Goal: Task Accomplishment & Management: Manage account settings

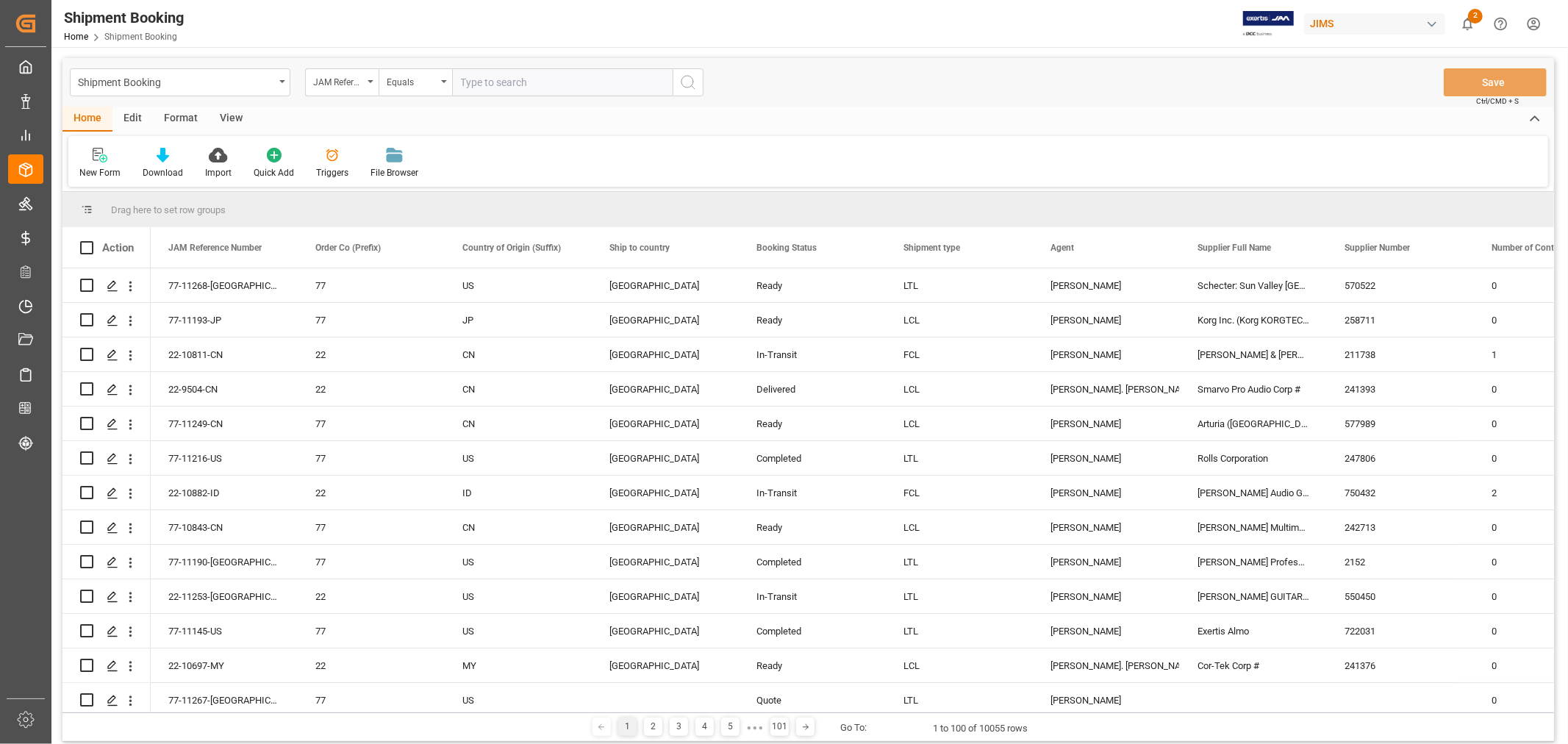
click at [525, 74] on input "text" at bounding box center [562, 82] width 220 height 28
paste input "77-11182-VN"
type input "77-11182-VN"
click at [682, 83] on icon "search button" at bounding box center [688, 82] width 18 height 18
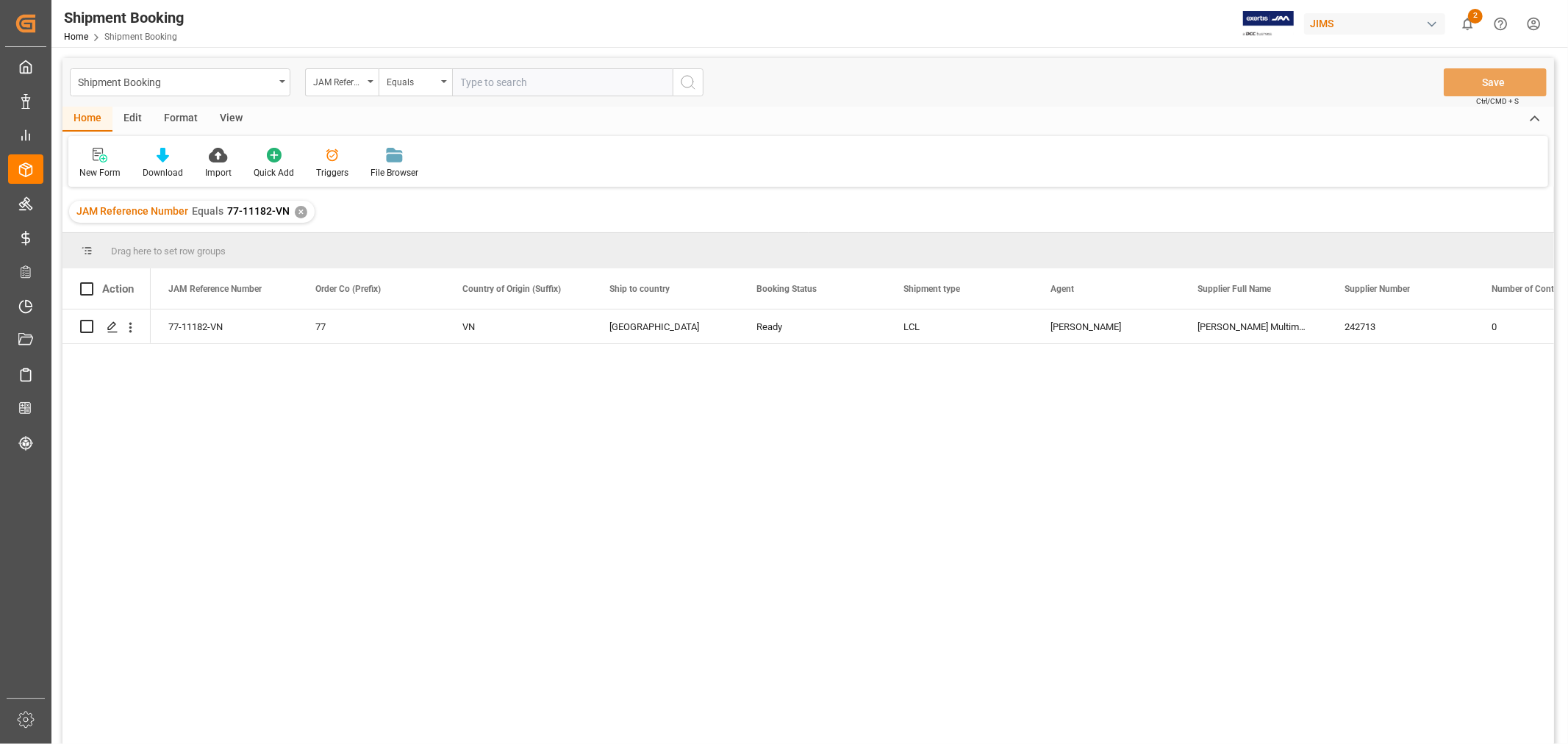
click at [221, 120] on div "View" at bounding box center [231, 119] width 45 height 25
click at [98, 160] on icon at bounding box center [94, 155] width 14 height 14
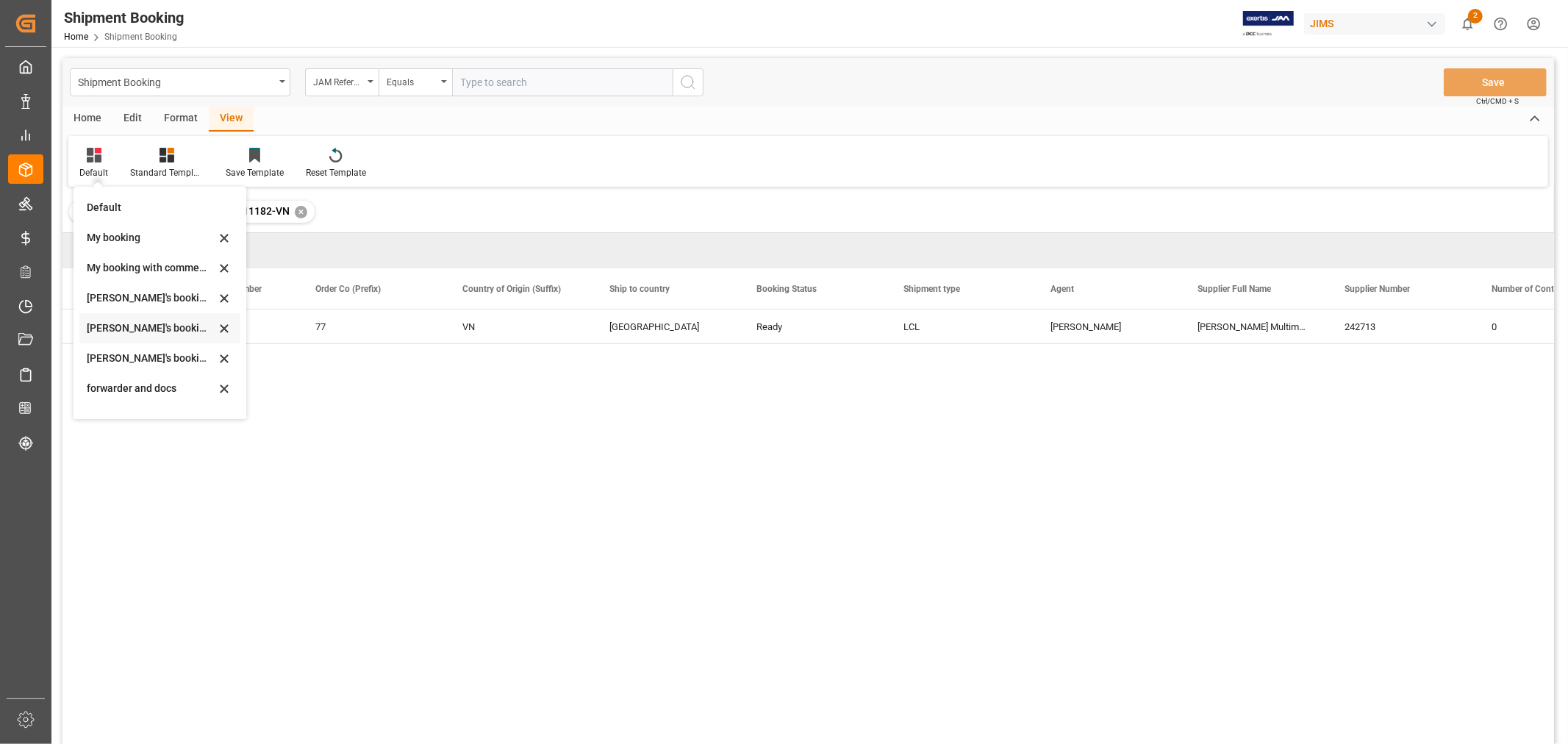
scroll to position [140, 0]
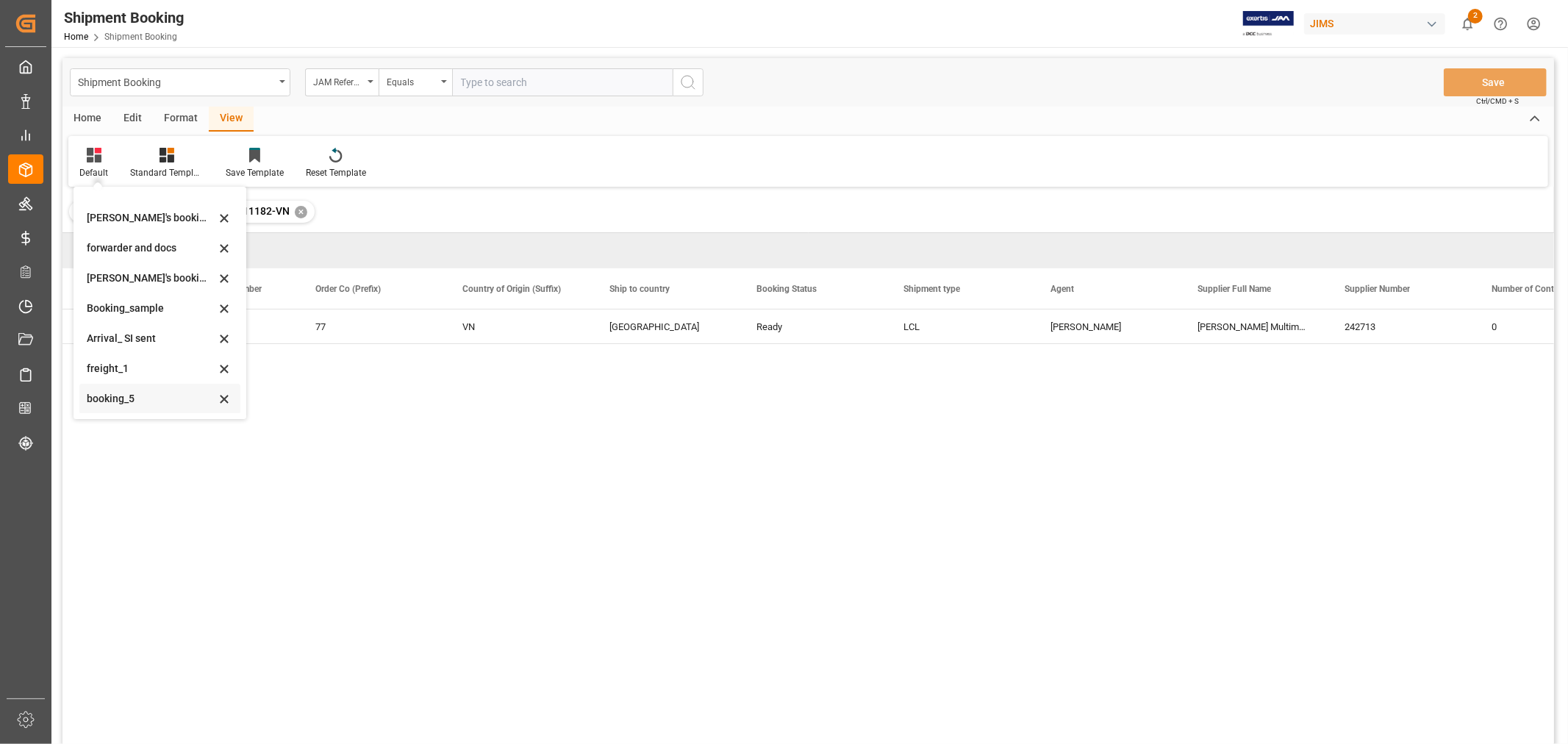
click at [120, 388] on div "booking_5" at bounding box center [159, 399] width 161 height 30
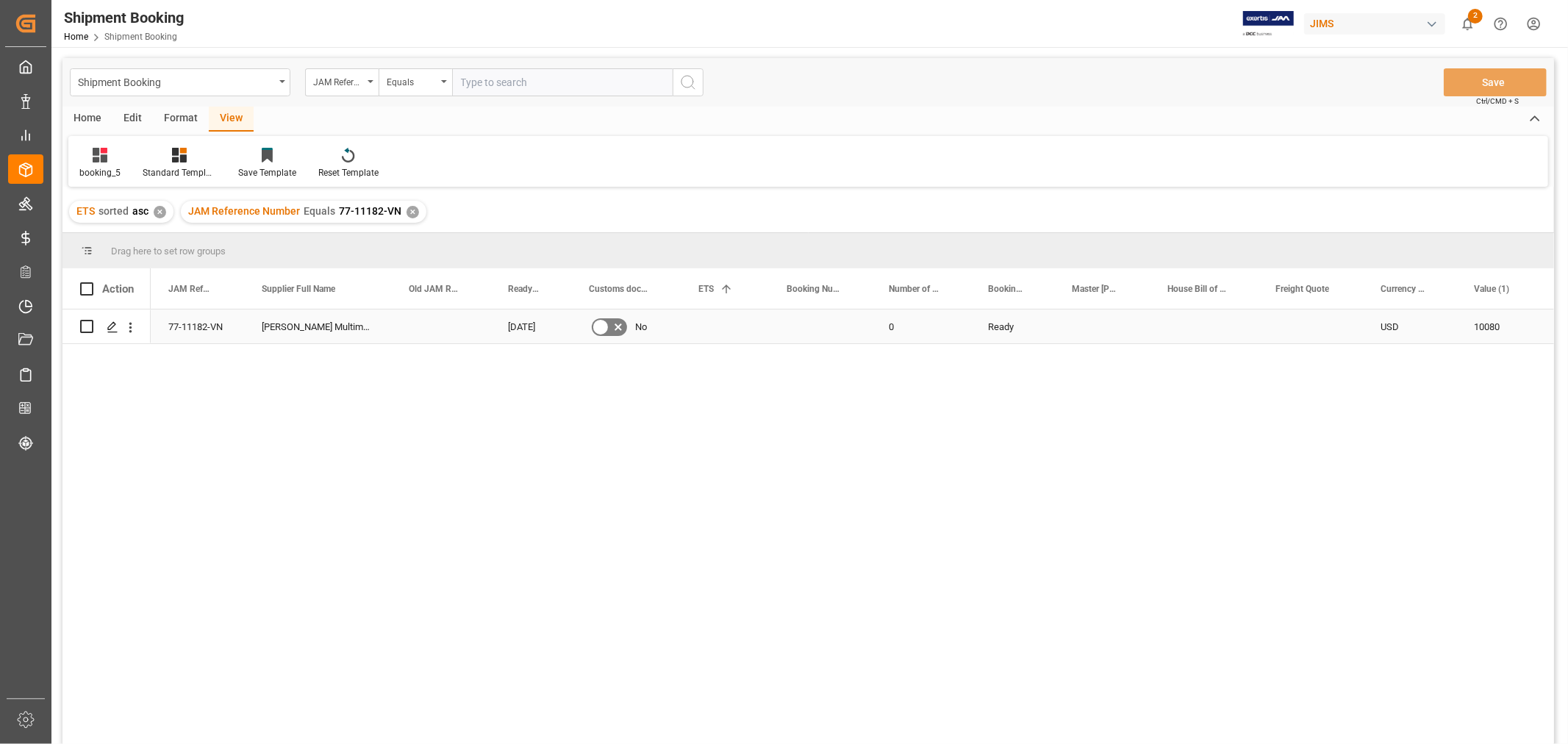
click at [802, 325] on div "Press SPACE to select this row." at bounding box center [820, 326] width 103 height 34
click at [802, 319] on div "Press SPACE to select this row." at bounding box center [820, 326] width 103 height 34
click at [803, 325] on div "Press SPACE to select this row." at bounding box center [820, 326] width 103 height 34
click at [803, 325] on input "Press SPACE to select this row." at bounding box center [820, 335] width 78 height 28
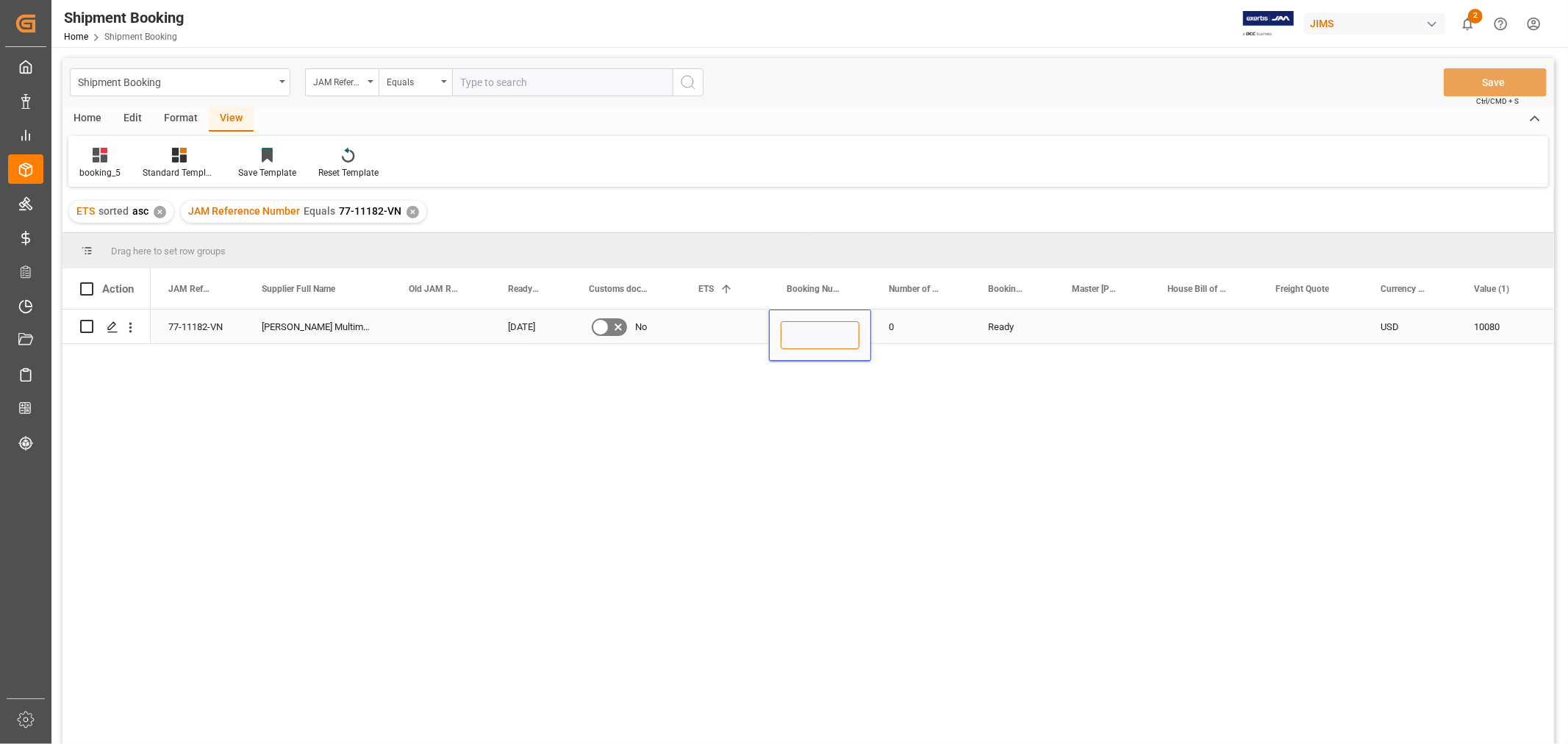
paste input "13640079"
type input "13640079"
click at [698, 332] on div "Press SPACE to select this row." at bounding box center [725, 326] width 88 height 34
click at [699, 332] on div "Press SPACE to select this row." at bounding box center [725, 326] width 88 height 34
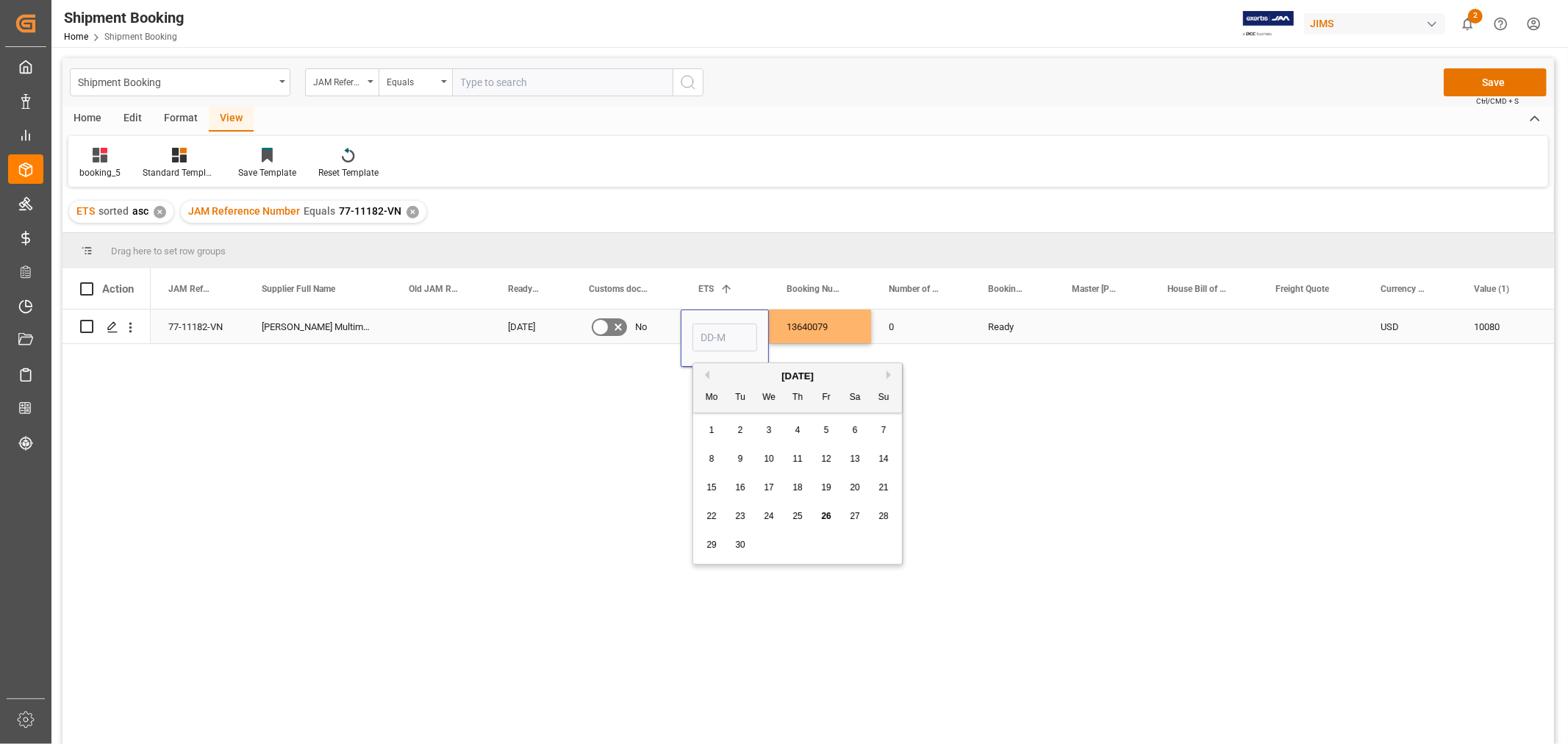
click at [699, 332] on input "Press SPACE to select this row." at bounding box center [725, 337] width 65 height 28
click at [883, 463] on span "14" at bounding box center [883, 458] width 10 height 10
click at [722, 334] on input "14-09-2025" at bounding box center [725, 337] width 65 height 28
drag, startPoint x: 730, startPoint y: 340, endPoint x: 641, endPoint y: 334, distance: 89.2
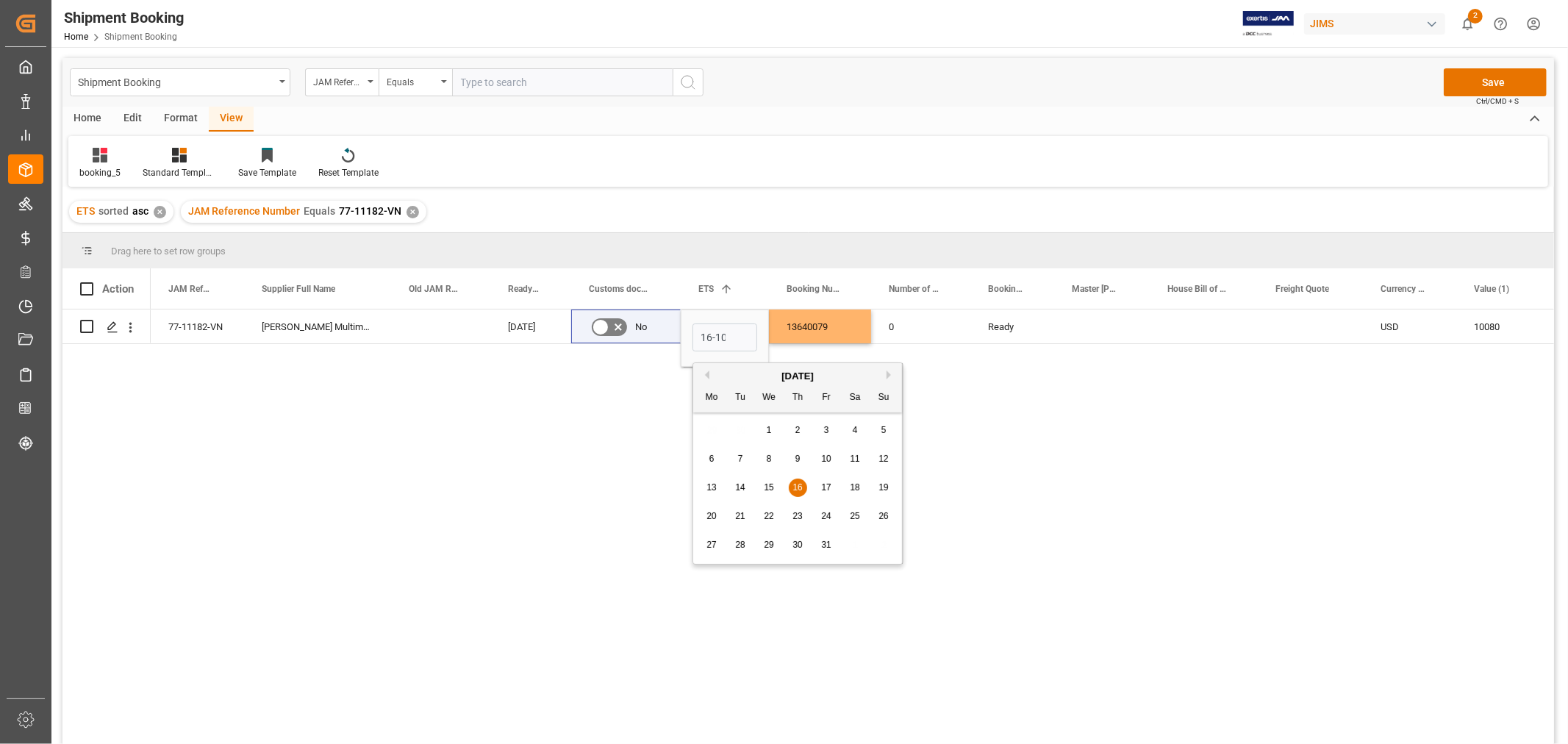
click at [794, 484] on span "16" at bounding box center [798, 487] width 10 height 10
type input "16-10-2025"
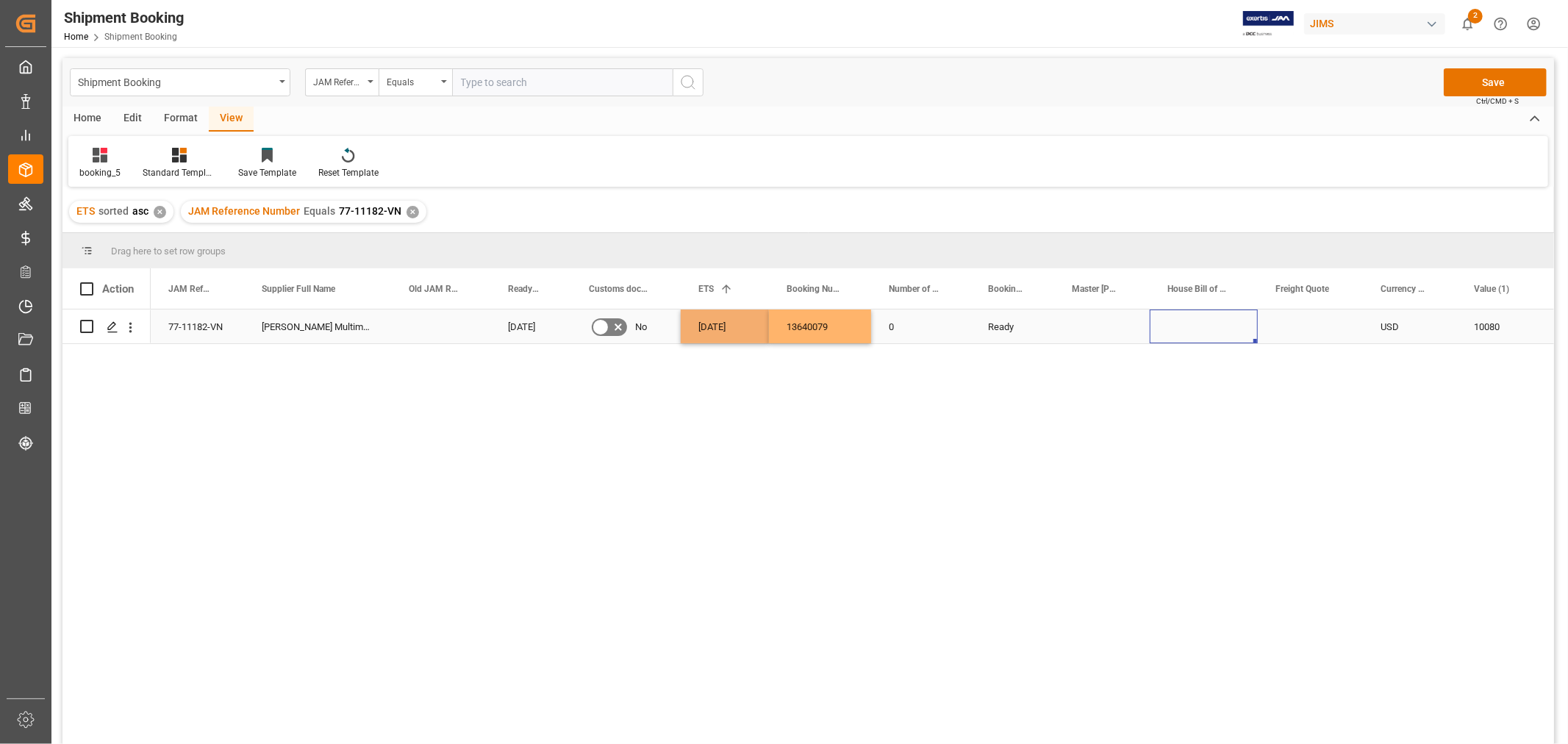
click at [1181, 336] on div "Press SPACE to select this row." at bounding box center [1204, 326] width 108 height 34
click at [1468, 75] on button "Save" at bounding box center [1495, 82] width 103 height 28
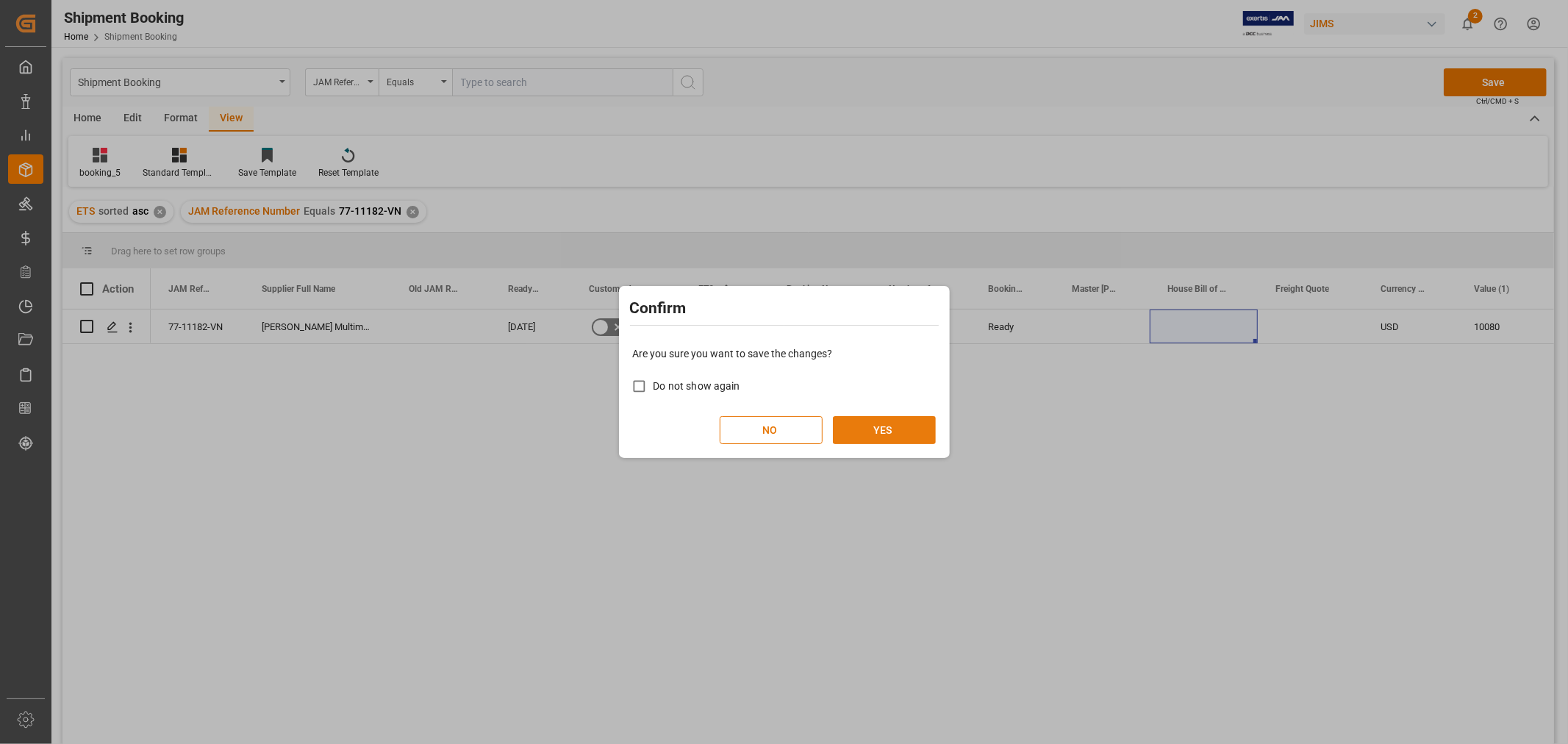
click at [910, 428] on button "YES" at bounding box center [884, 430] width 103 height 28
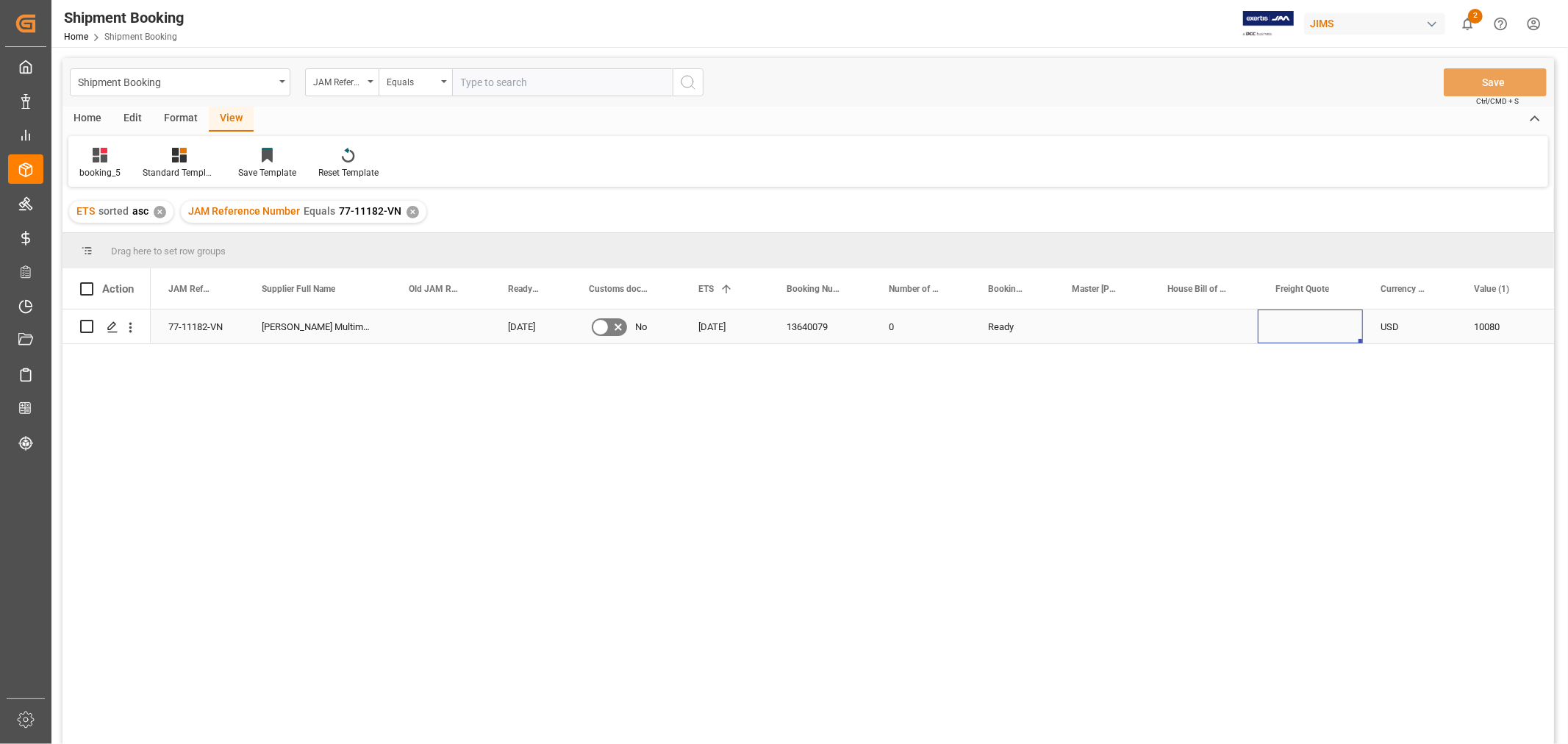
click at [1290, 324] on div "Press SPACE to select this row." at bounding box center [1310, 326] width 105 height 34
click at [1290, 324] on input "Press SPACE to select this row." at bounding box center [1310, 335] width 82 height 28
type input "600"
click at [1399, 322] on div "USD" at bounding box center [1409, 326] width 94 height 34
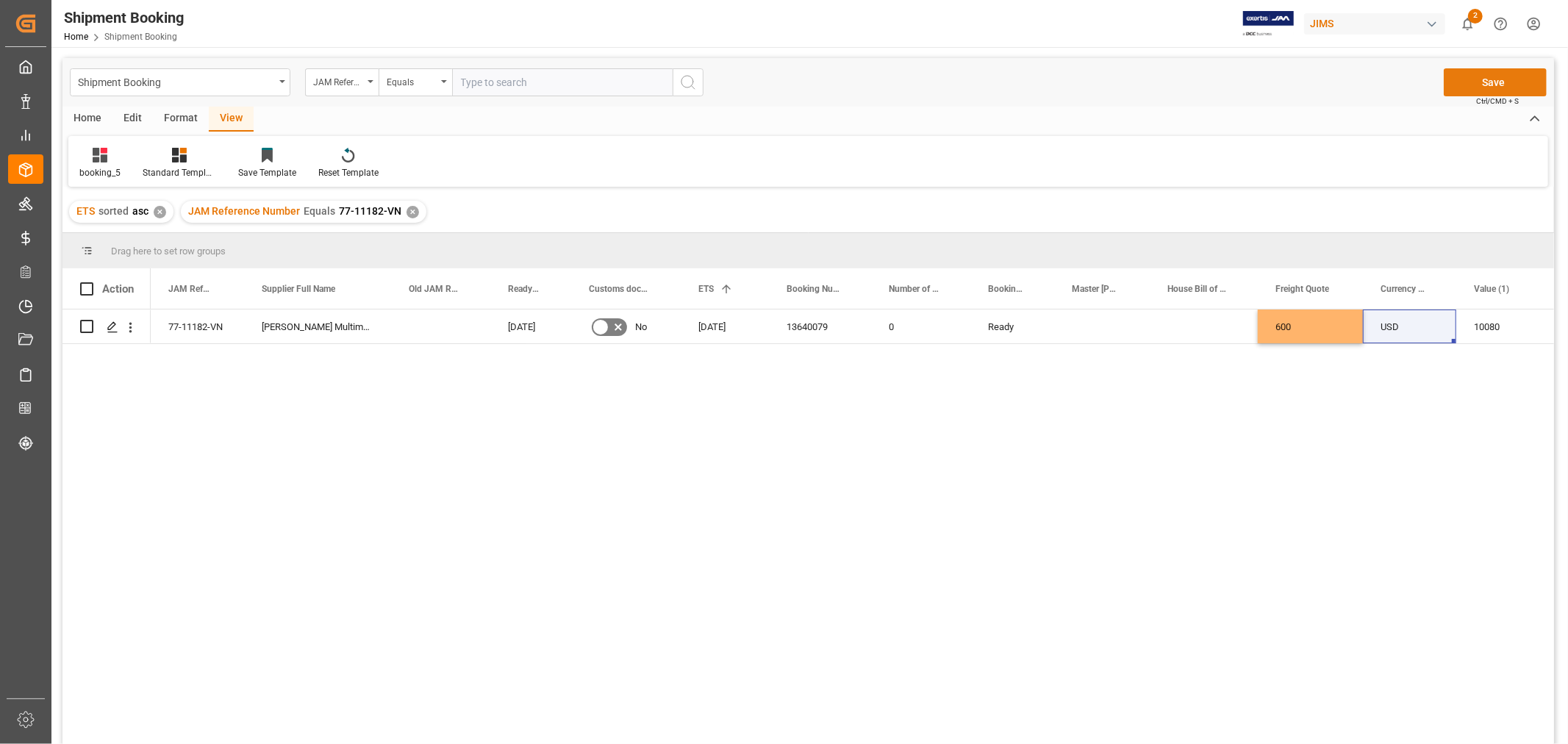
click at [1460, 82] on button "Save" at bounding box center [1495, 82] width 103 height 28
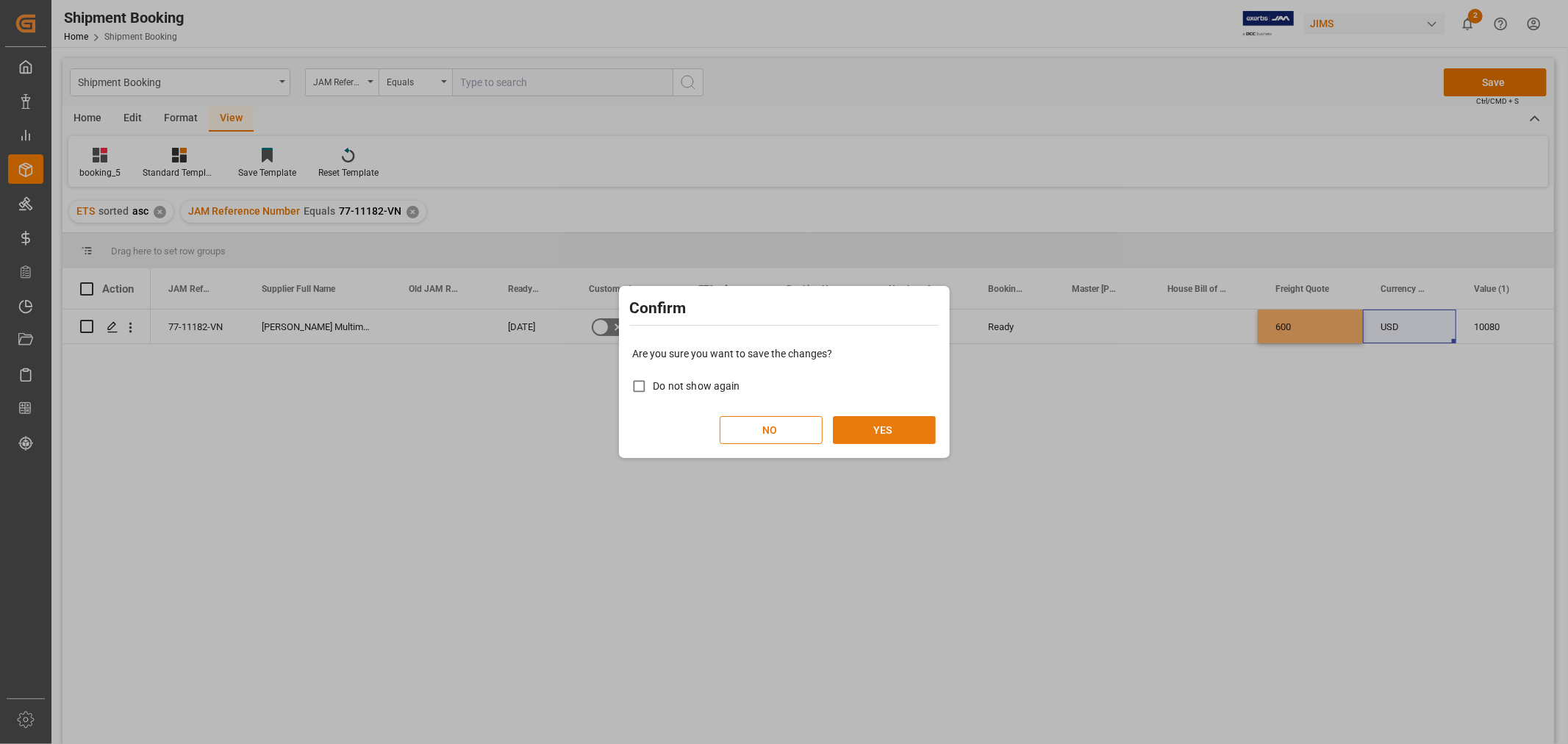
click at [884, 423] on button "YES" at bounding box center [884, 430] width 103 height 28
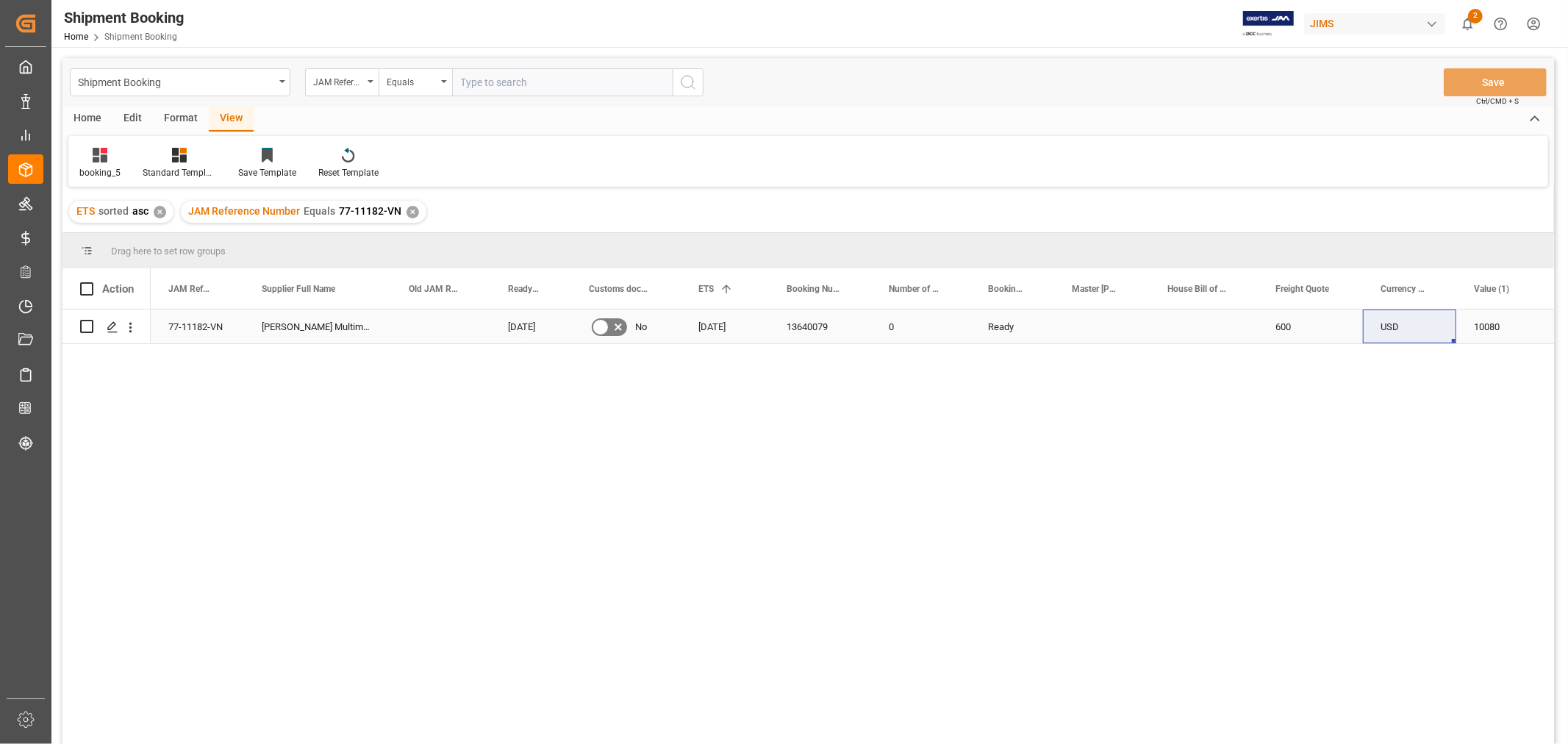
click at [215, 326] on div "77-11182-VN" at bounding box center [197, 326] width 94 height 34
click at [85, 116] on div "Home" at bounding box center [87, 119] width 50 height 25
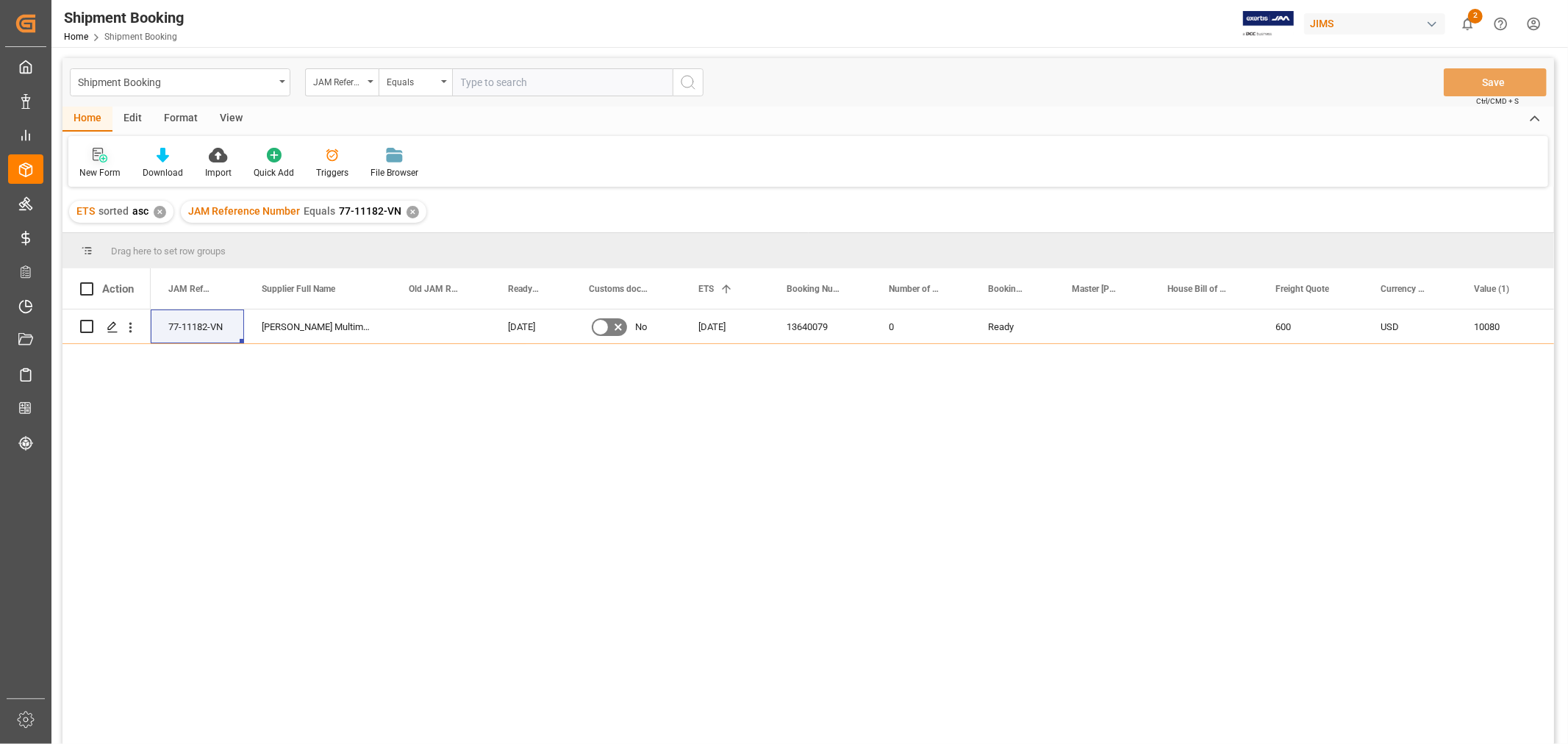
click at [96, 162] on icon at bounding box center [100, 155] width 14 height 14
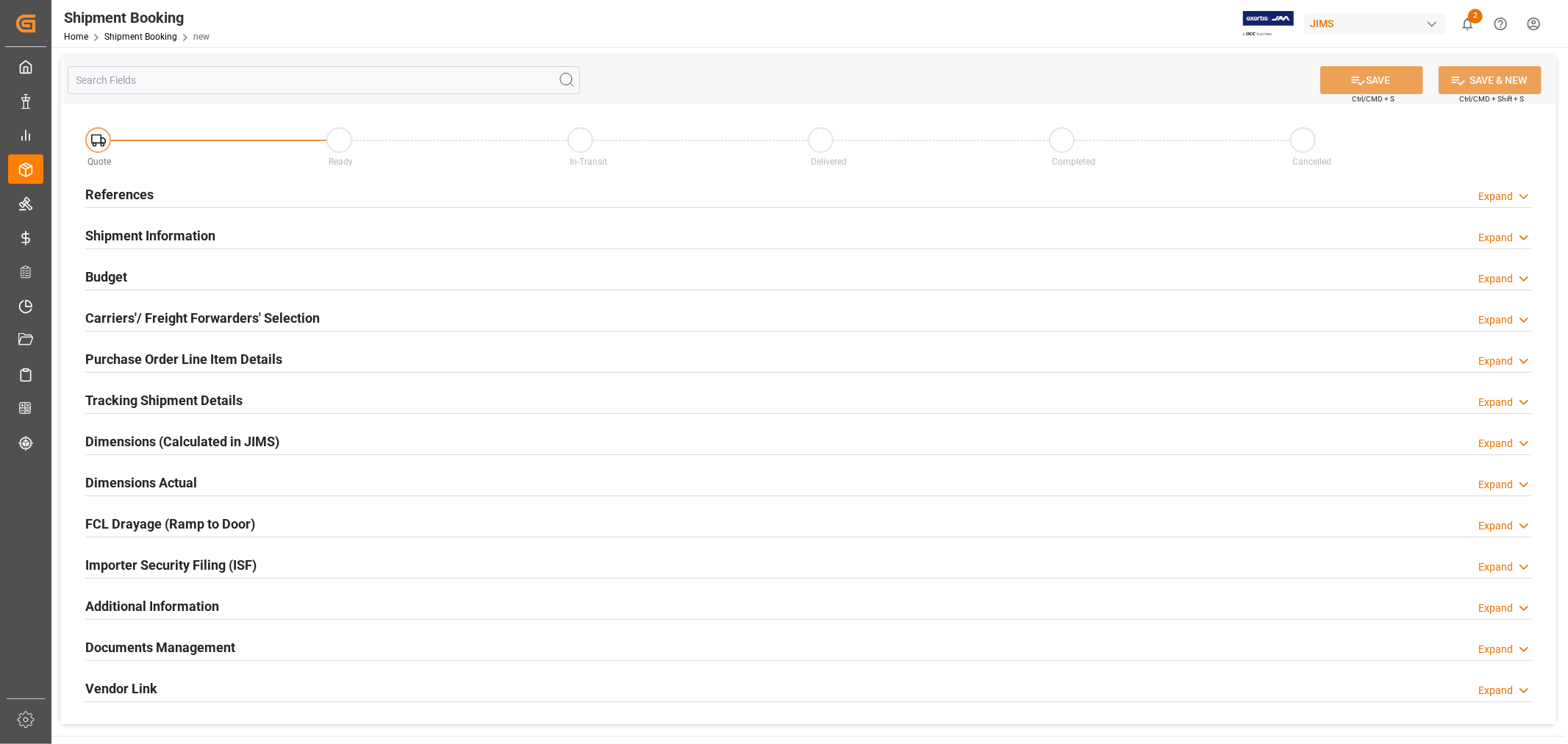
click at [137, 196] on h2 "References" at bounding box center [119, 194] width 68 height 20
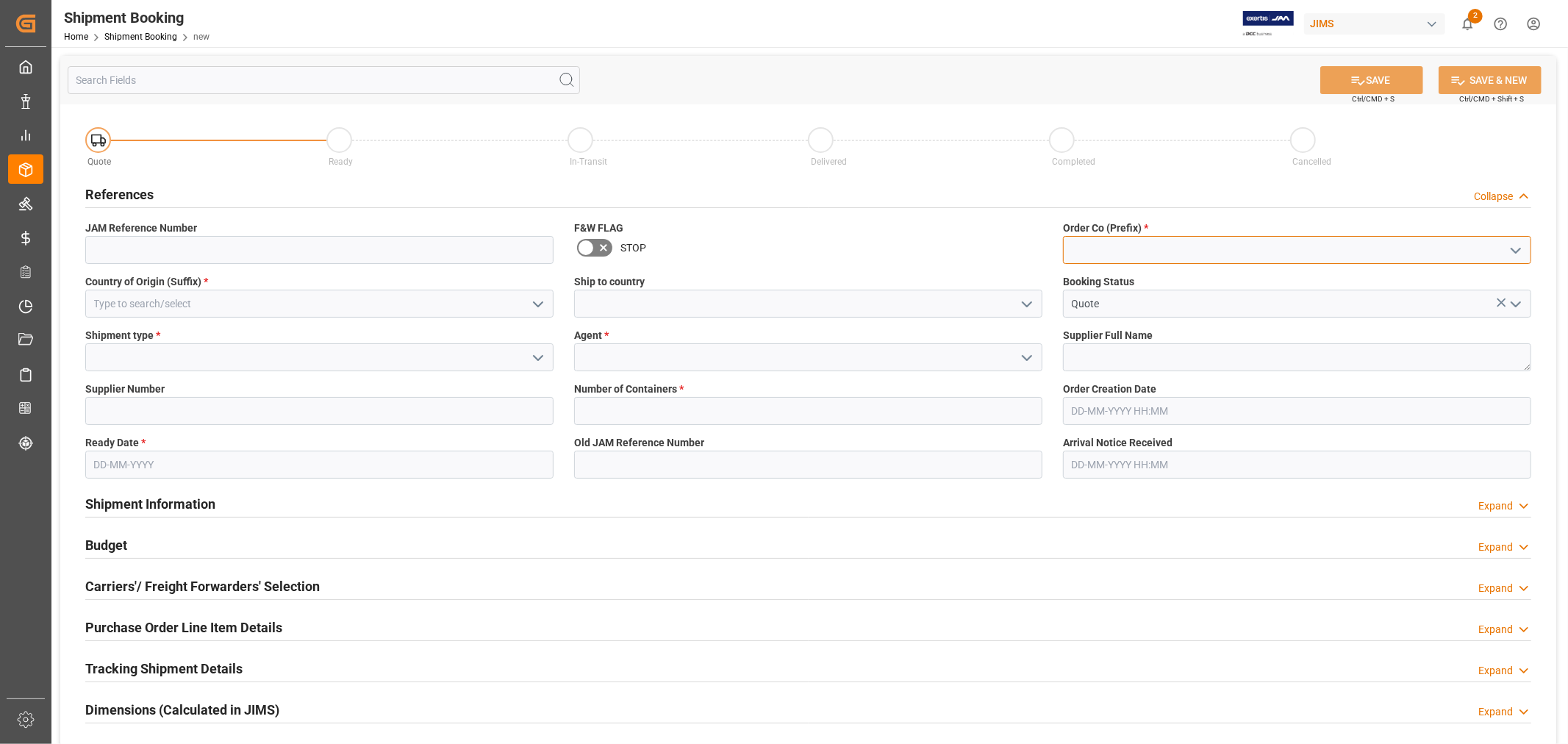
click at [1101, 247] on input at bounding box center [1297, 250] width 468 height 28
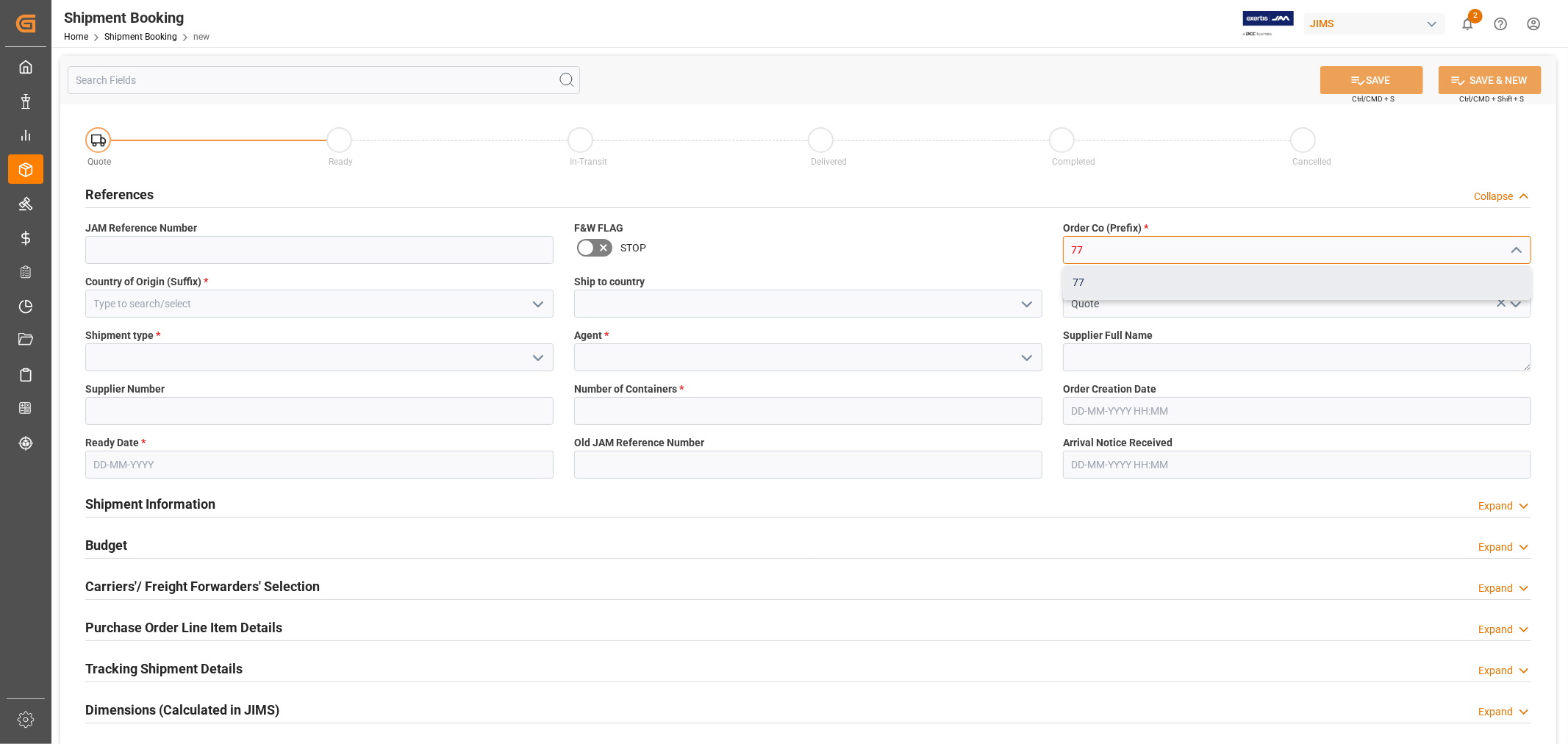
click at [1071, 280] on div "77" at bounding box center [1297, 282] width 467 height 33
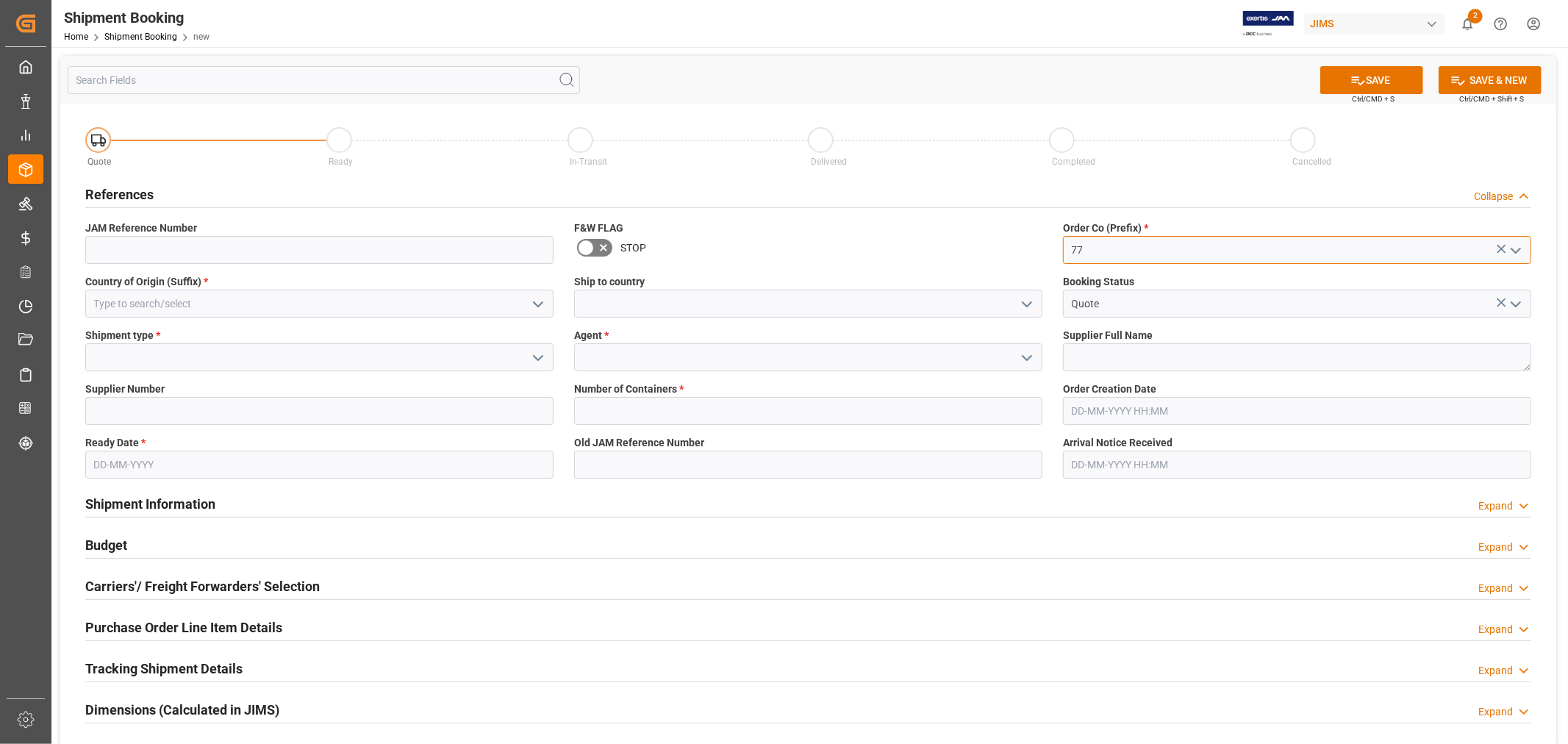
type input "77"
click at [353, 302] on input at bounding box center [319, 304] width 468 height 28
click at [533, 300] on icon "open menu" at bounding box center [538, 304] width 18 height 18
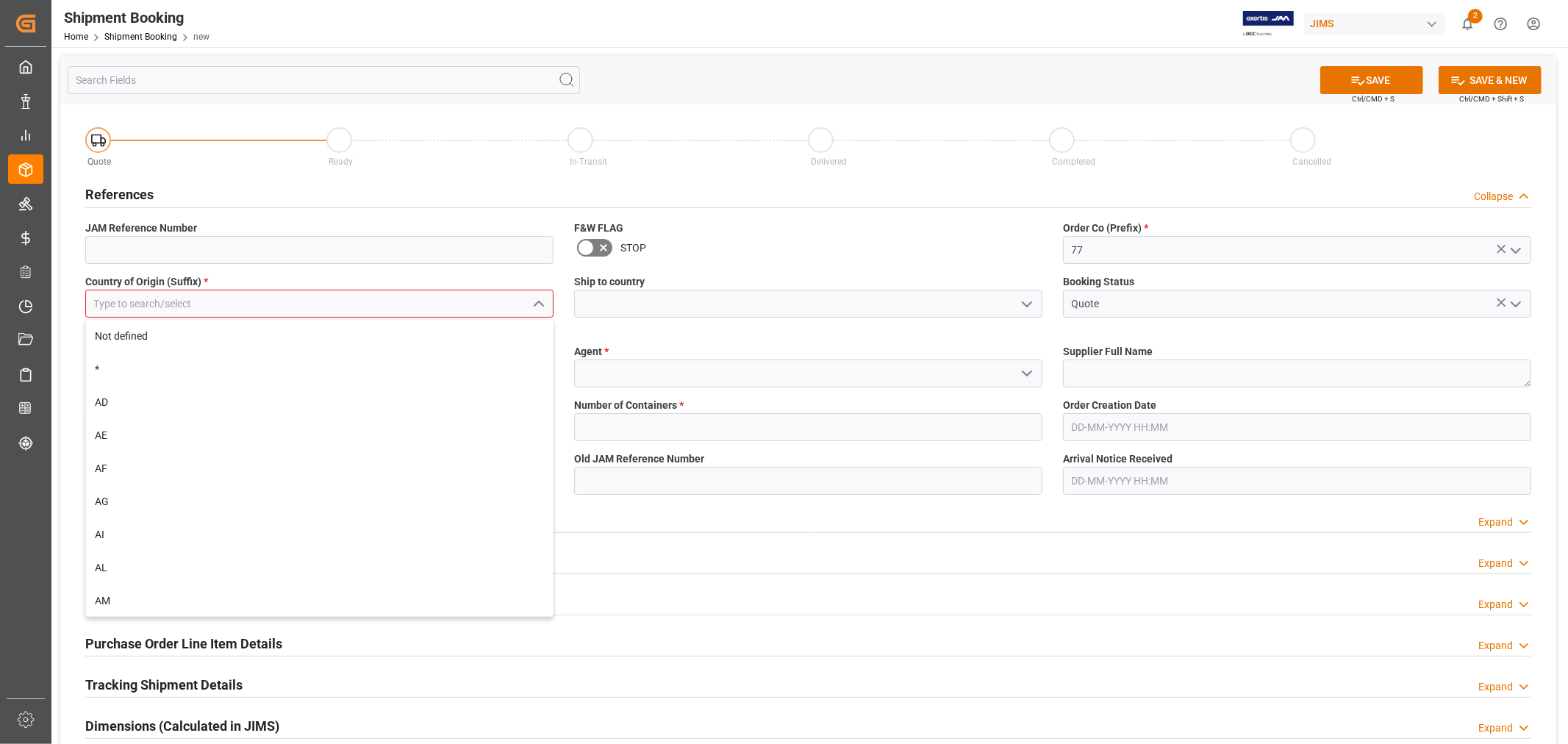
click at [533, 300] on icon "close menu" at bounding box center [538, 304] width 18 height 18
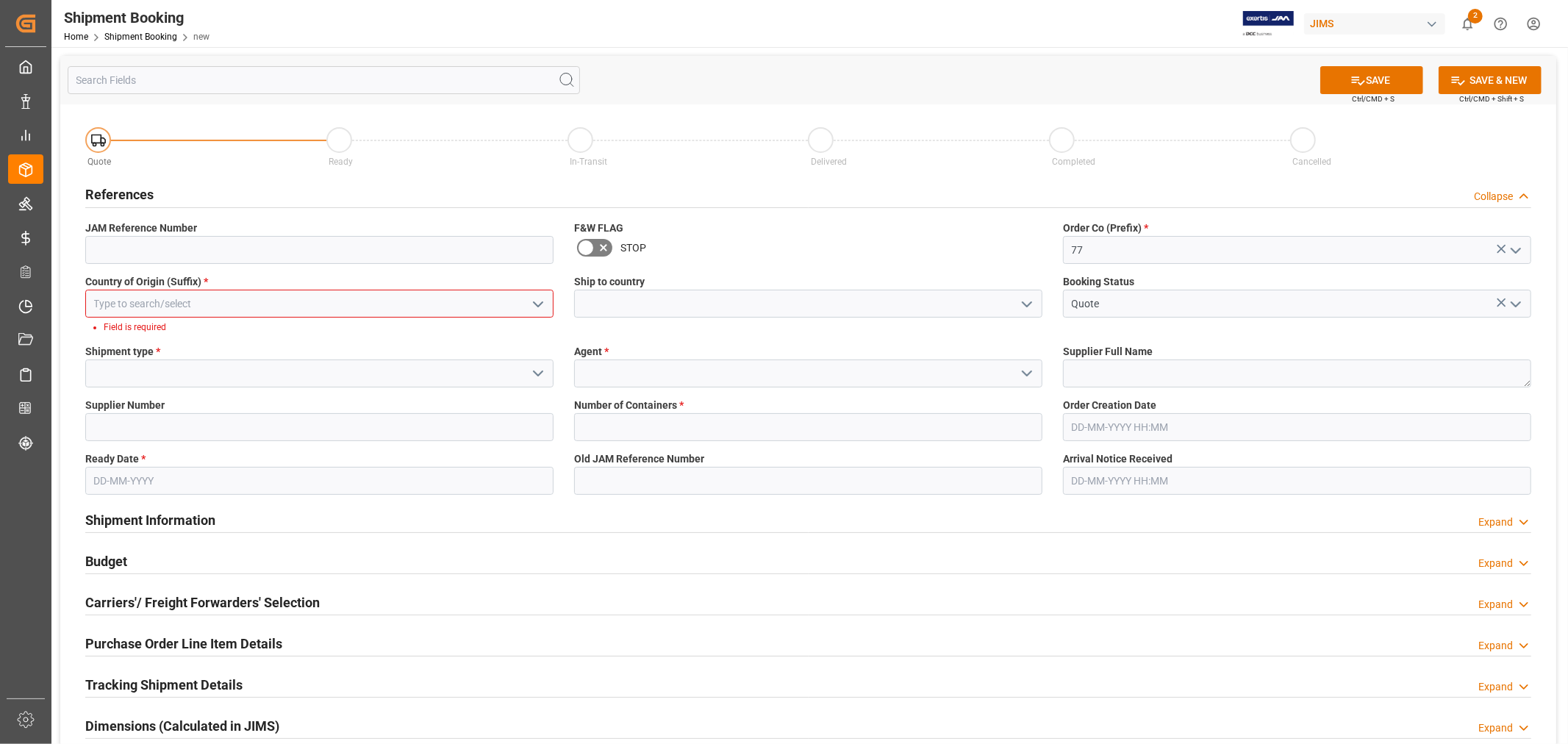
click at [425, 313] on input at bounding box center [319, 304] width 468 height 28
click at [419, 327] on div "US" at bounding box center [319, 336] width 467 height 33
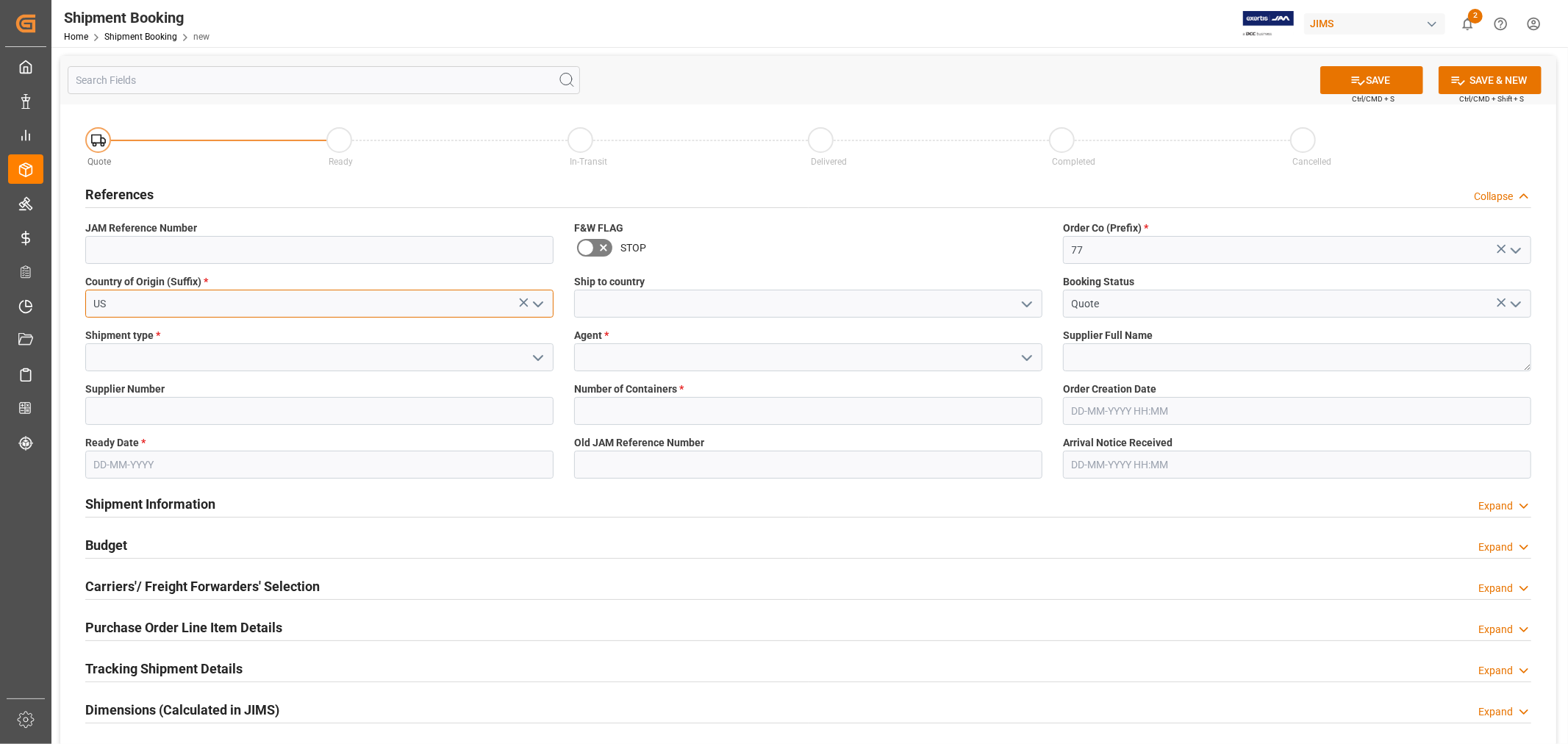
type input "US"
click at [613, 304] on input at bounding box center [808, 304] width 468 height 28
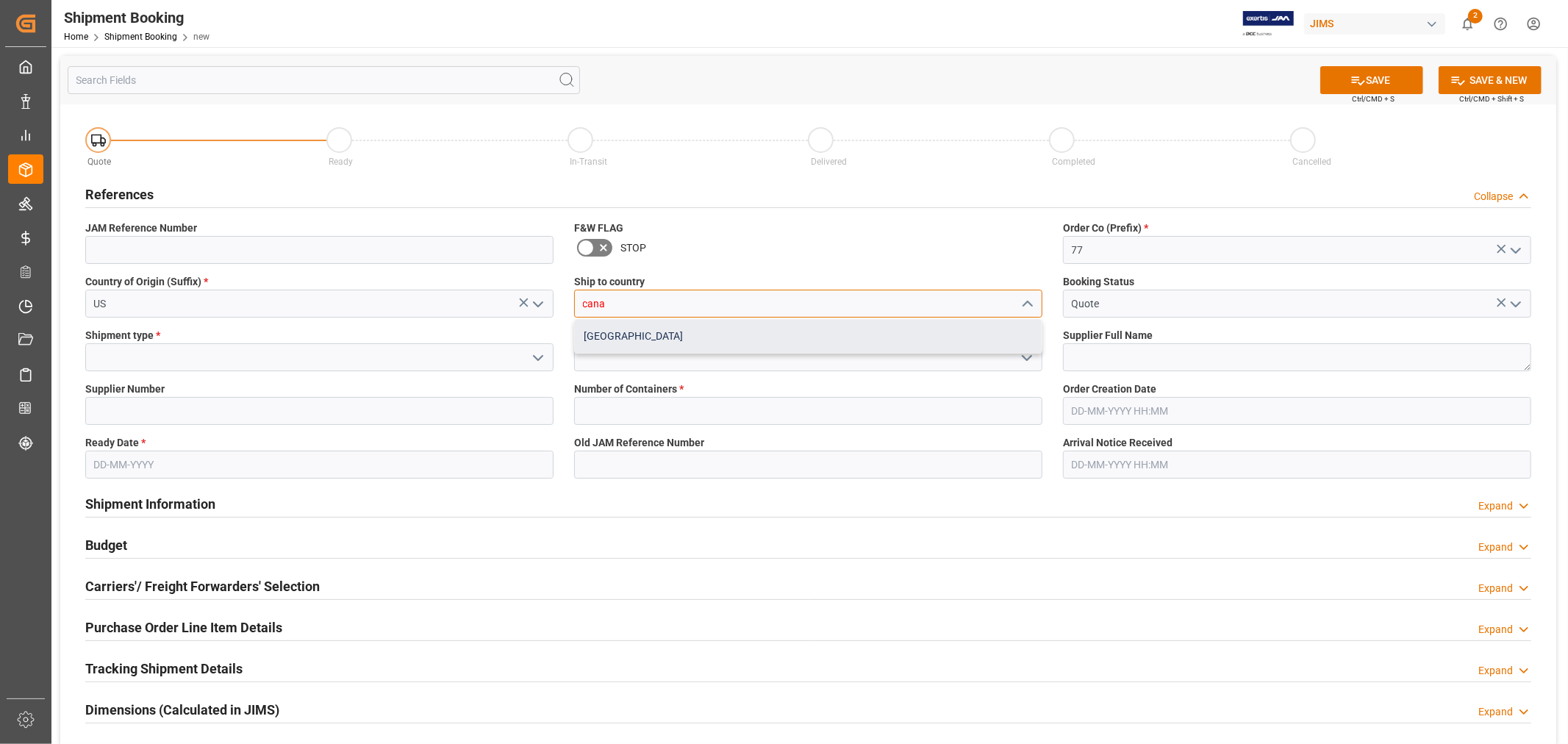
click at [607, 336] on div "[GEOGRAPHIC_DATA]" at bounding box center [808, 336] width 467 height 33
type input "[GEOGRAPHIC_DATA]"
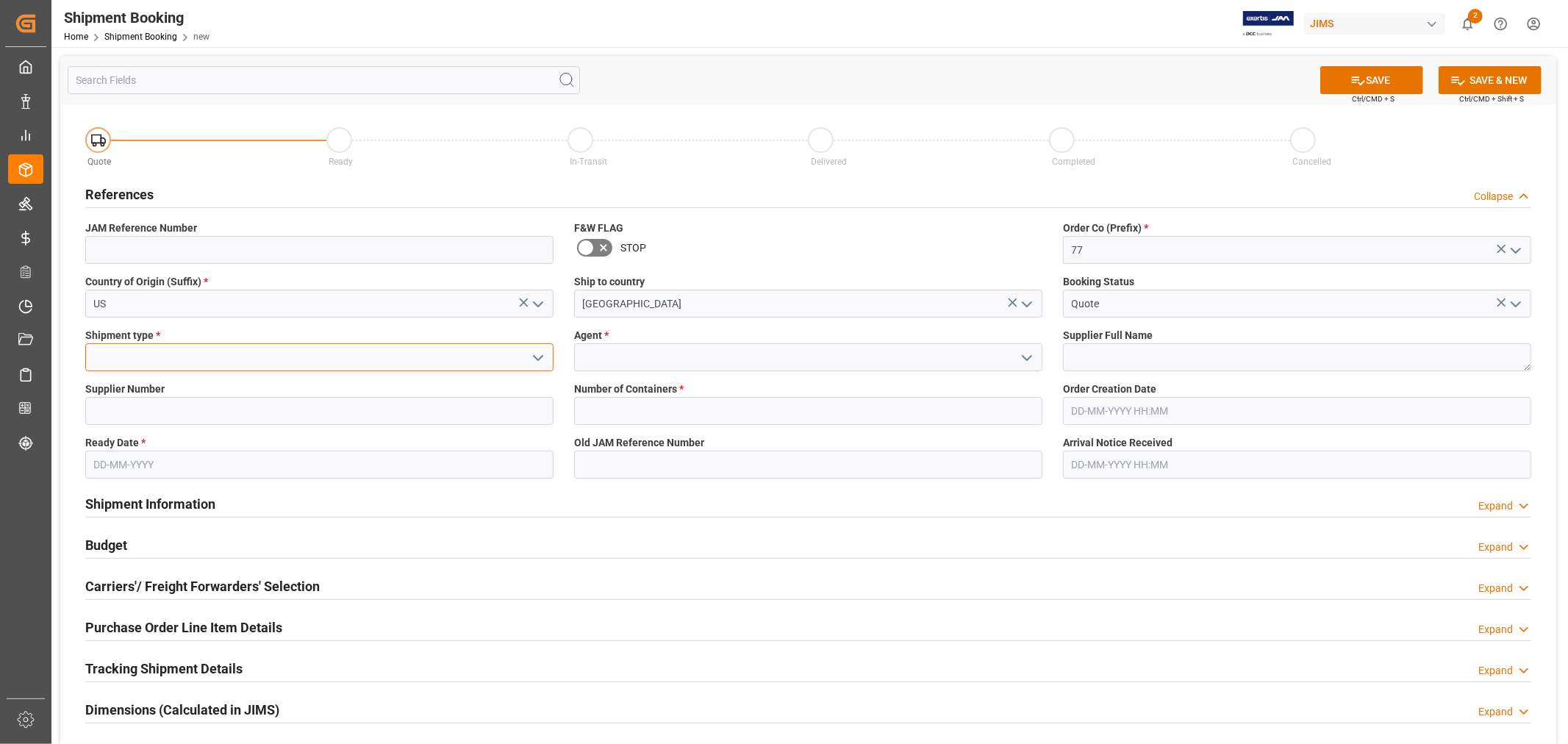
click at [424, 353] on input at bounding box center [319, 357] width 468 height 28
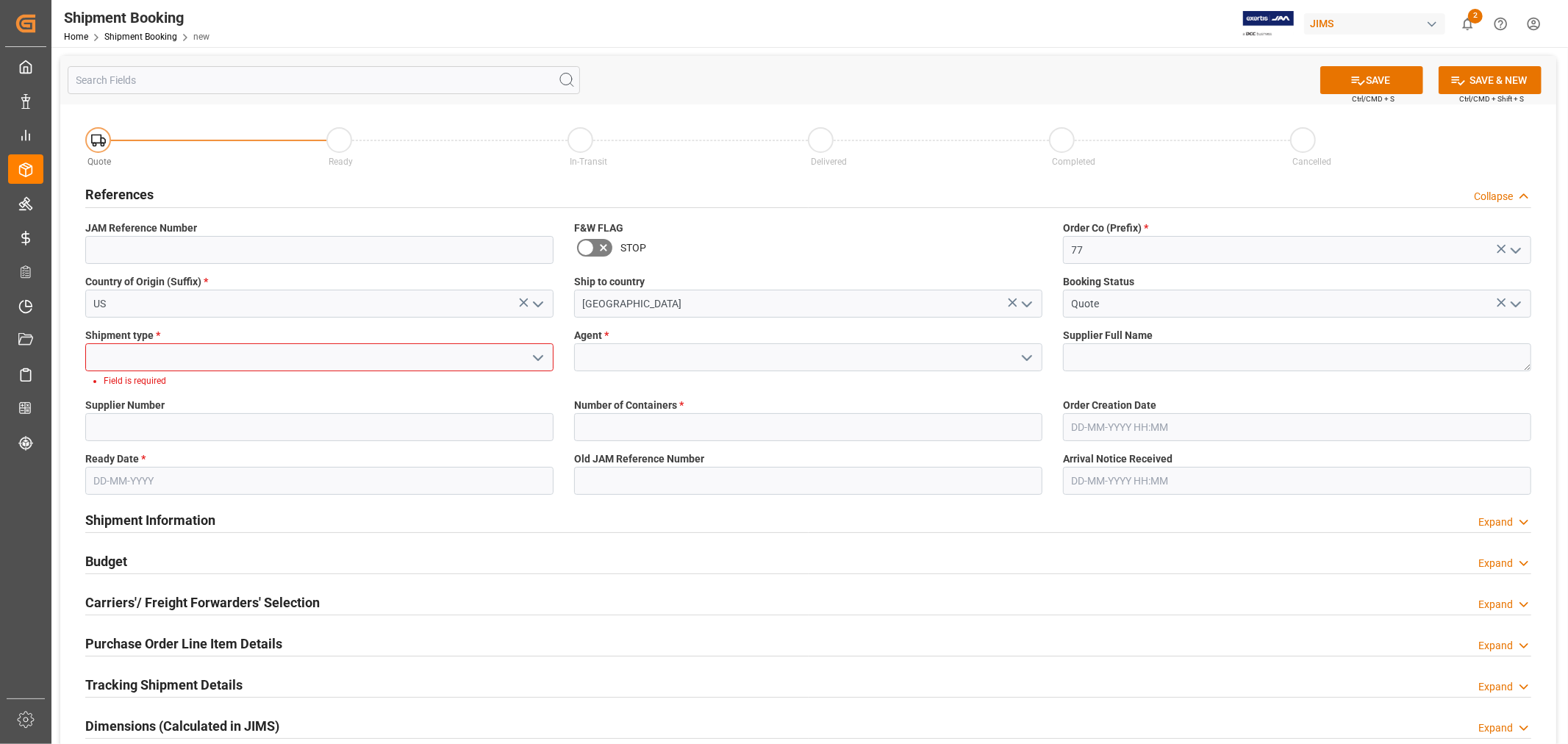
click at [532, 360] on icon "open menu" at bounding box center [538, 358] width 18 height 18
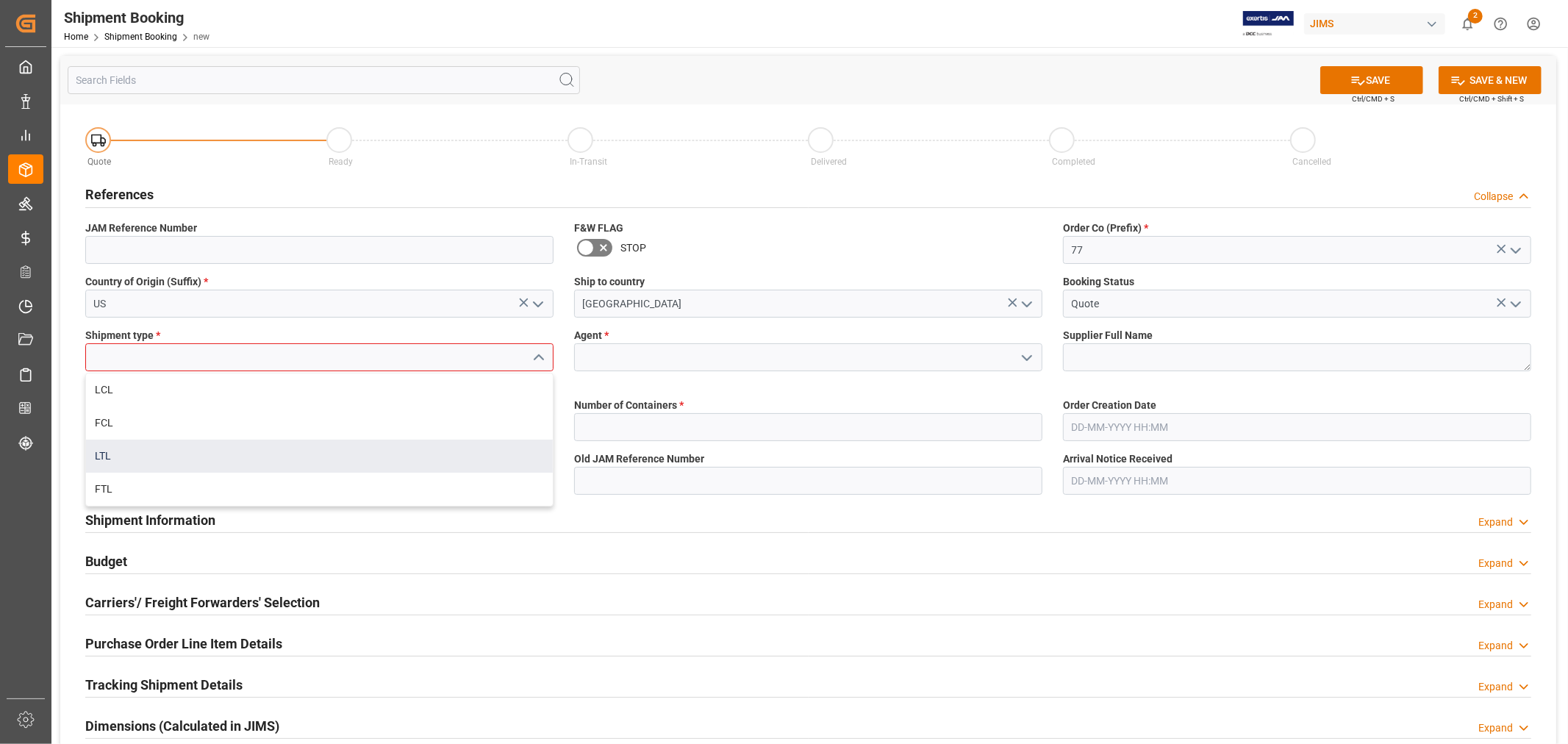
click at [127, 456] on div "LTL" at bounding box center [319, 456] width 467 height 33
type input "LTL"
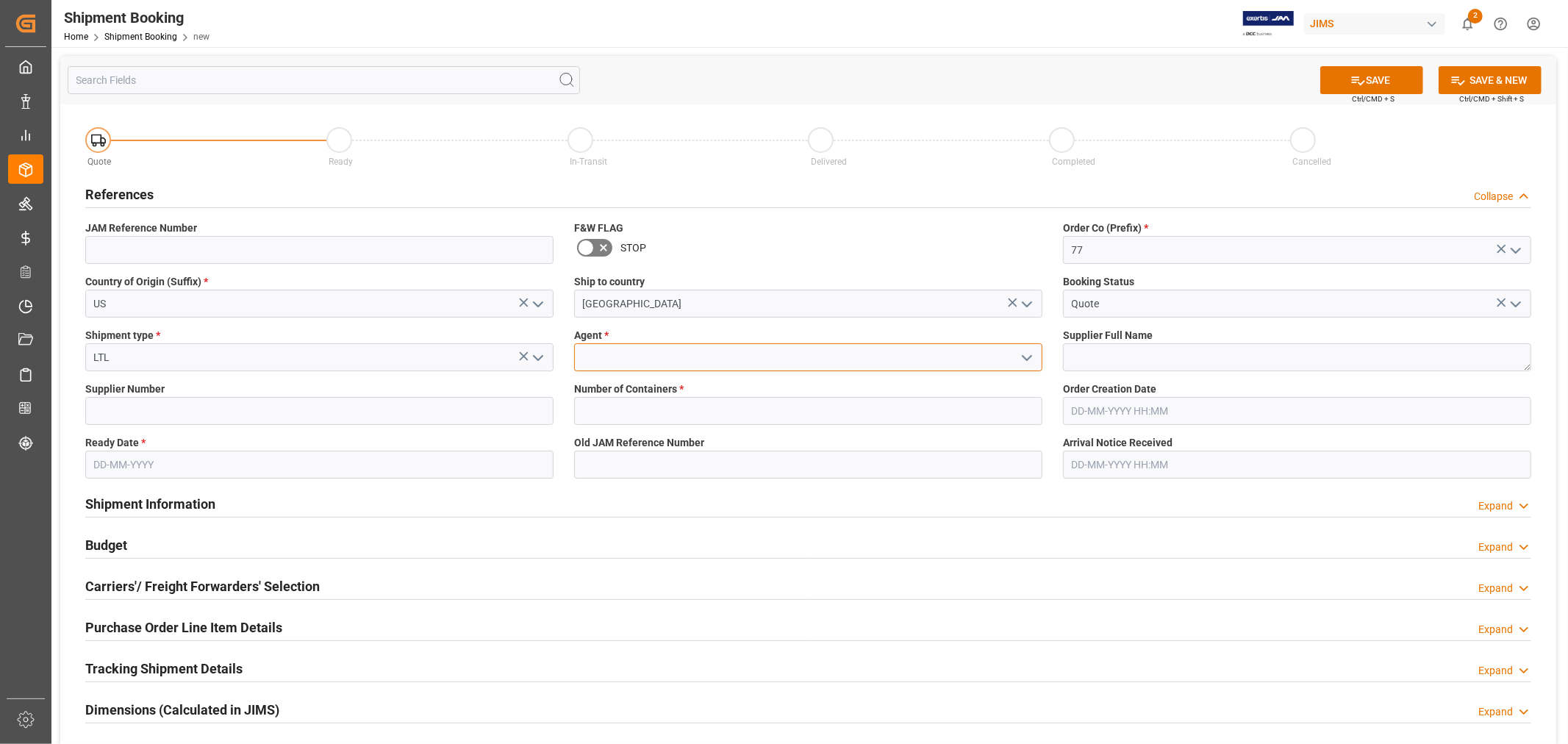
click at [589, 344] on input at bounding box center [808, 357] width 468 height 28
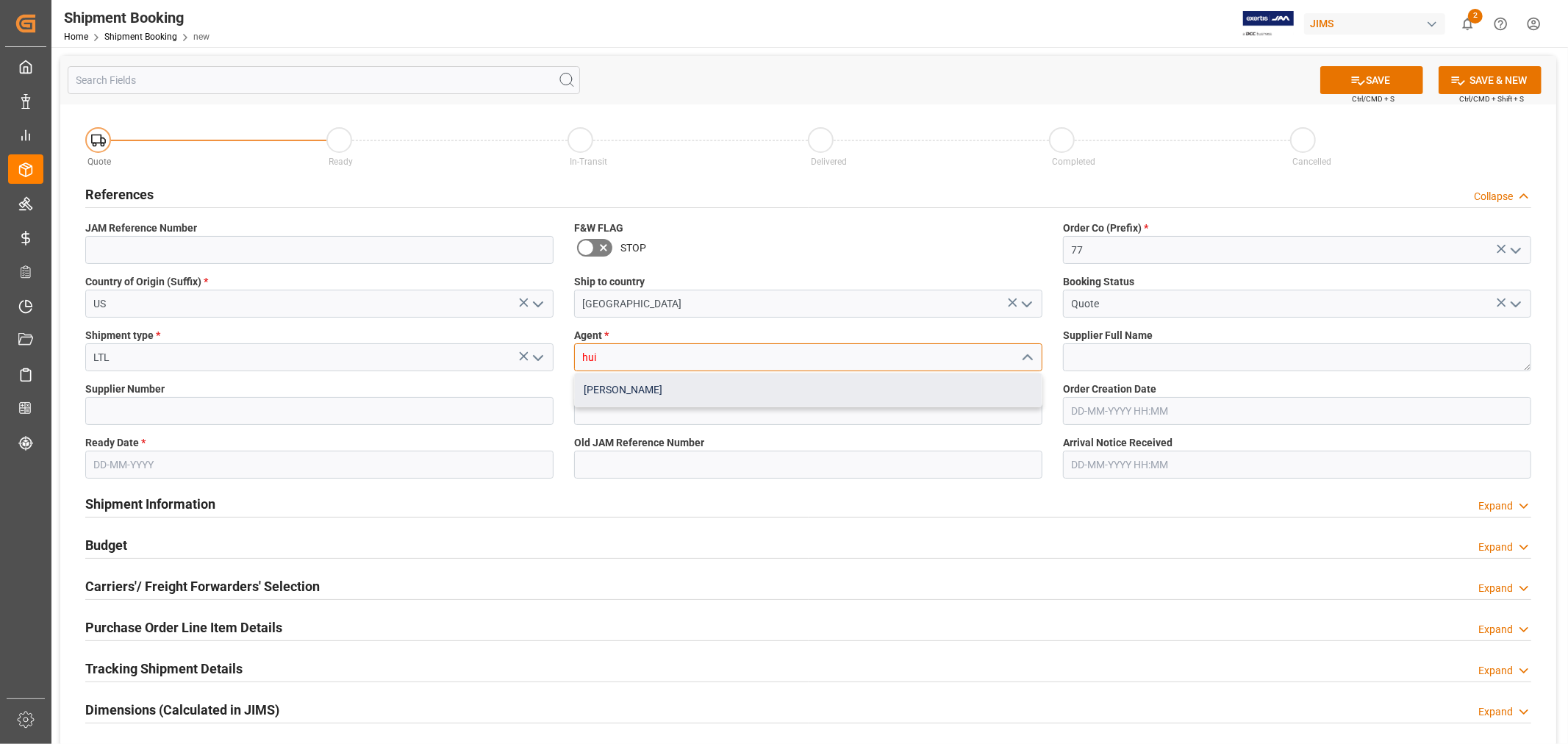
click at [623, 390] on div "[PERSON_NAME]" at bounding box center [808, 389] width 467 height 33
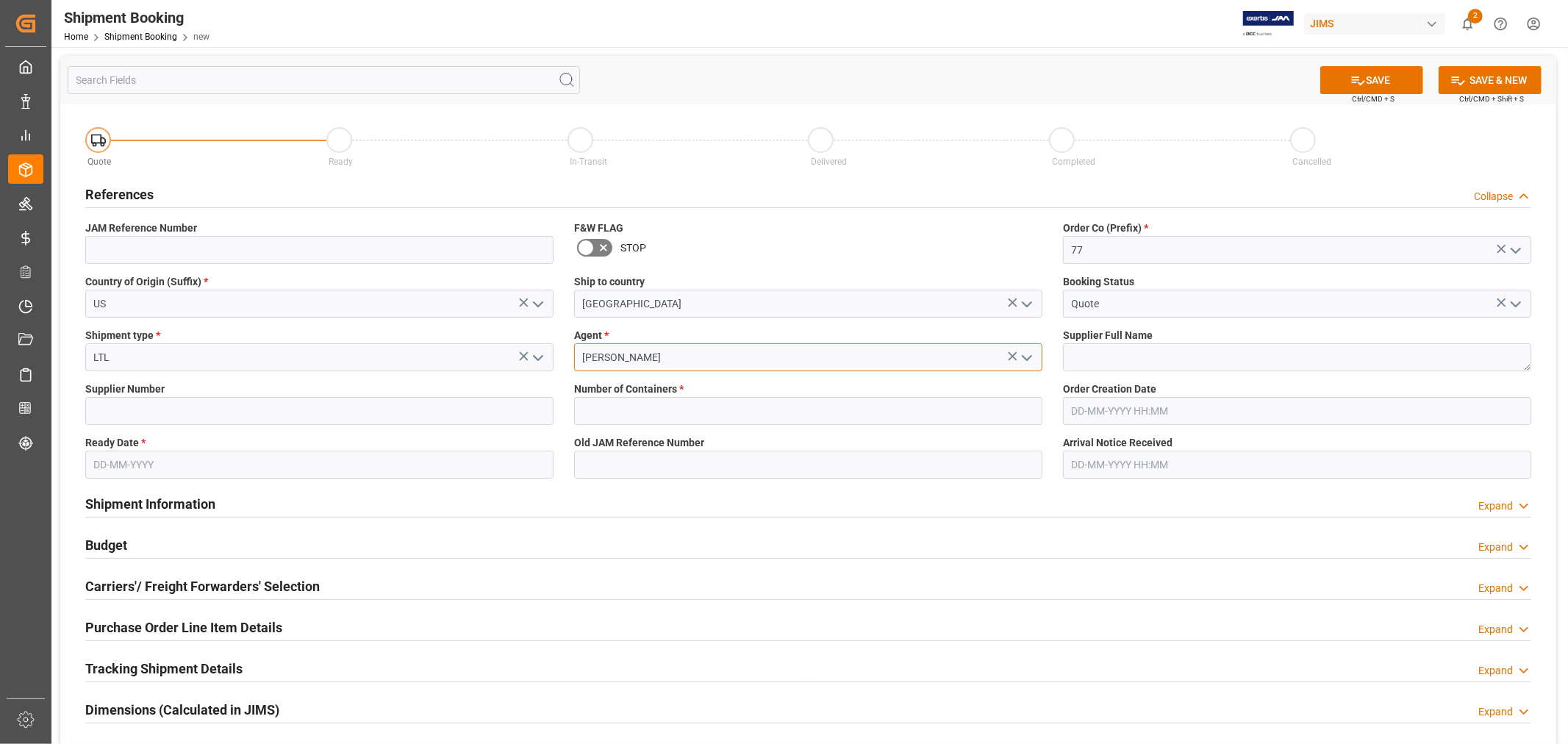
type input "[PERSON_NAME]"
click at [1166, 352] on textarea at bounding box center [1297, 357] width 468 height 28
click at [1222, 361] on textarea at bounding box center [1297, 357] width 468 height 28
paste textarea "KHG Holding, Inc. dba Austere"
type textarea "KHG Holding, Inc. dba Austere"
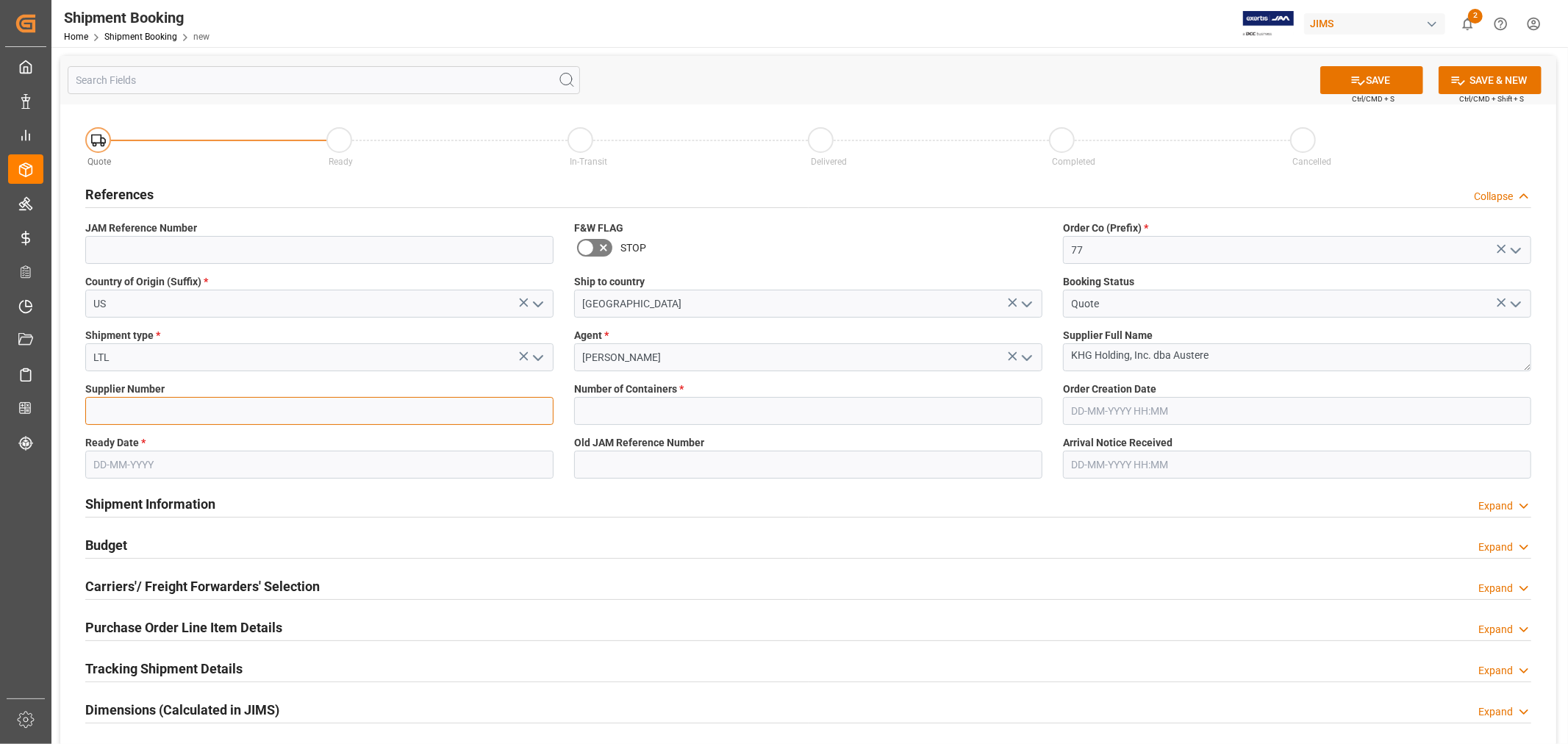
click at [253, 420] on input at bounding box center [319, 411] width 468 height 28
paste input "733480"
type input "733480"
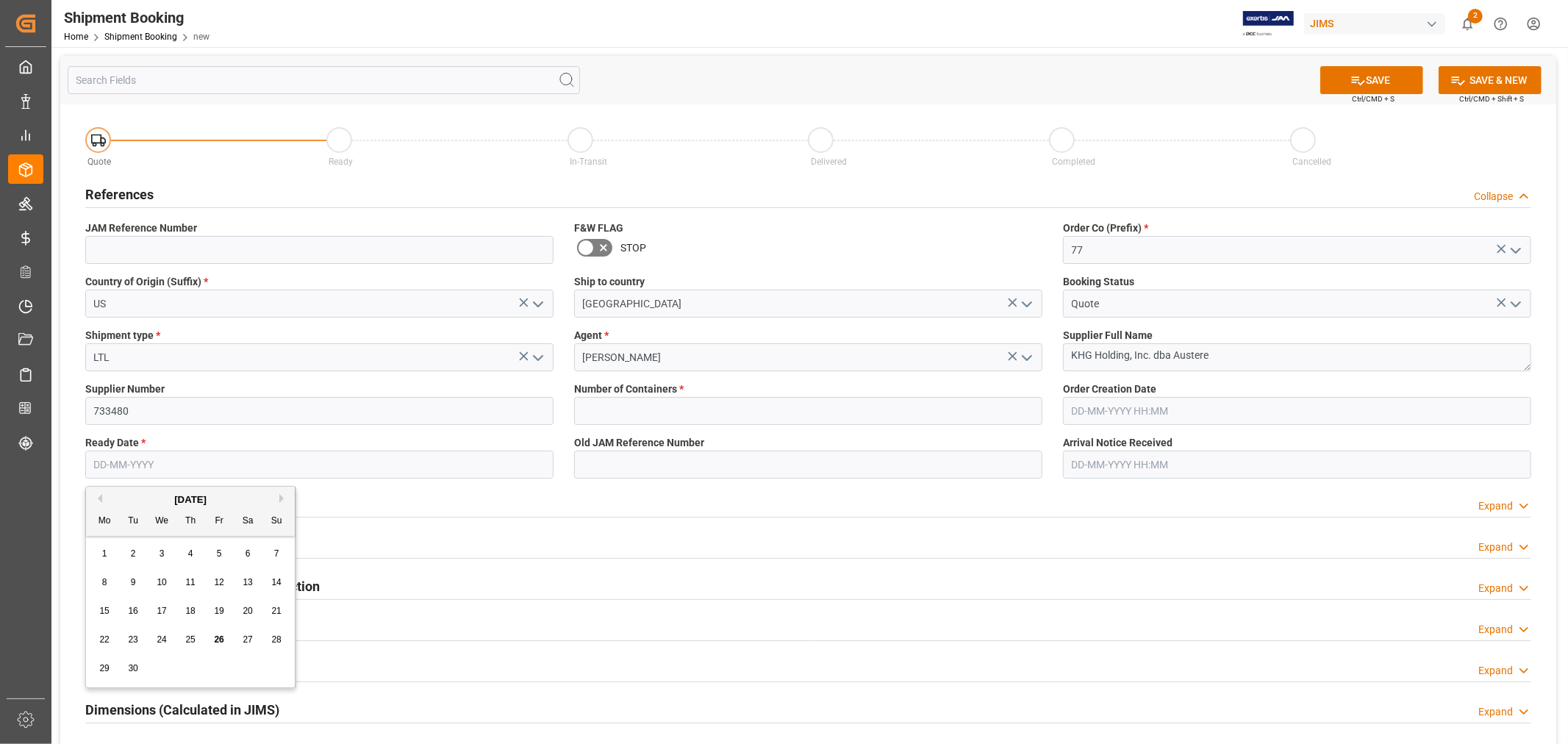
click at [217, 461] on input "text" at bounding box center [319, 464] width 468 height 28
type input "[DATE]"
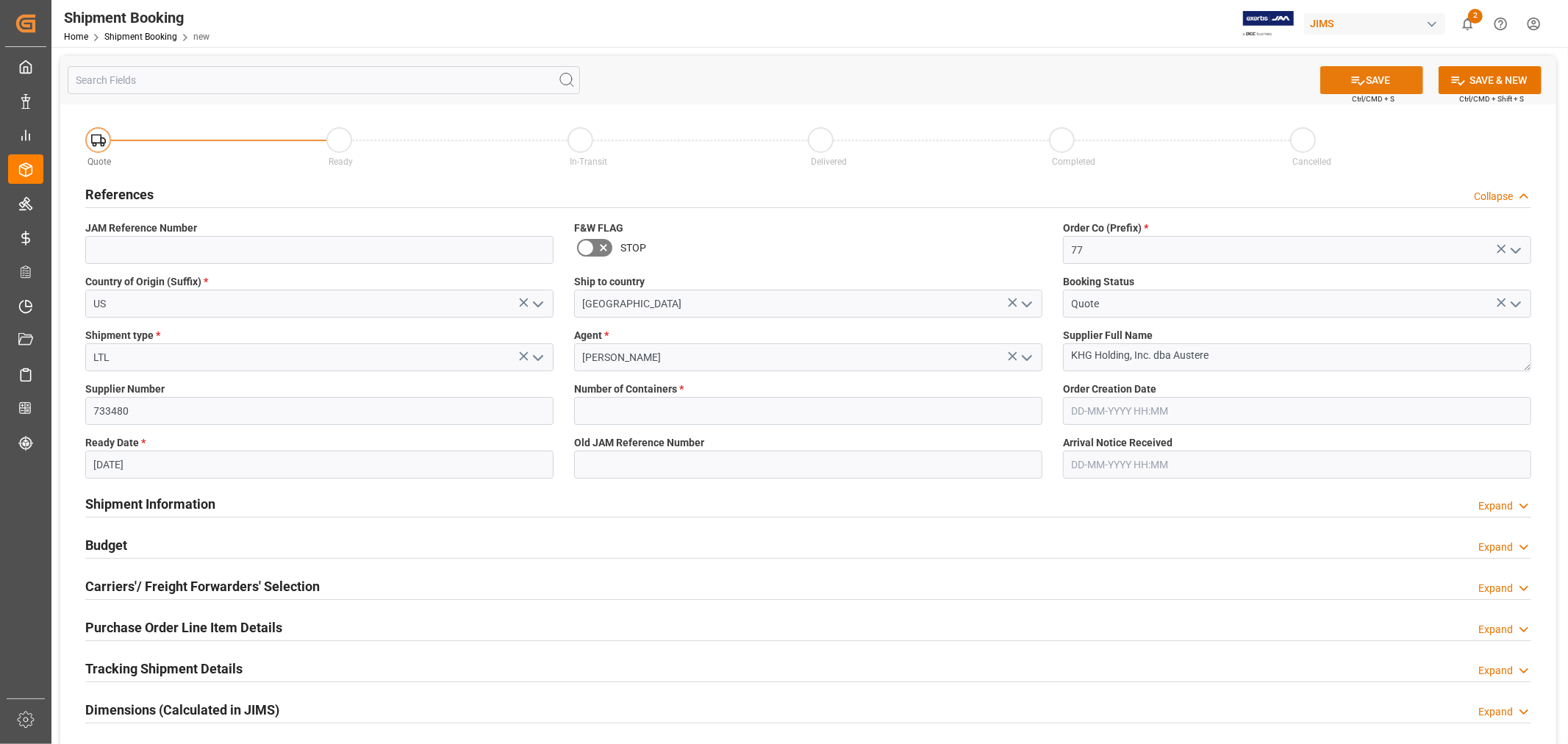
click at [1369, 74] on button "SAVE" at bounding box center [1372, 80] width 103 height 28
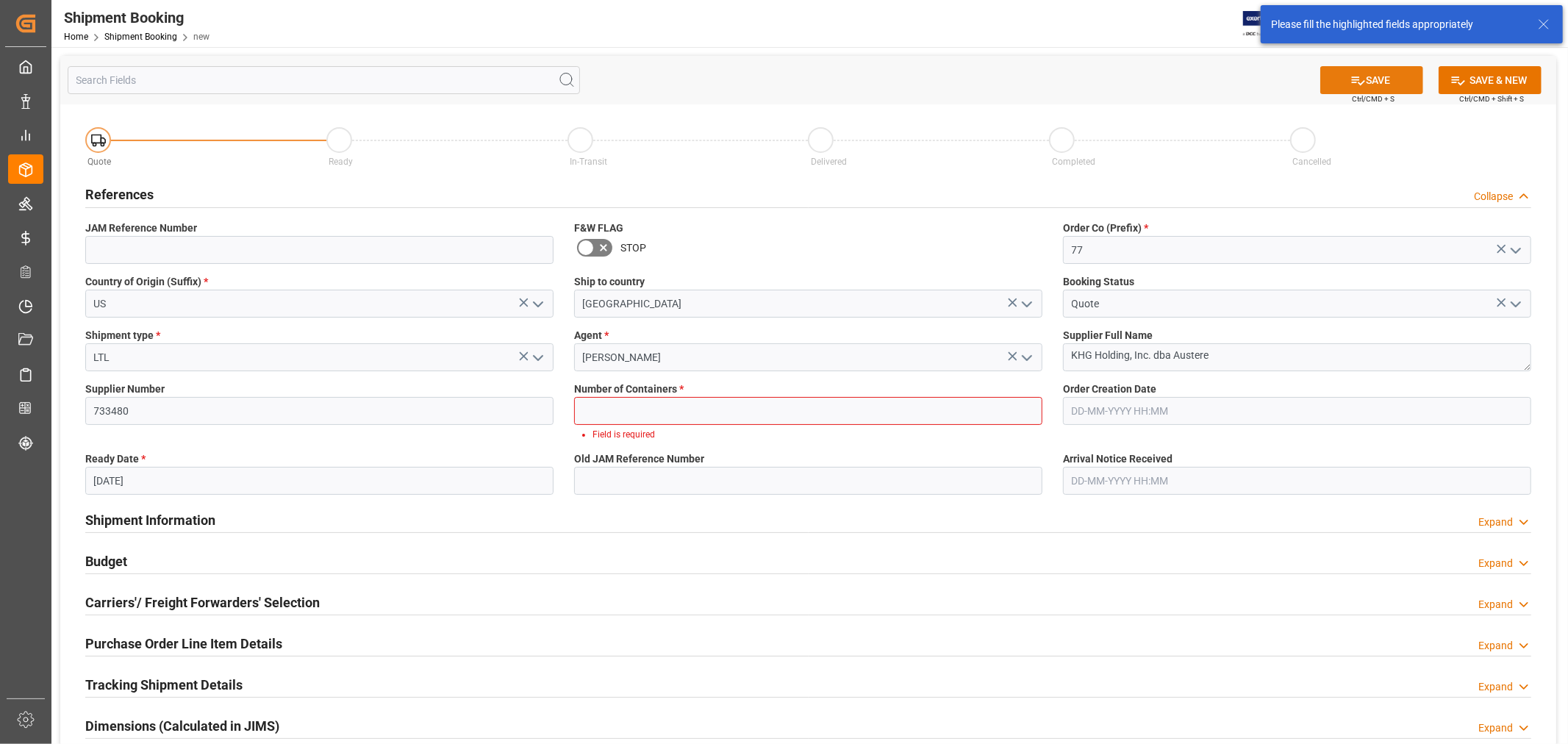
scroll to position [15, 0]
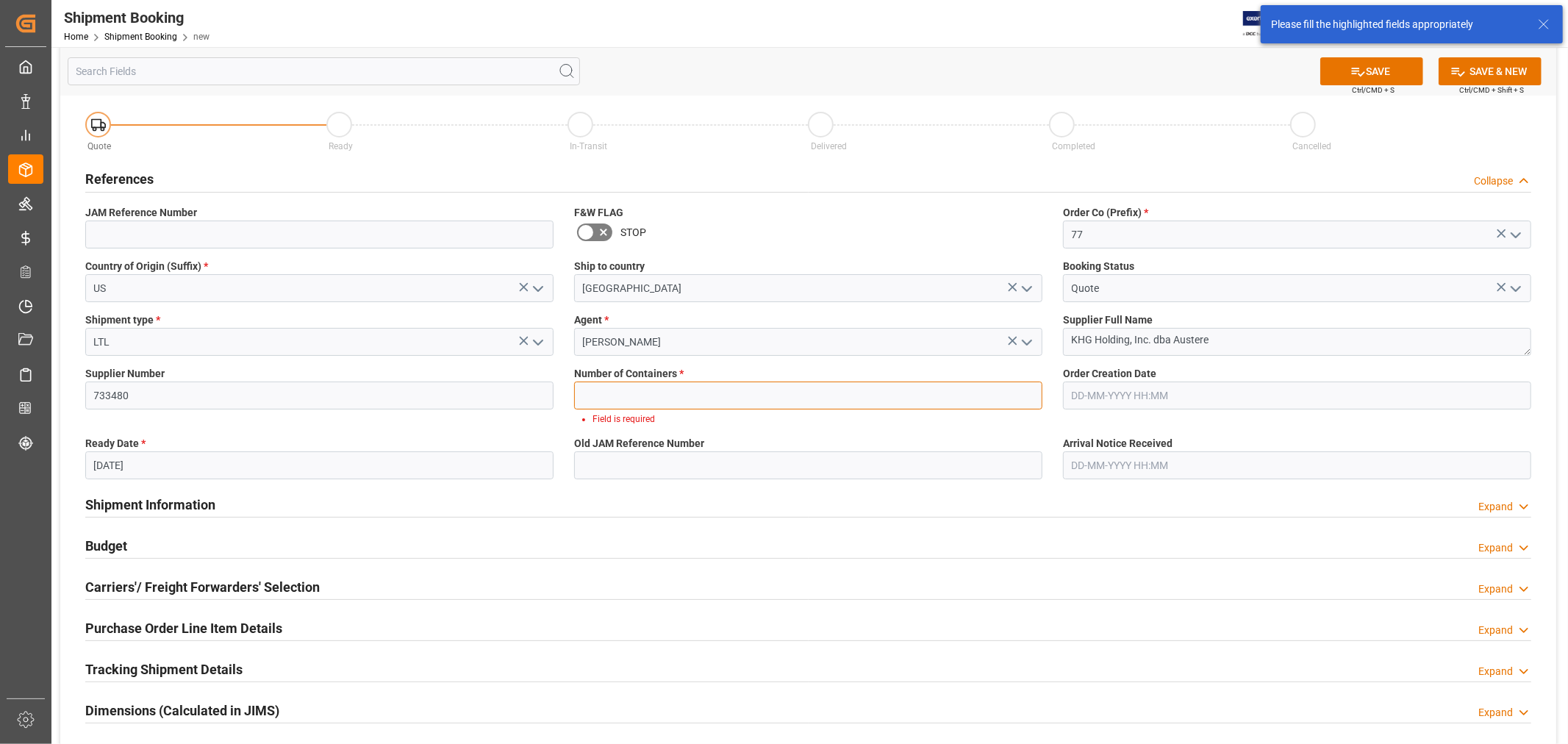
click at [593, 394] on input "text" at bounding box center [808, 395] width 468 height 28
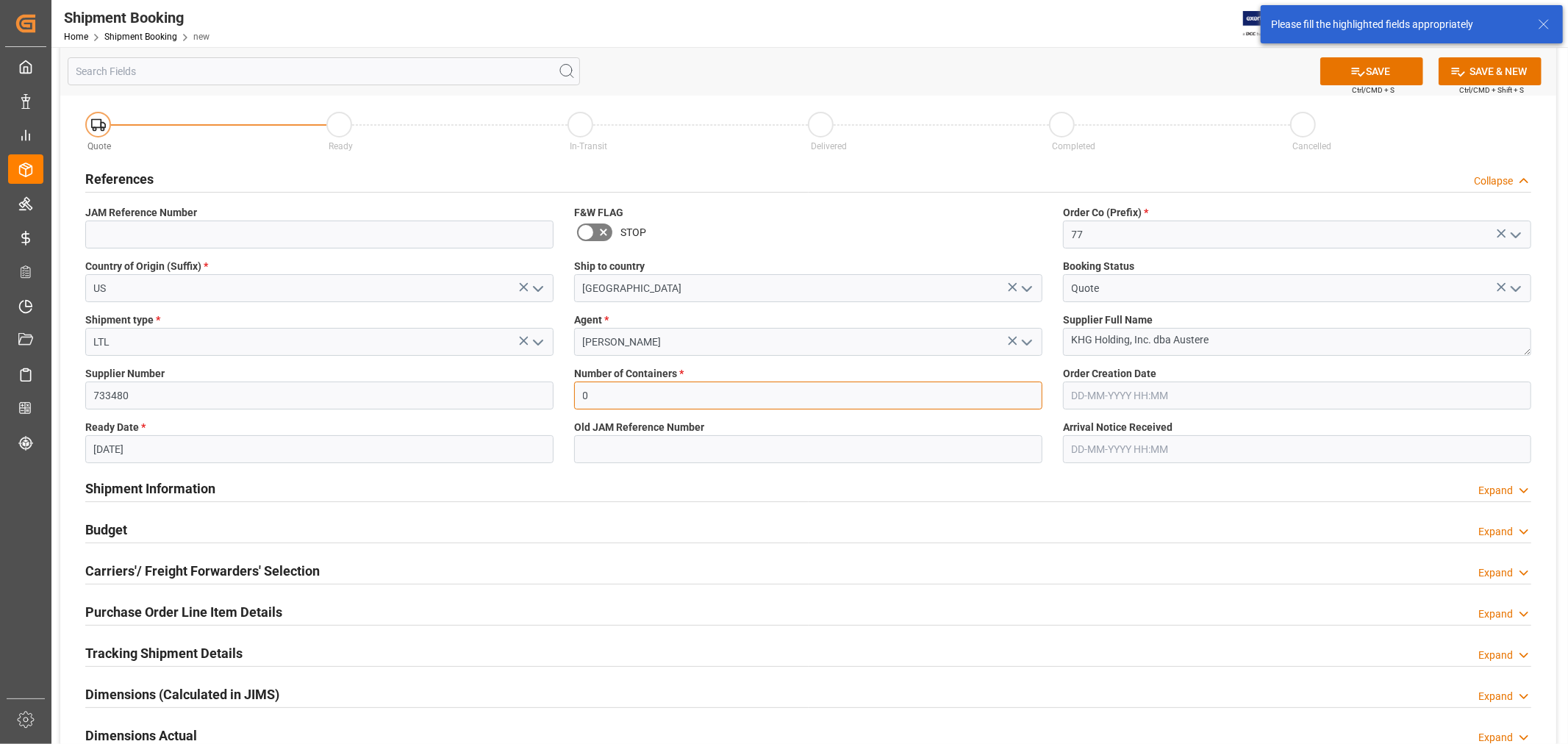
type input "0"
click at [1360, 71] on icon at bounding box center [1357, 71] width 15 height 15
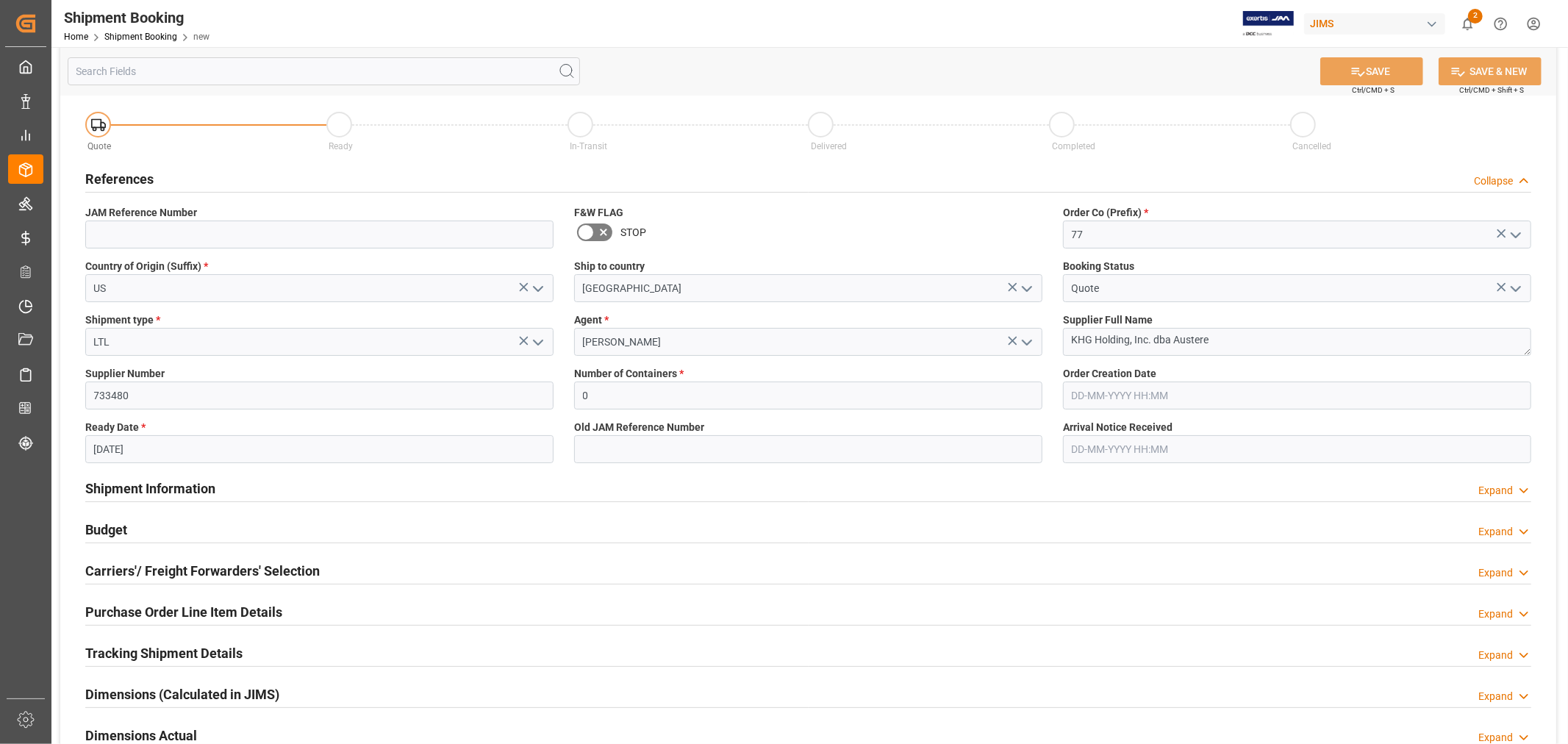
click at [234, 566] on h2 "Carriers'/ Freight Forwarders' Selection" at bounding box center [202, 570] width 235 height 20
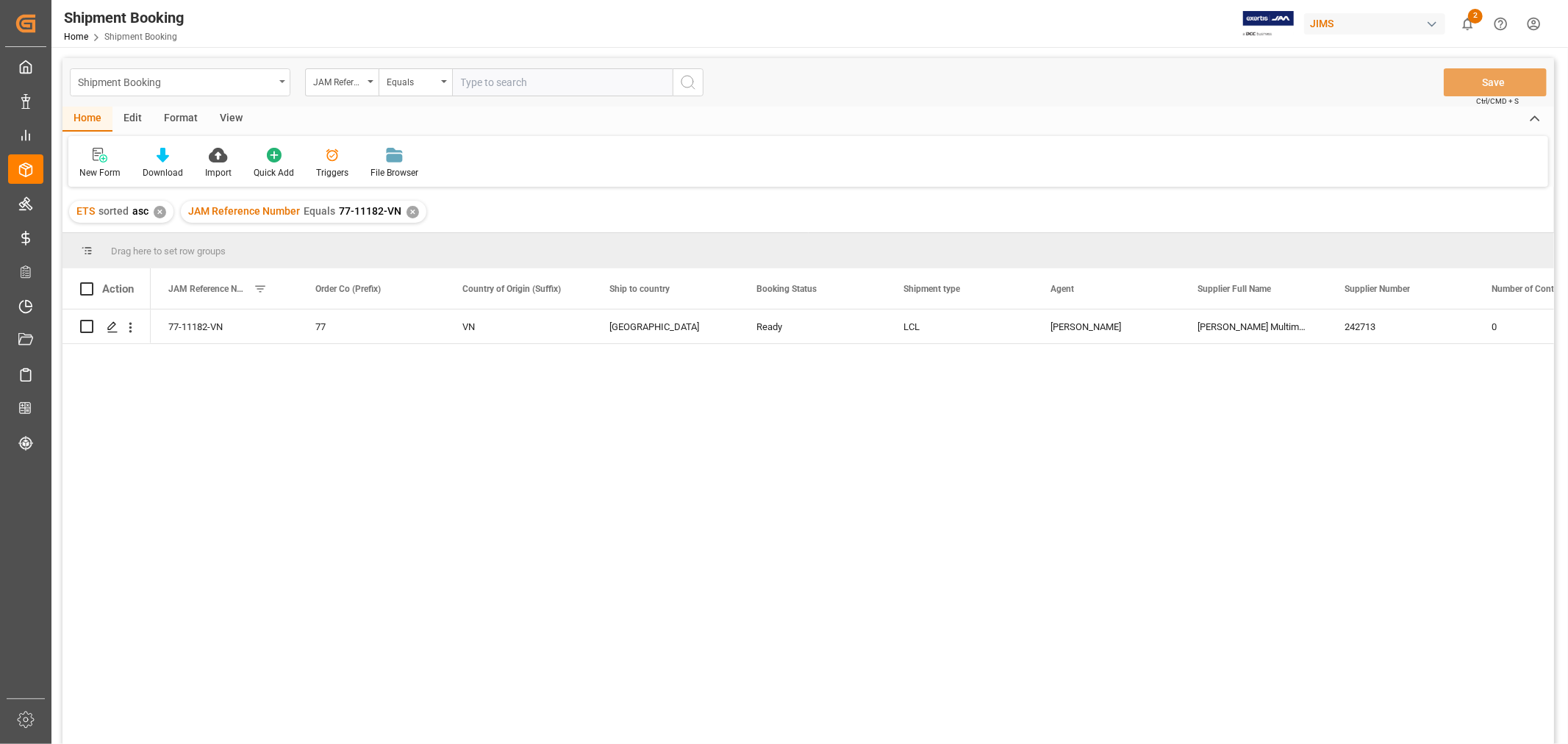
click at [240, 76] on div "Shipment Booking" at bounding box center [175, 81] width 196 height 18
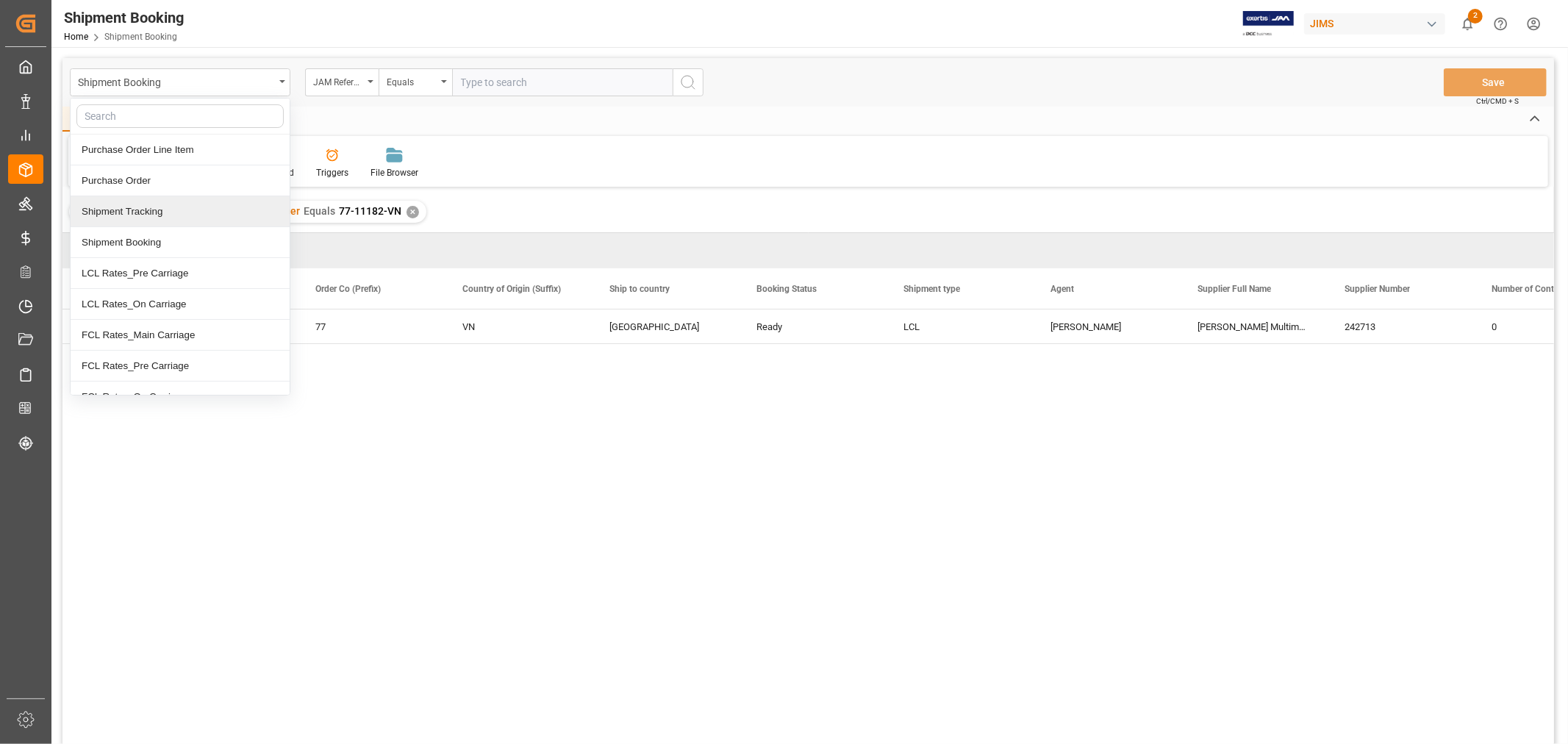
click at [163, 215] on div "Shipment Tracking" at bounding box center [180, 211] width 219 height 31
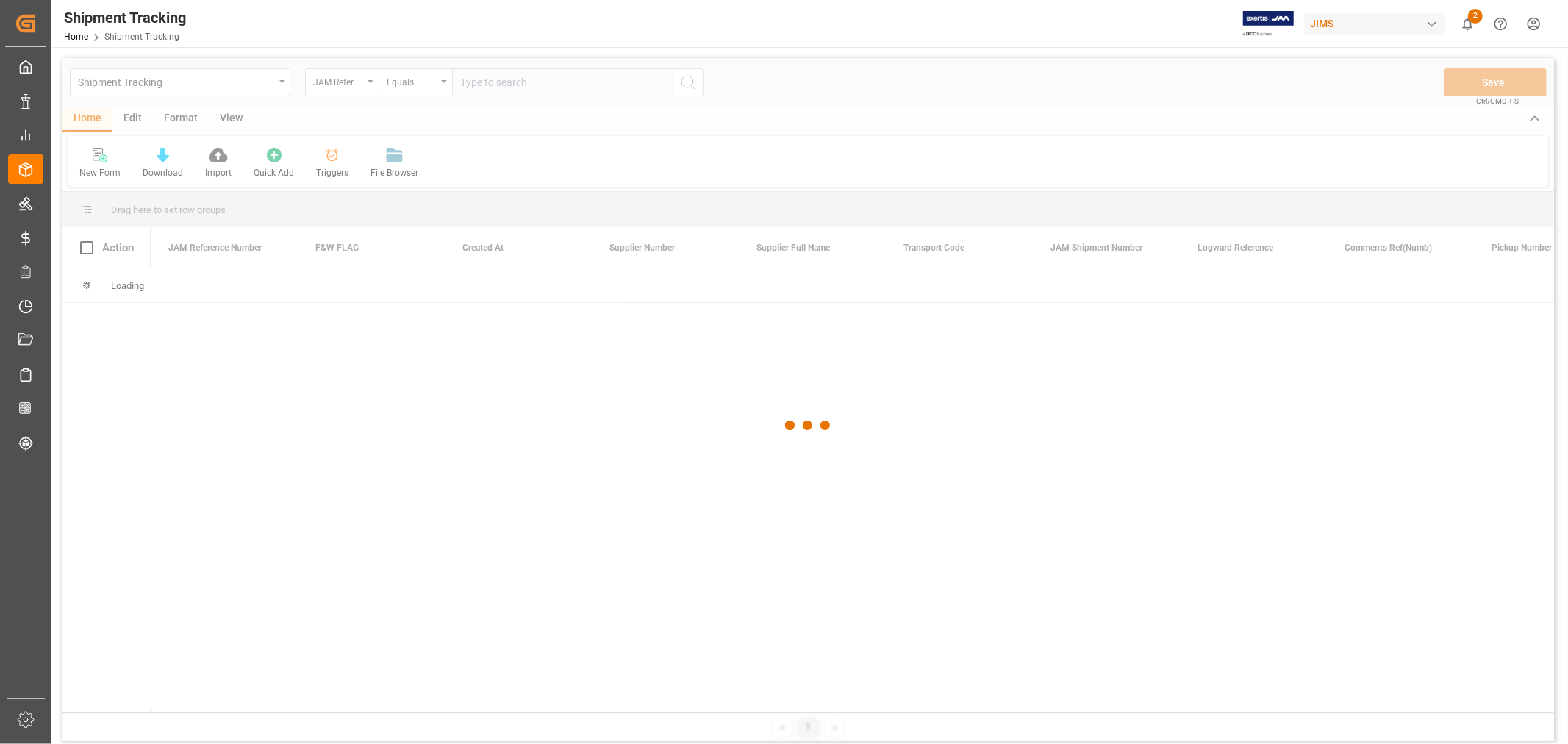
click at [494, 83] on div at bounding box center [808, 426] width 1492 height 735
click at [493, 82] on div at bounding box center [808, 426] width 1492 height 735
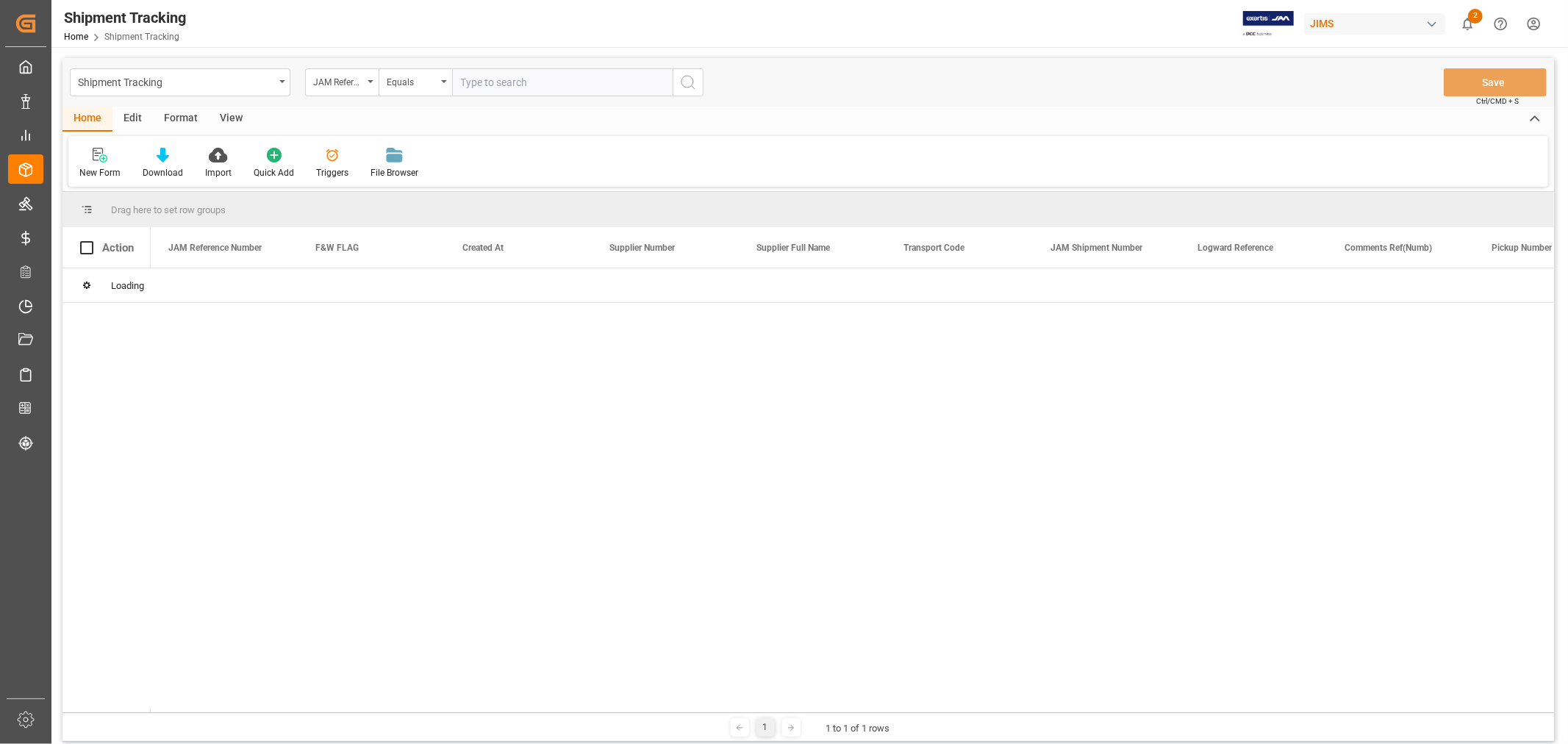
click at [488, 82] on input "text" at bounding box center [562, 82] width 220 height 28
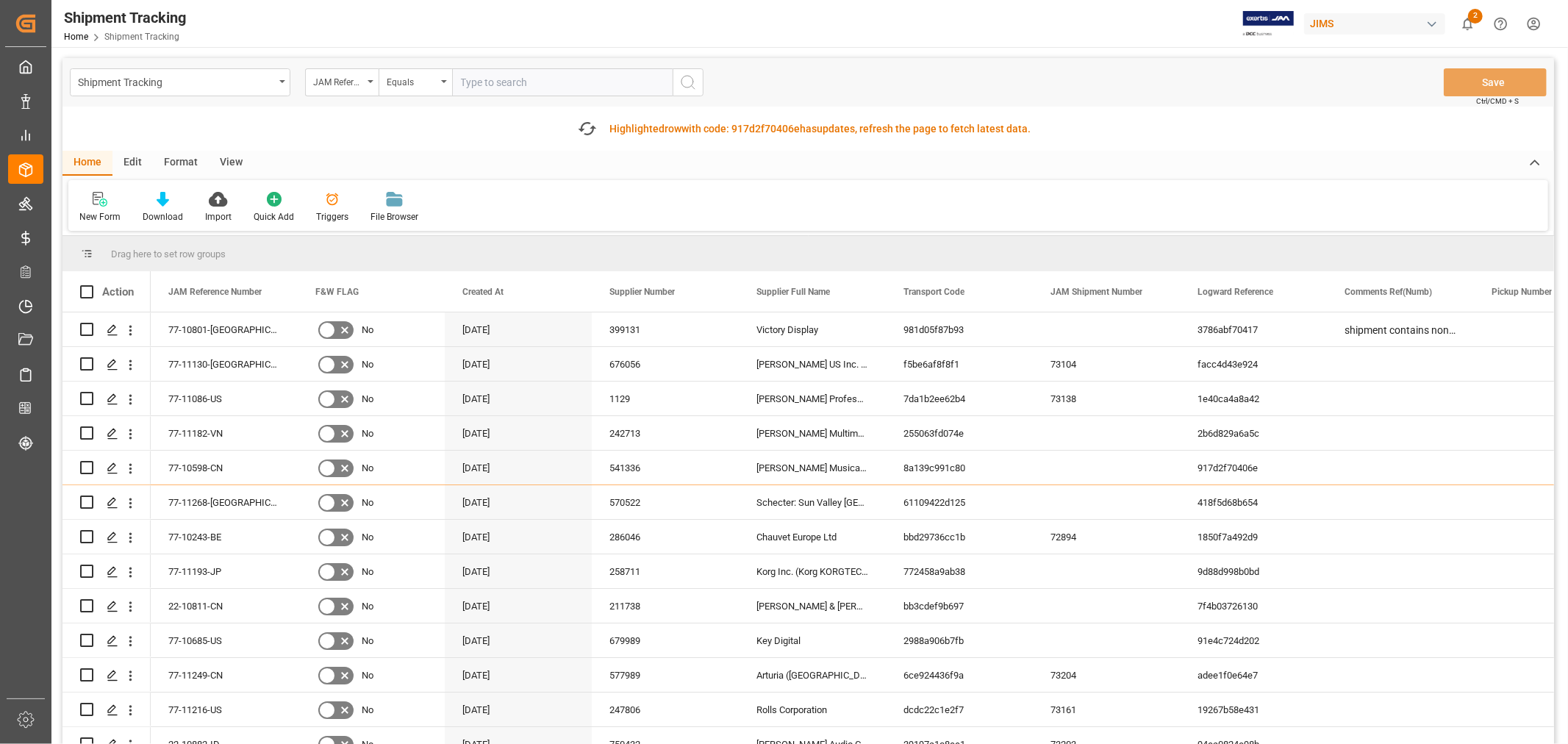
paste input "13640079"
type input "13640079"
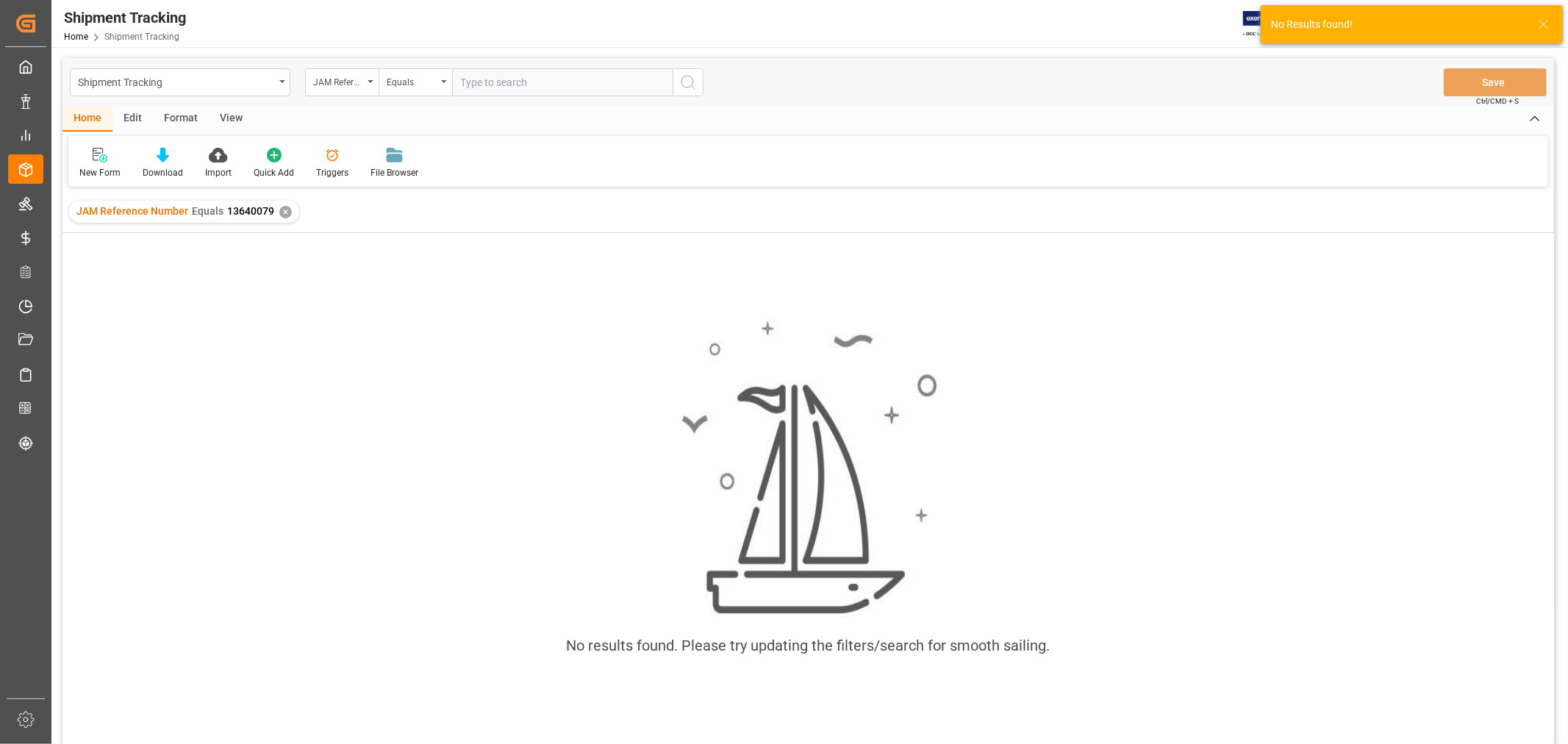
click at [283, 215] on div "✕" at bounding box center [286, 212] width 13 height 13
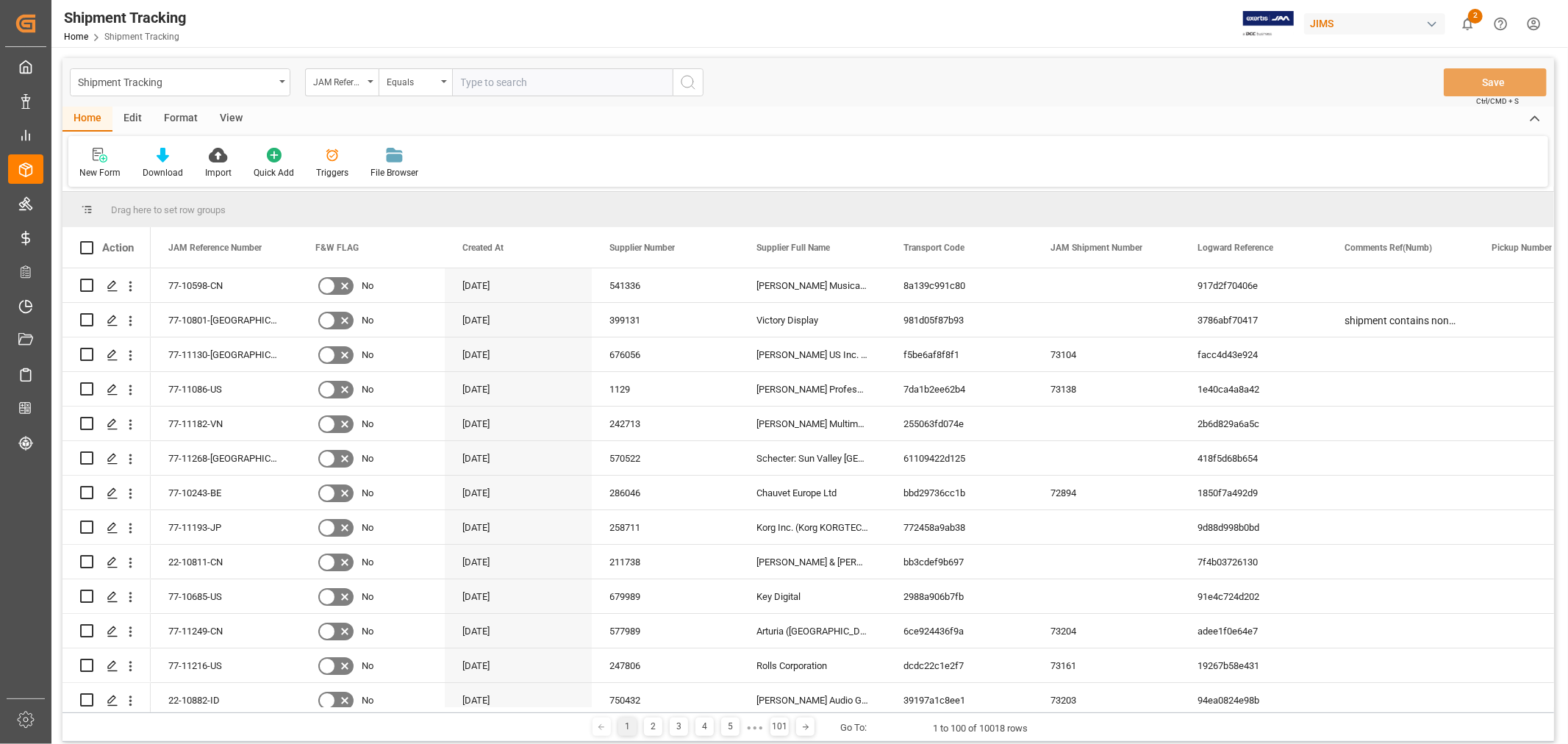
click at [532, 77] on input "text" at bounding box center [562, 82] width 220 height 28
paste input "77-11182-VN"
type input "77-11182-VN"
click at [702, 85] on button "search button" at bounding box center [688, 82] width 31 height 28
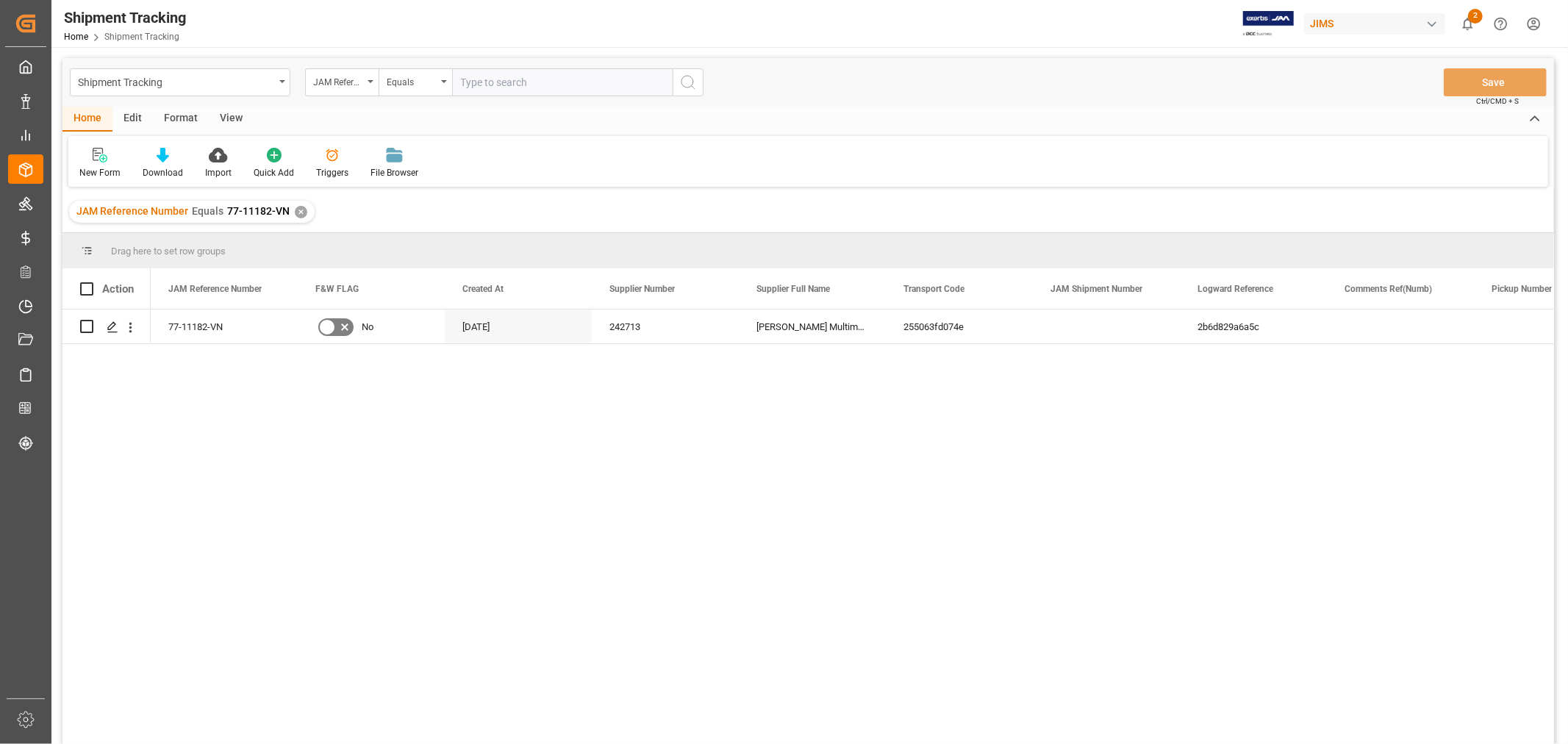
click at [228, 114] on div "View" at bounding box center [231, 119] width 45 height 25
click at [90, 165] on div "Default" at bounding box center [93, 163] width 50 height 32
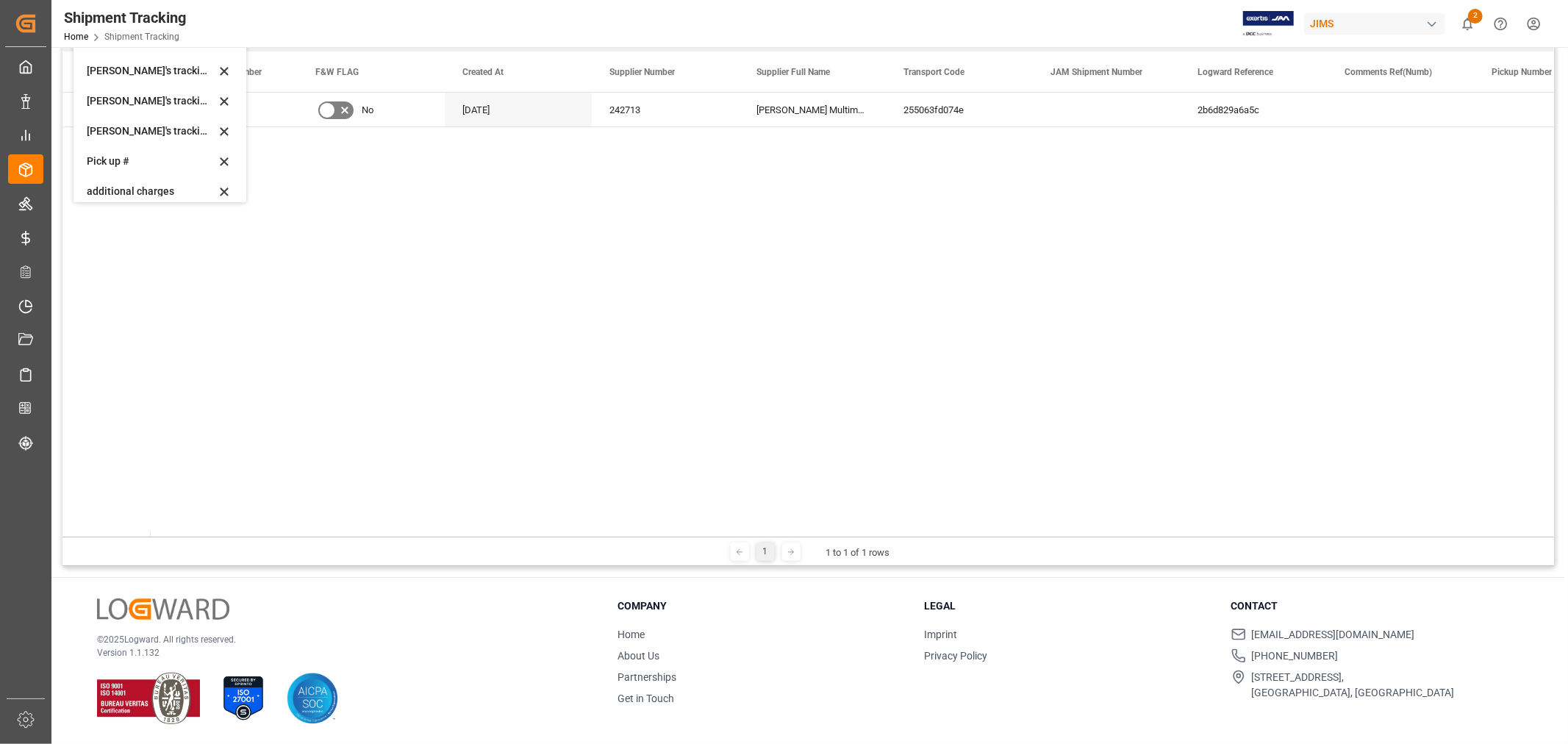
scroll to position [245, 0]
click at [152, 107] on div "Huixin's tracking all_sample" at bounding box center [151, 107] width 129 height 15
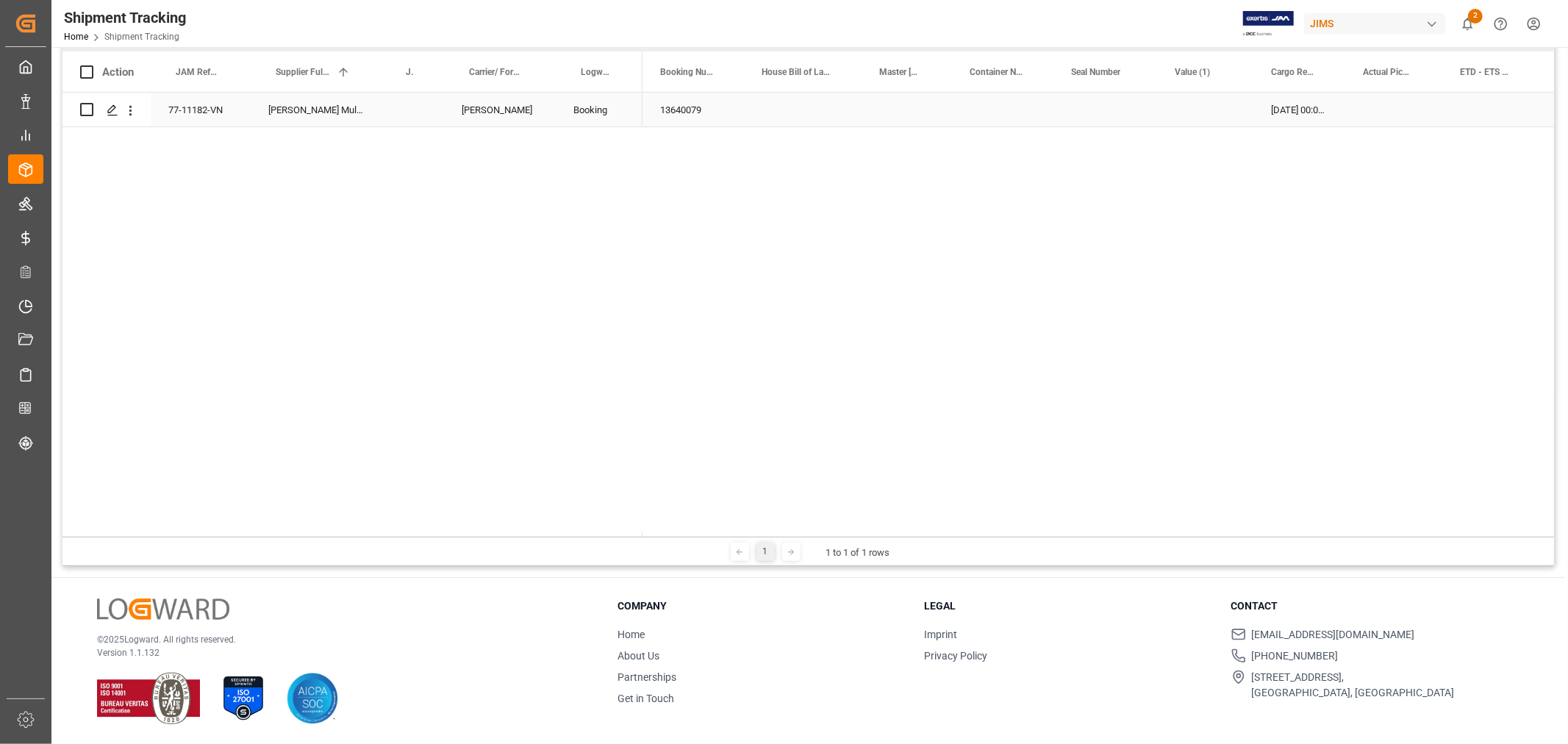
click at [1487, 108] on div "Press SPACE to select this row." at bounding box center [1490, 110] width 97 height 34
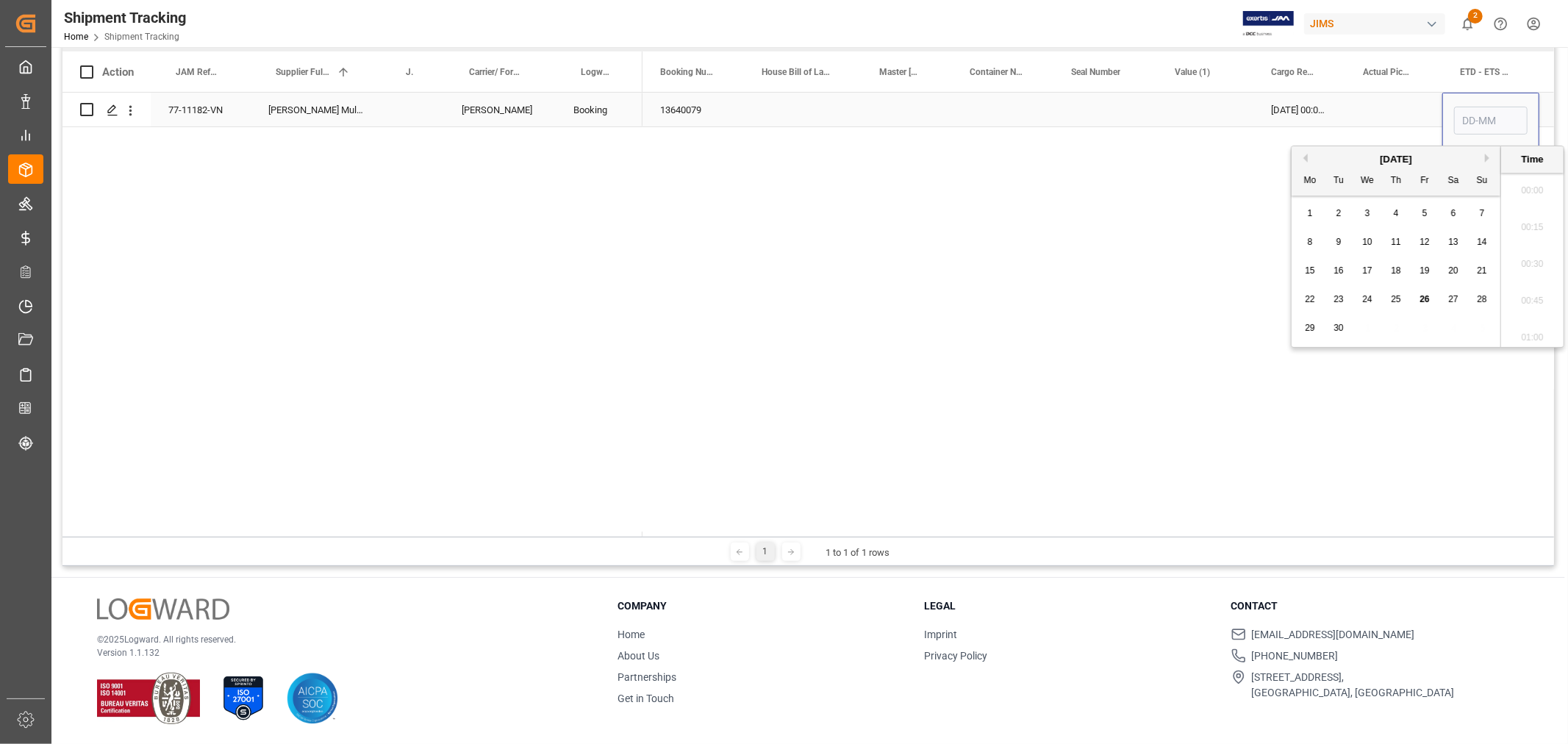
scroll to position [2137, 0]
type input "16-10-2025 00:00"
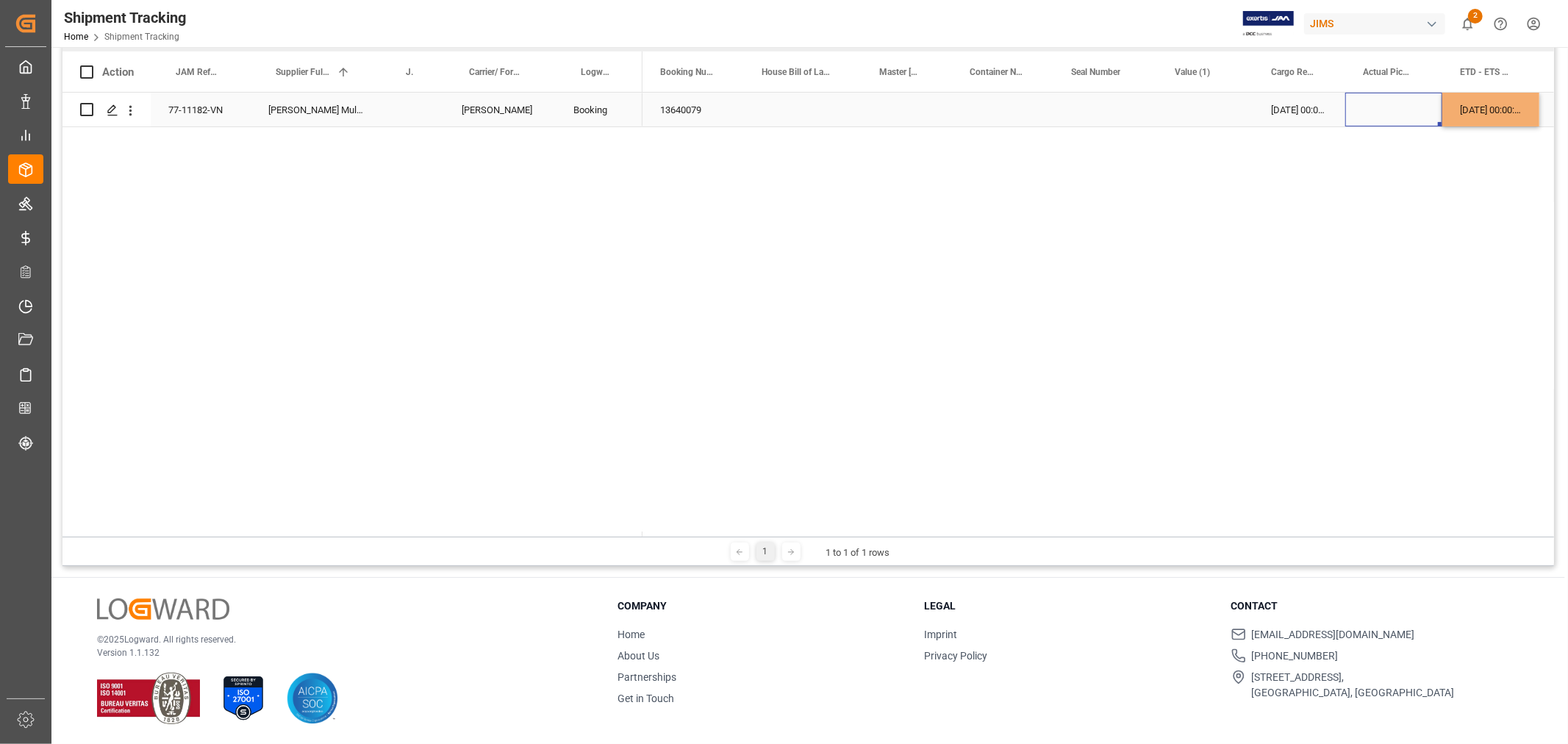
click at [1386, 108] on div "Press SPACE to select this row." at bounding box center [1393, 110] width 97 height 34
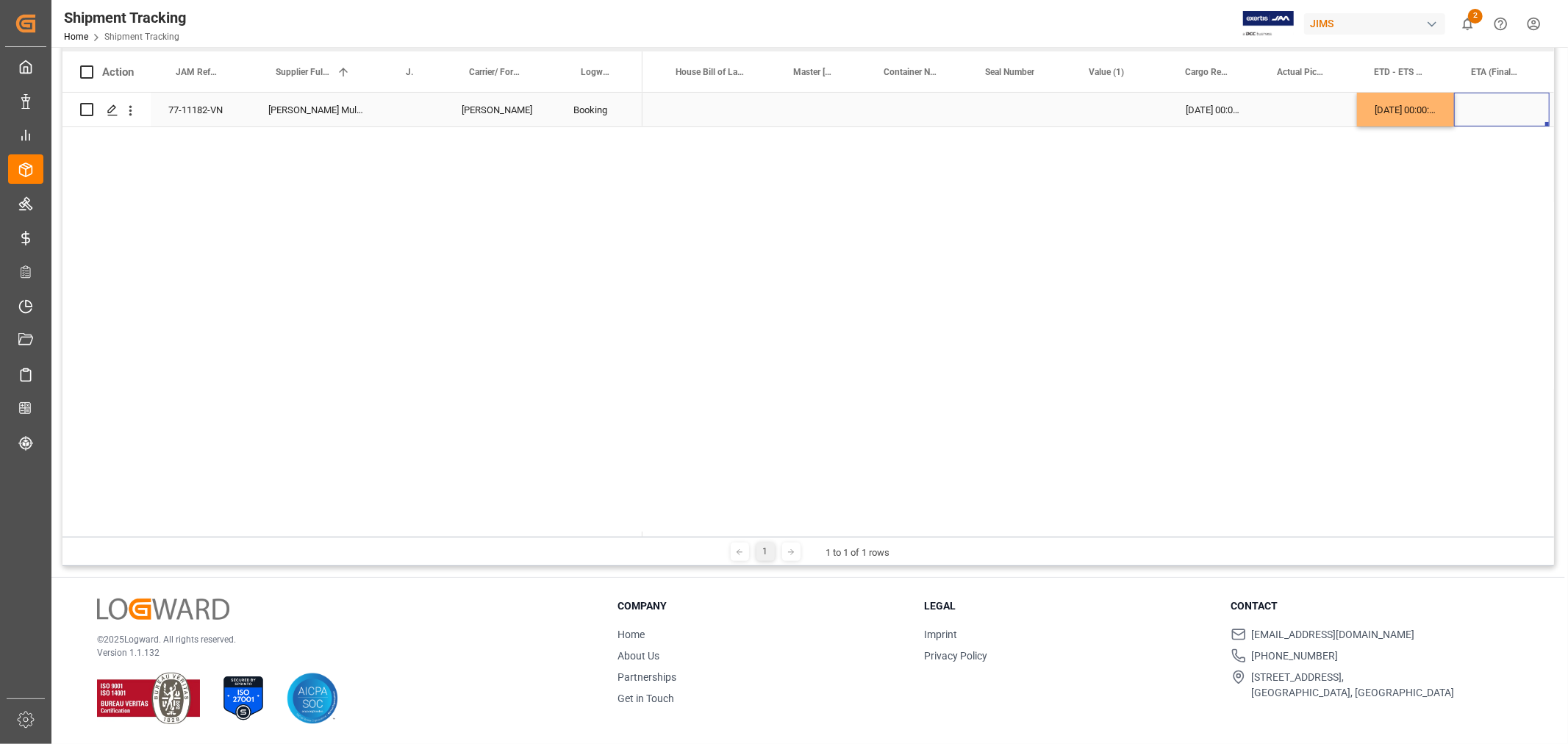
click at [1472, 111] on div "Press SPACE to select this row." at bounding box center [1502, 110] width 95 height 34
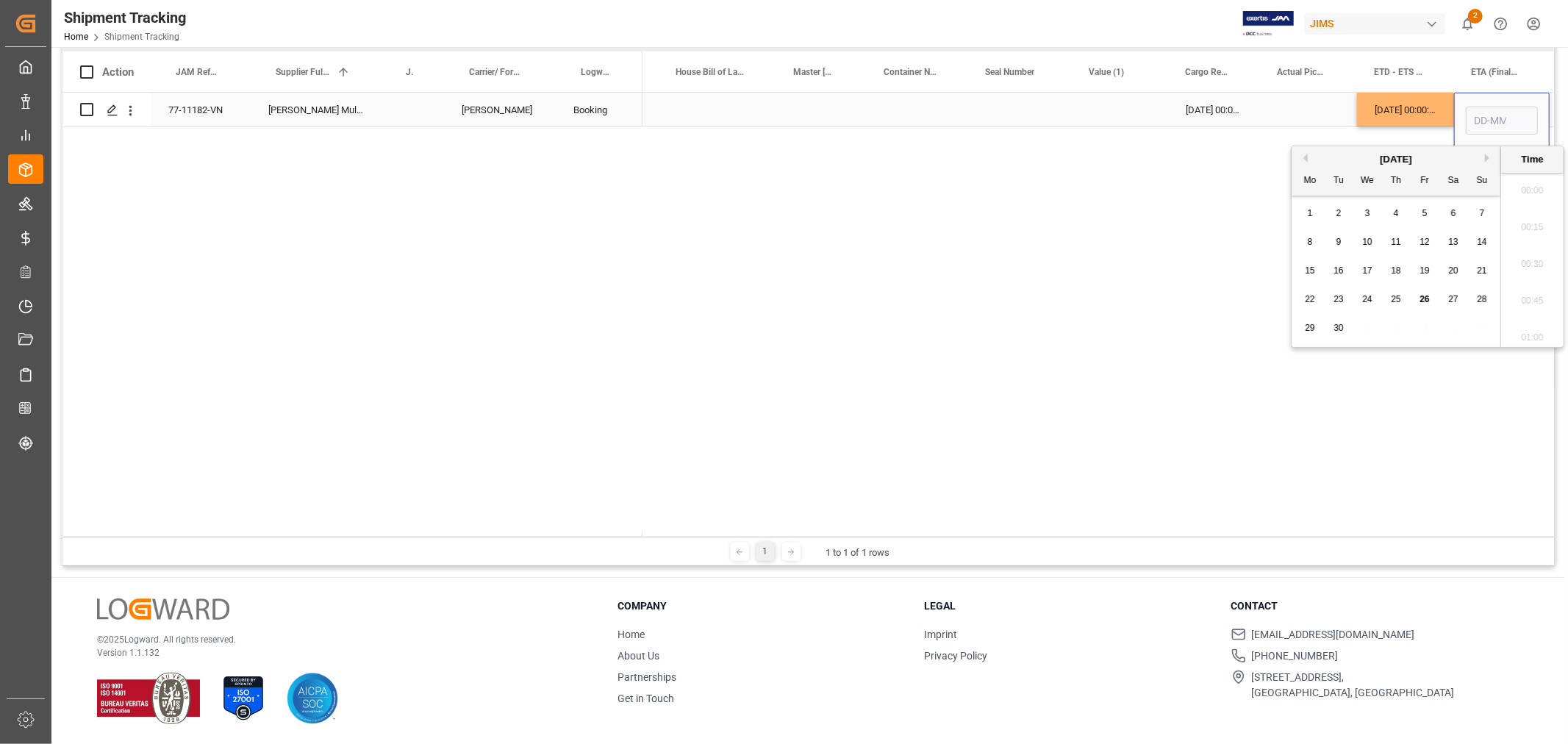
scroll to position [2137, 0]
click at [1472, 111] on input "Press SPACE to select this row." at bounding box center [1502, 120] width 72 height 28
type input "27-11-2025 00:00"
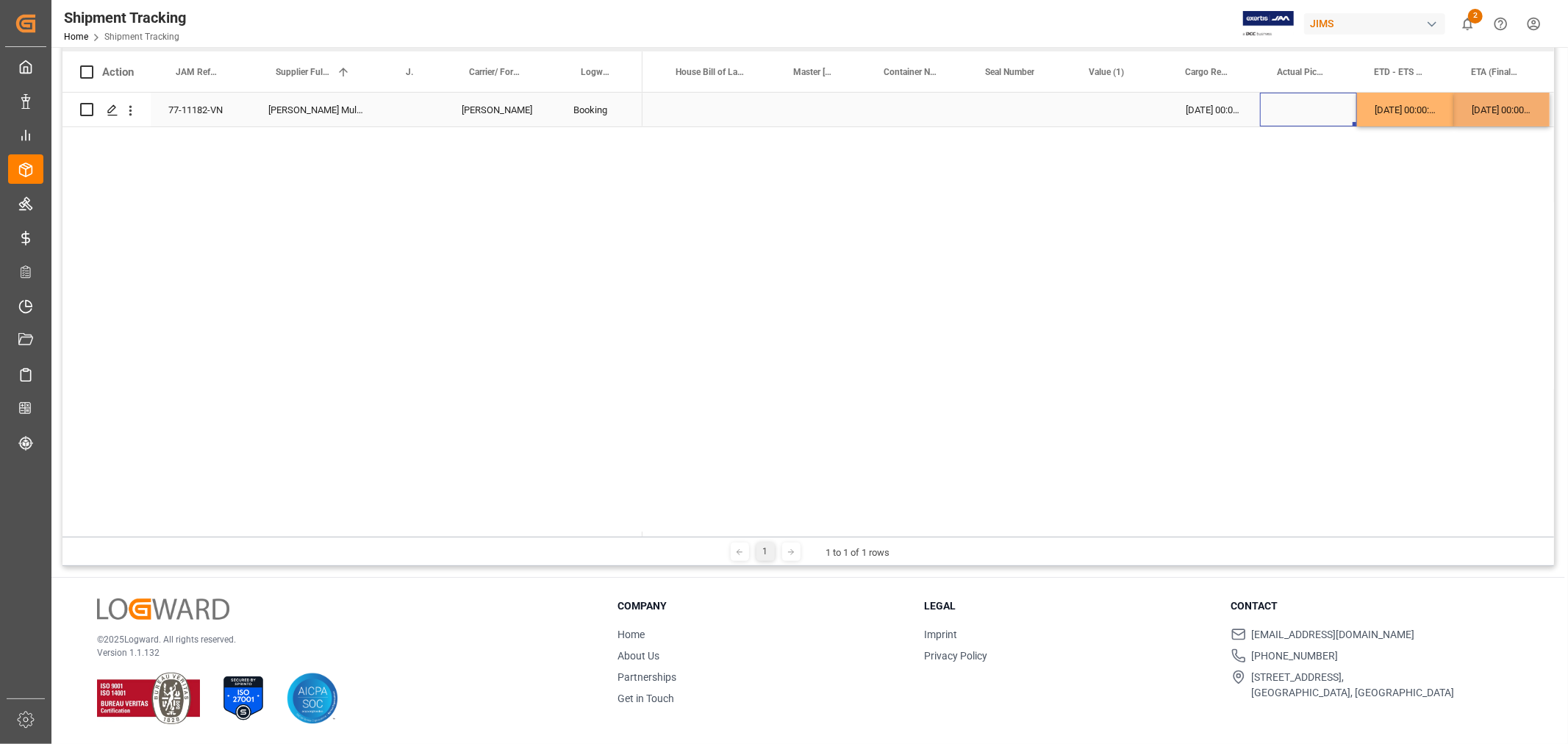
click at [1322, 111] on div "Press SPACE to select this row." at bounding box center [1308, 110] width 97 height 34
click at [1473, 111] on div "27-11-2025 00:00:00" at bounding box center [1502, 110] width 95 height 34
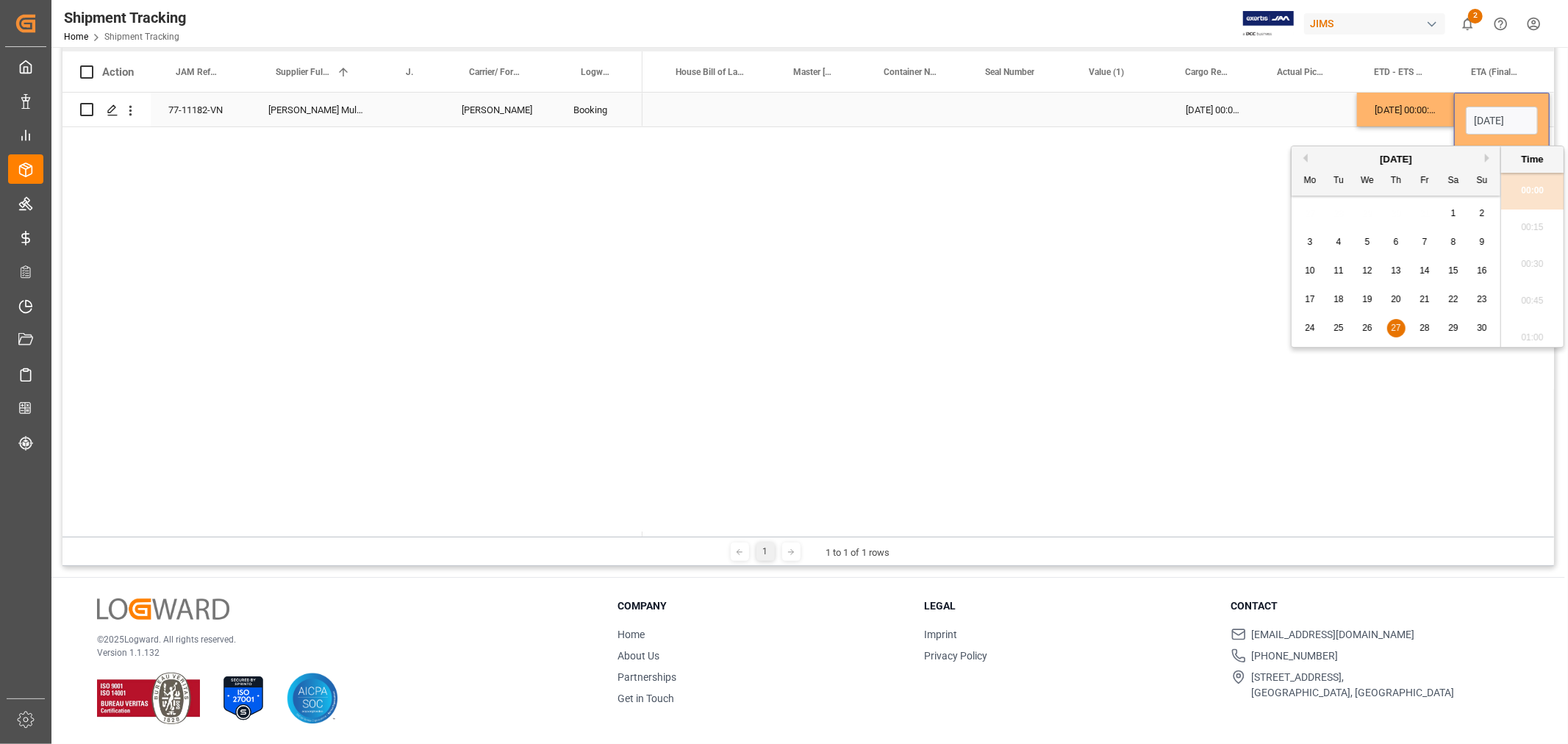
scroll to position [0, 48]
click at [1422, 328] on span "28" at bounding box center [1425, 328] width 10 height 10
type input "28-11-2025 00:00"
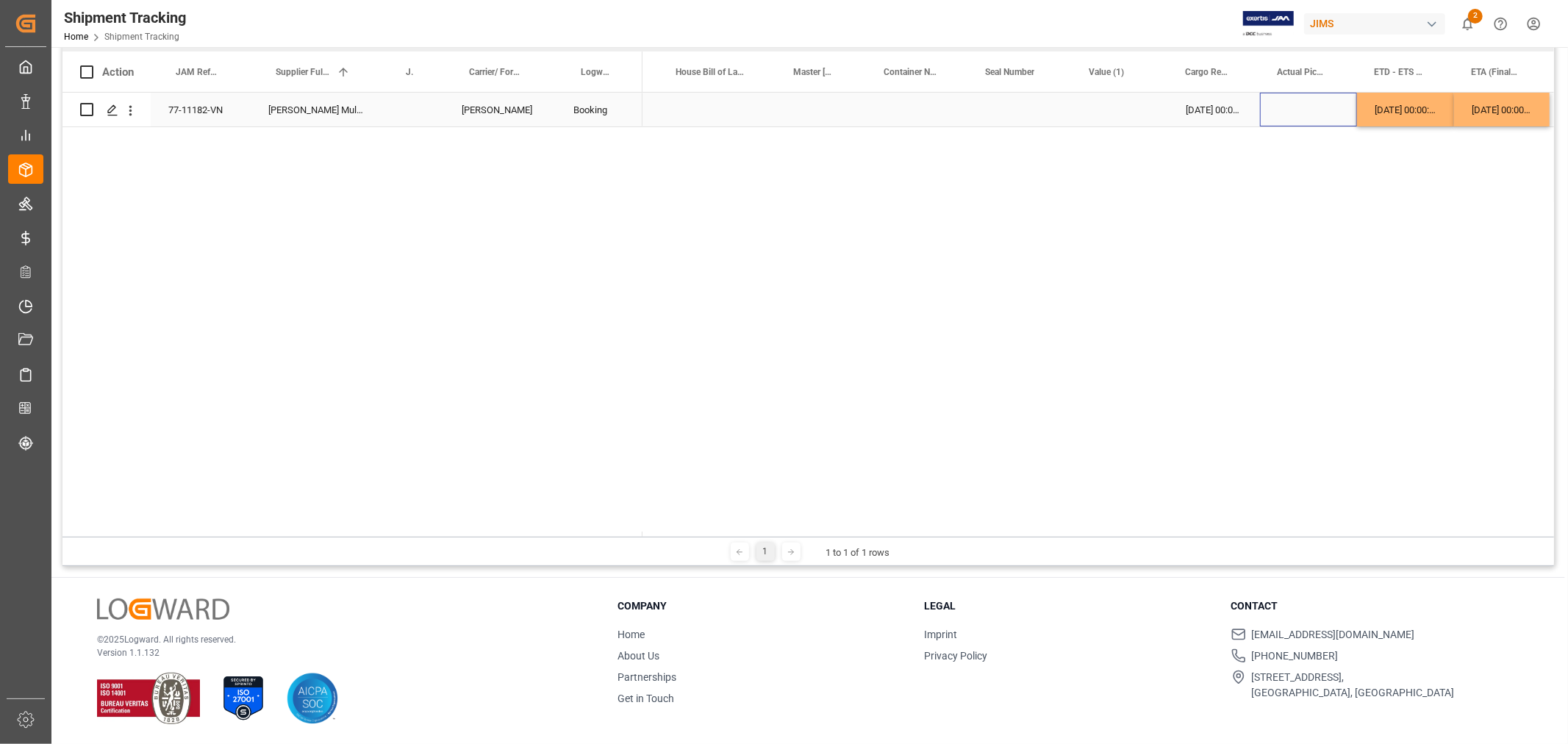
click at [1298, 98] on div "Press SPACE to select this row." at bounding box center [1308, 110] width 97 height 34
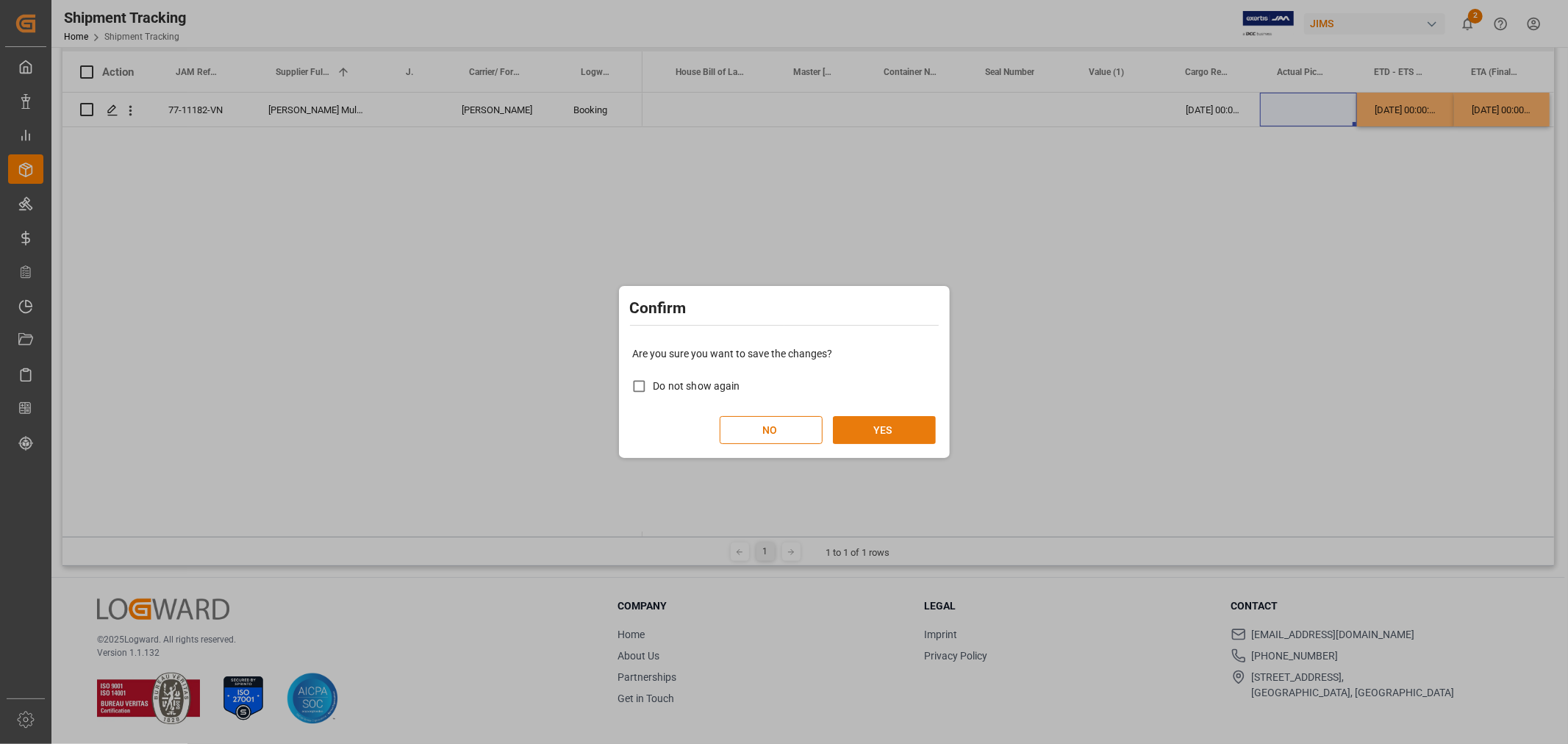
click at [865, 423] on button "YES" at bounding box center [884, 430] width 103 height 28
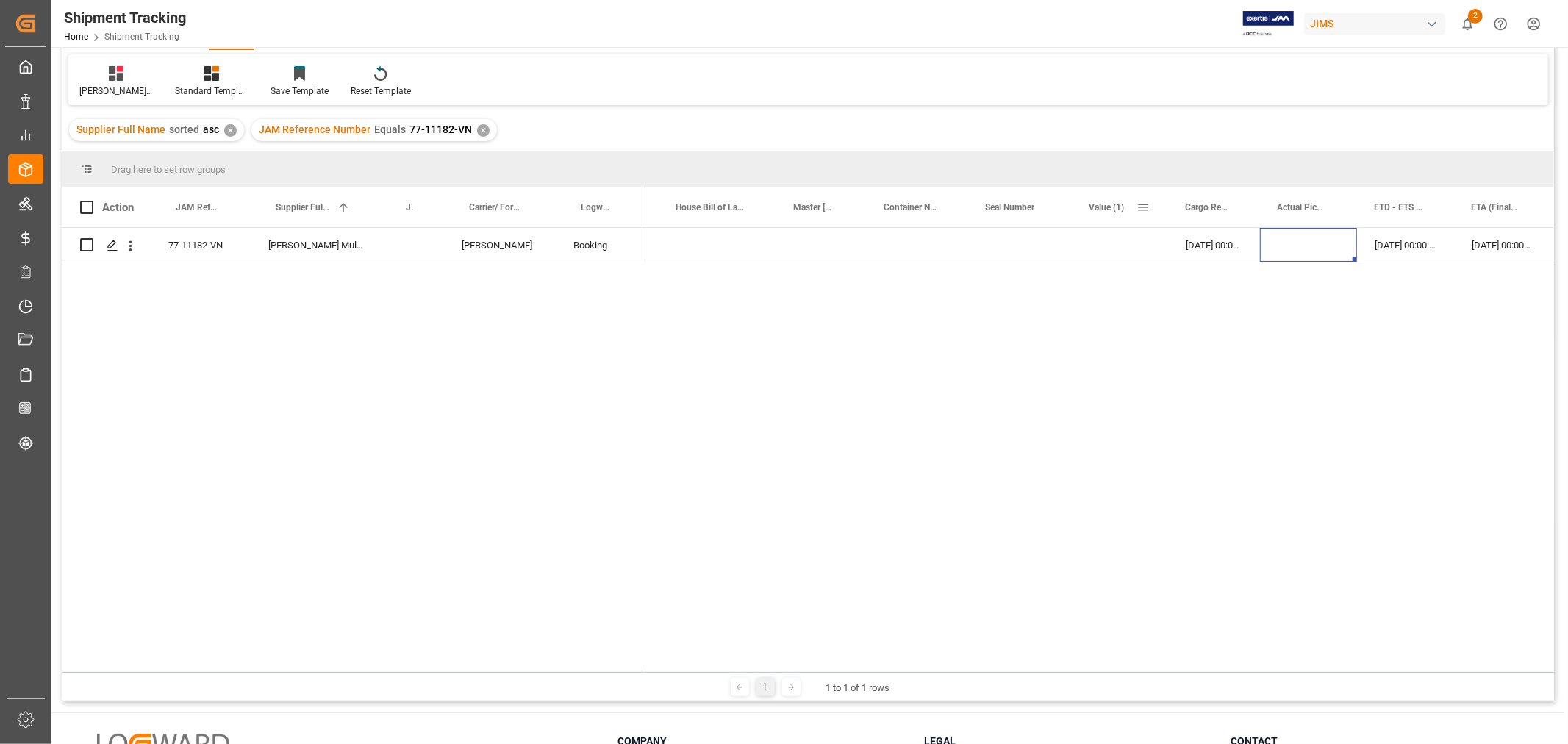
scroll to position [54, 0]
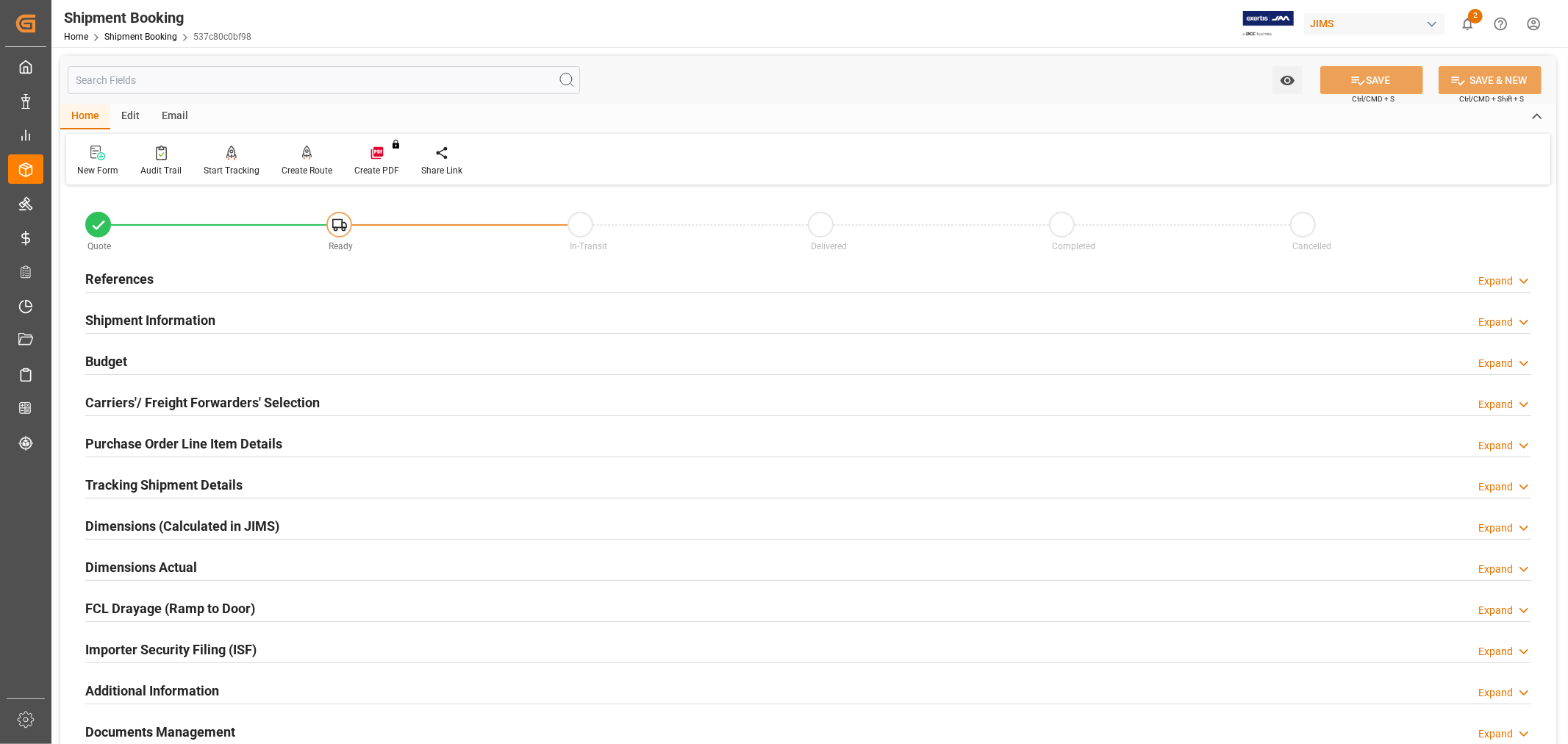
click at [271, 402] on h2 "Carriers'/ Freight Forwarders' Selection" at bounding box center [202, 402] width 235 height 20
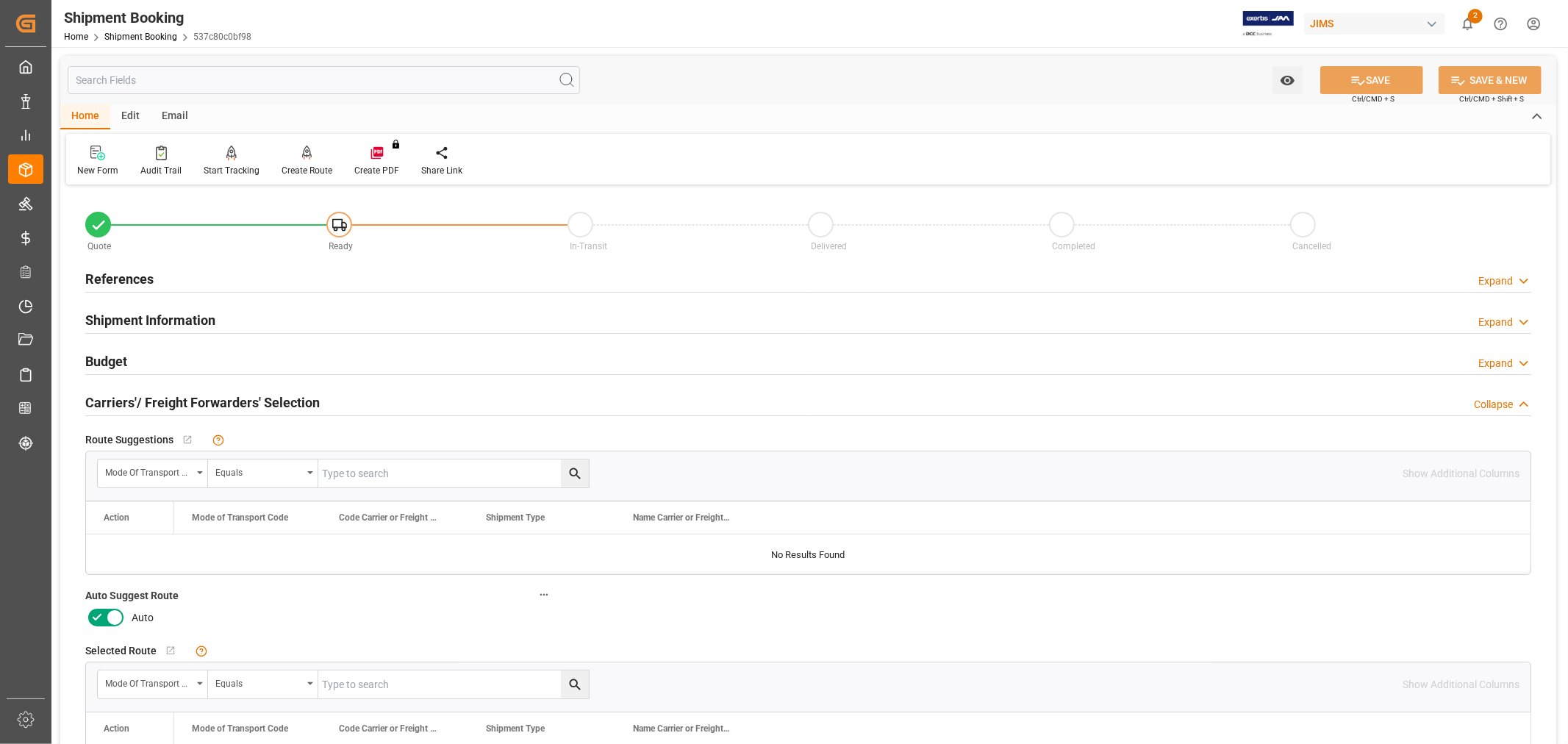
click at [99, 616] on icon at bounding box center [97, 617] width 18 height 18
click at [0, 0] on input "checkbox" at bounding box center [0, 0] width 0 height 0
click at [1387, 81] on button "SAVE" at bounding box center [1372, 80] width 103 height 28
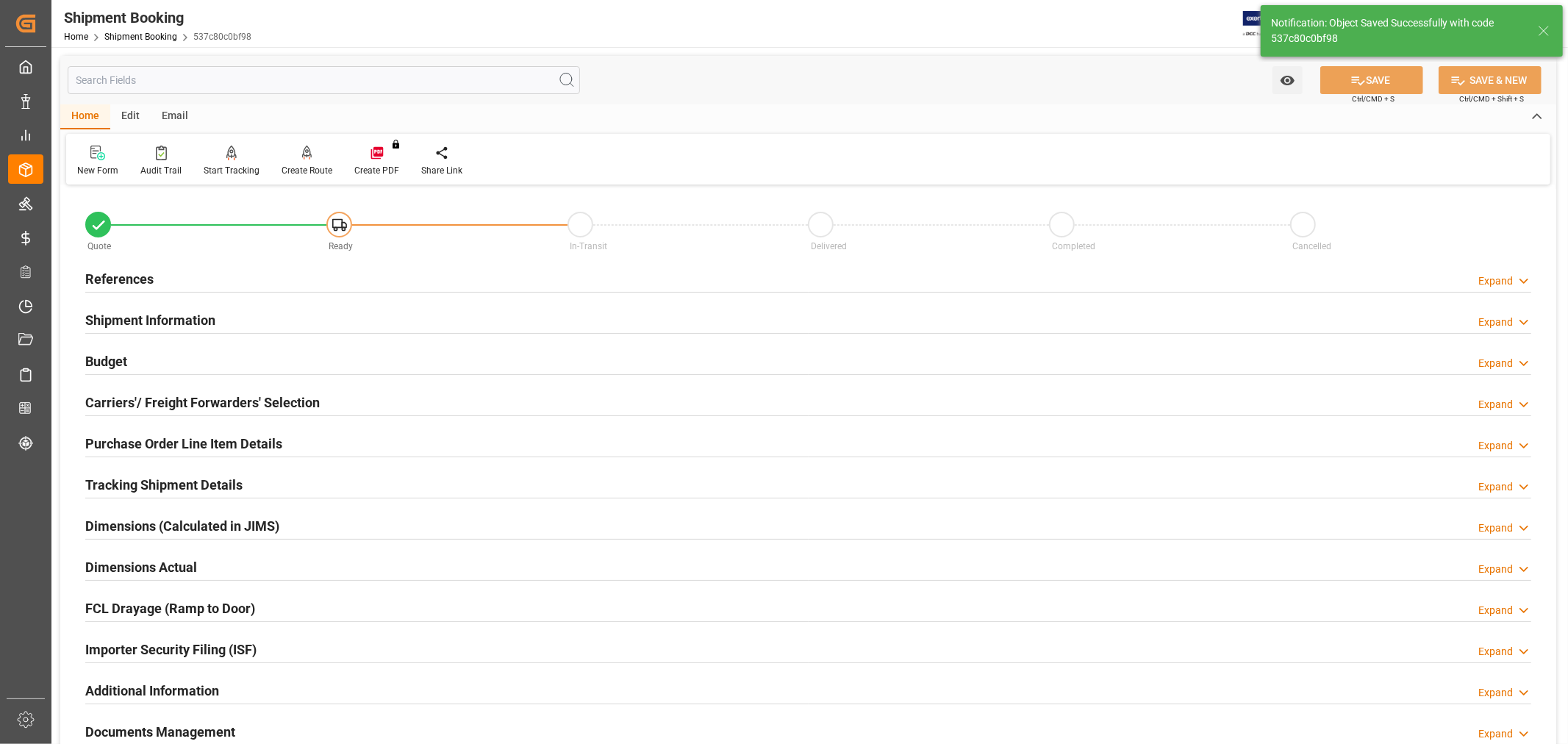
type input "Ready"
click at [122, 283] on h2 "References" at bounding box center [119, 279] width 68 height 20
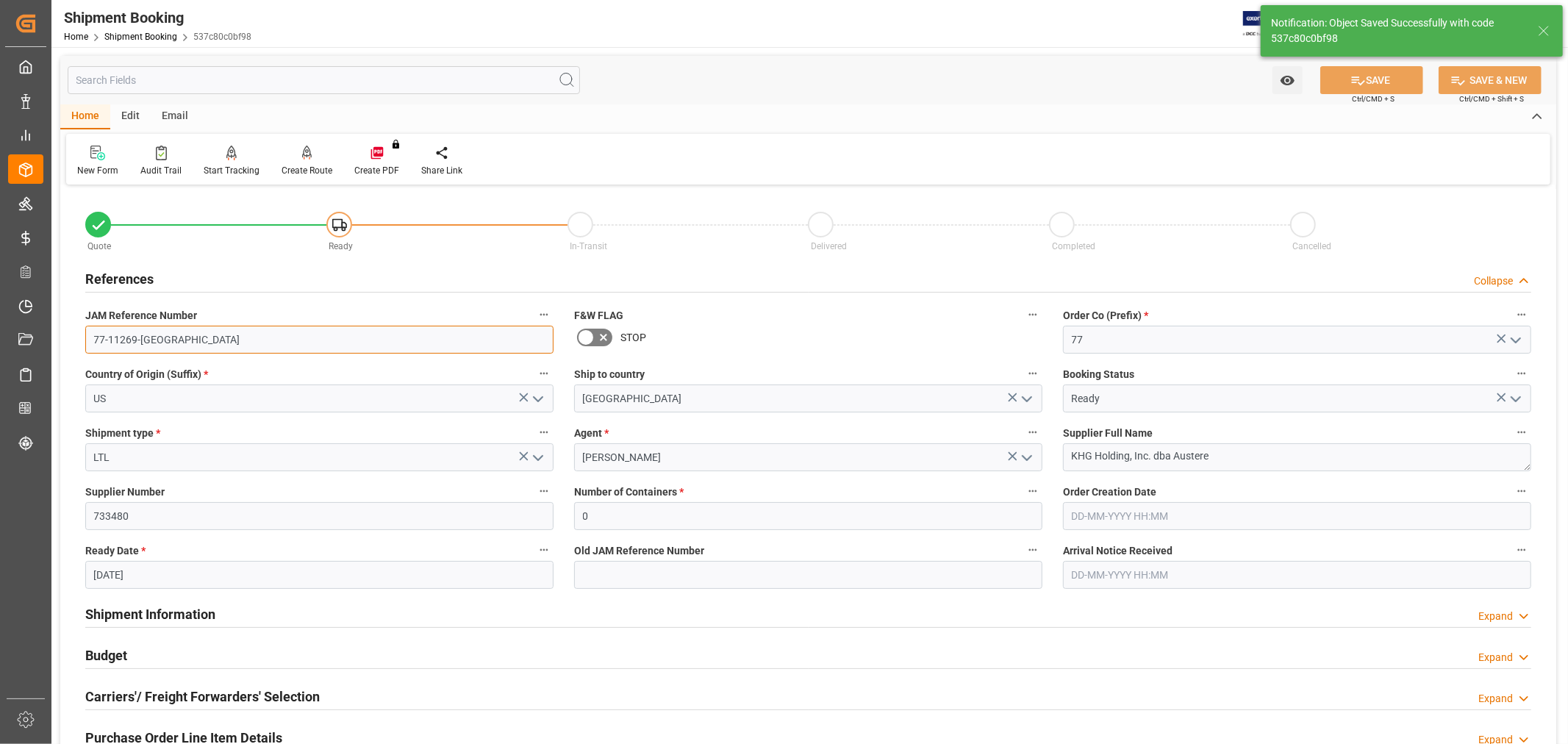
drag, startPoint x: 171, startPoint y: 332, endPoint x: 77, endPoint y: 332, distance: 94.0
click at [77, 332] on div "JAM Reference Number 77-11269-US" at bounding box center [320, 329] width 488 height 58
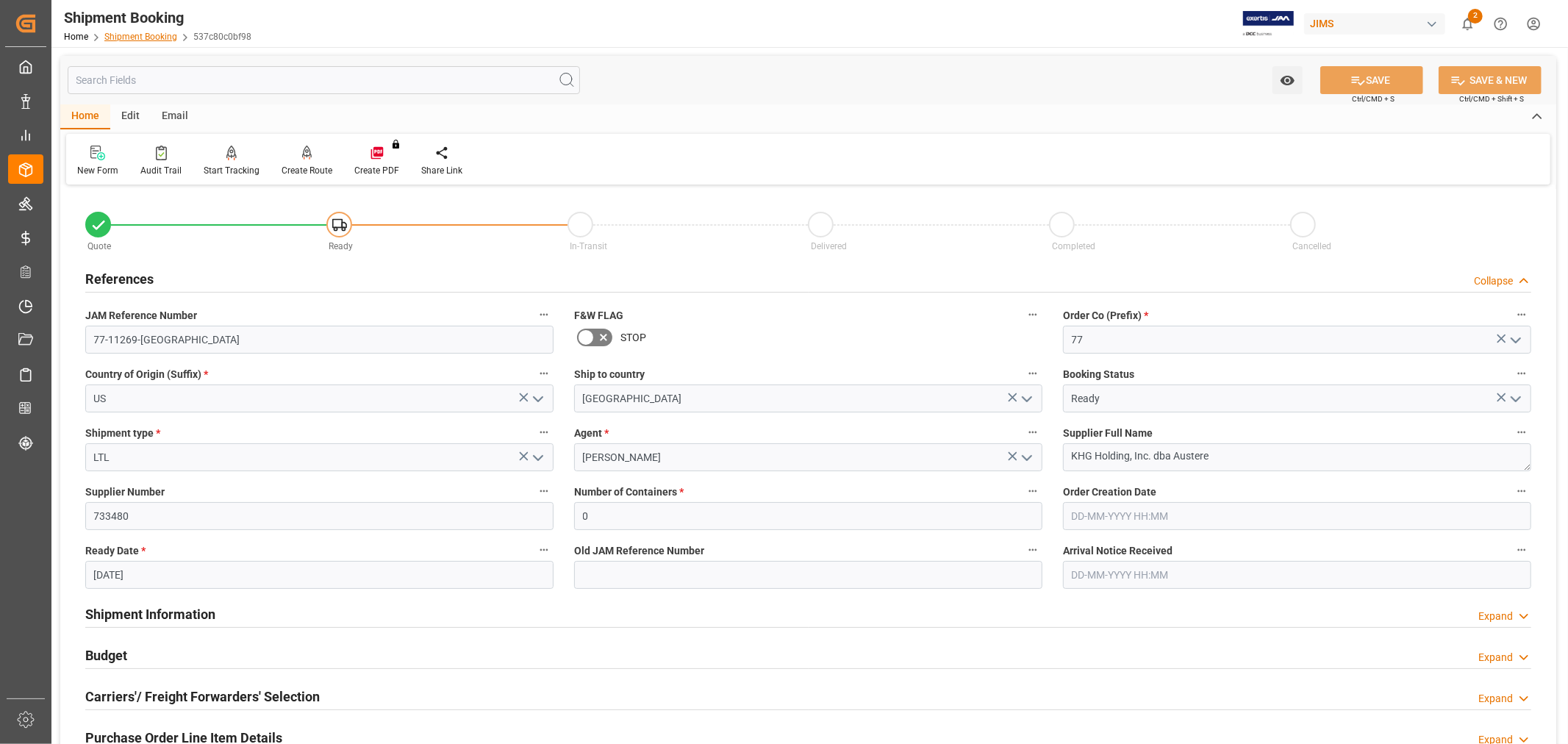
click at [157, 33] on link "Shipment Booking" at bounding box center [140, 36] width 73 height 10
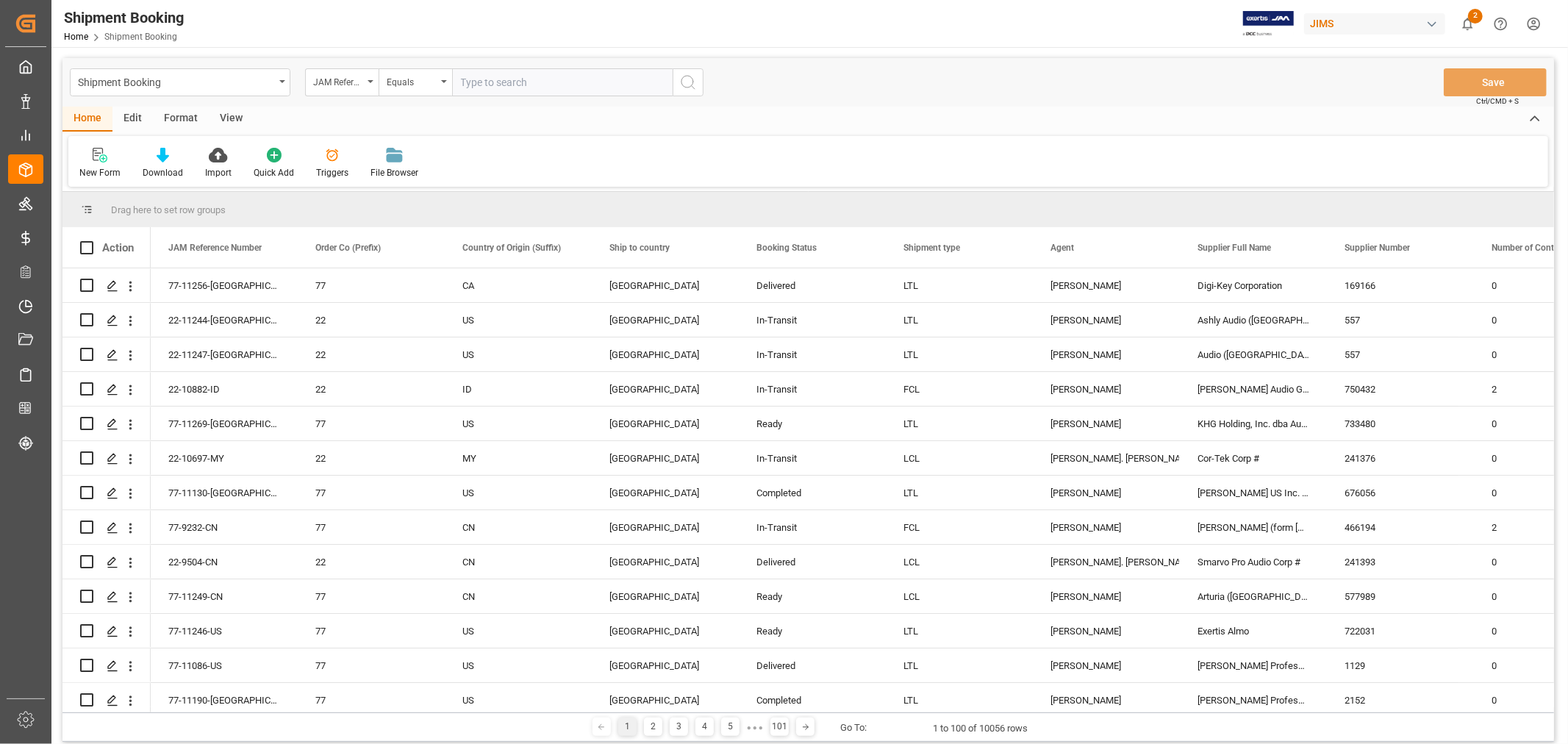
click at [487, 82] on input "text" at bounding box center [562, 82] width 220 height 28
type input "77-11030-us"
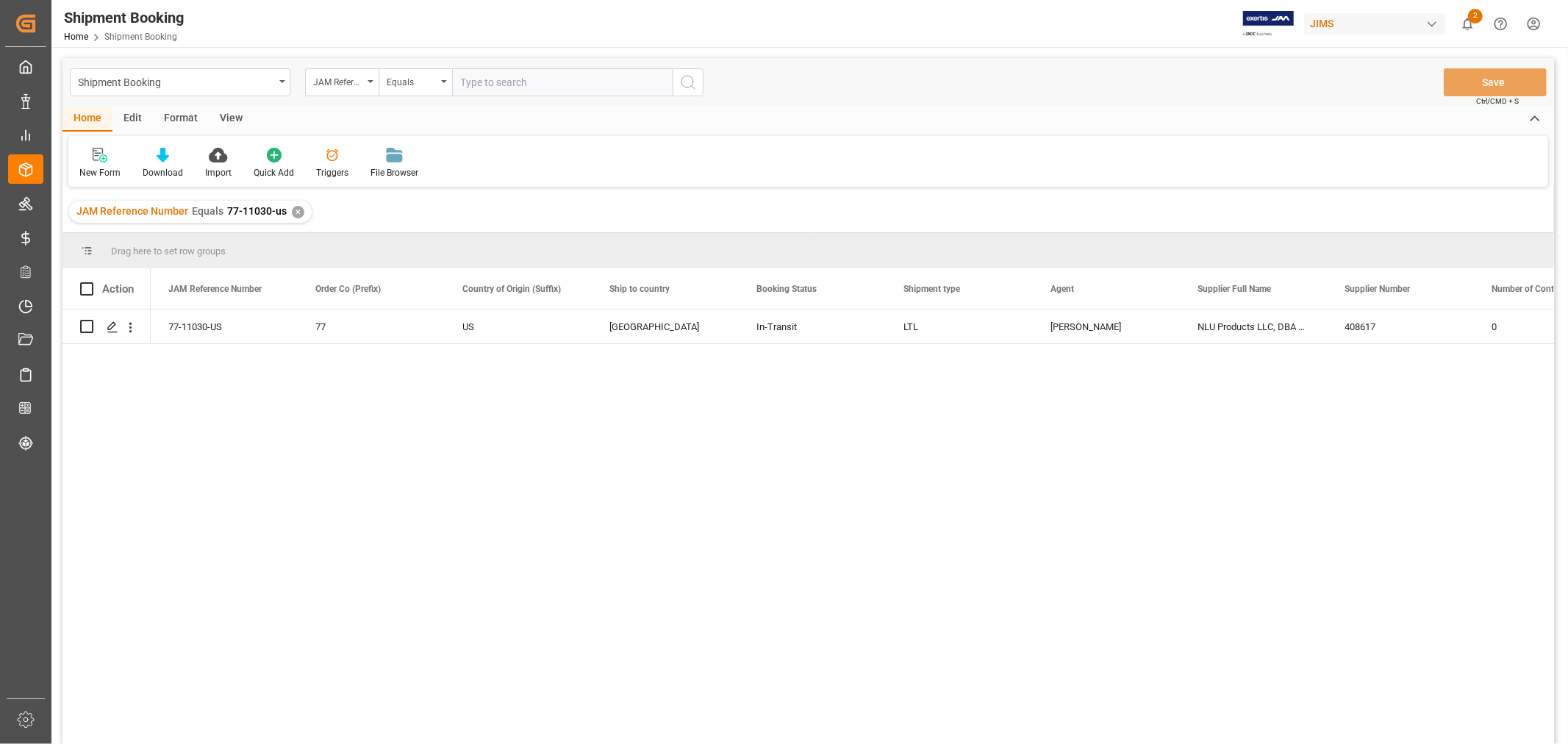
click at [215, 114] on div "View" at bounding box center [231, 119] width 45 height 25
click at [95, 171] on div "Default" at bounding box center [94, 172] width 29 height 14
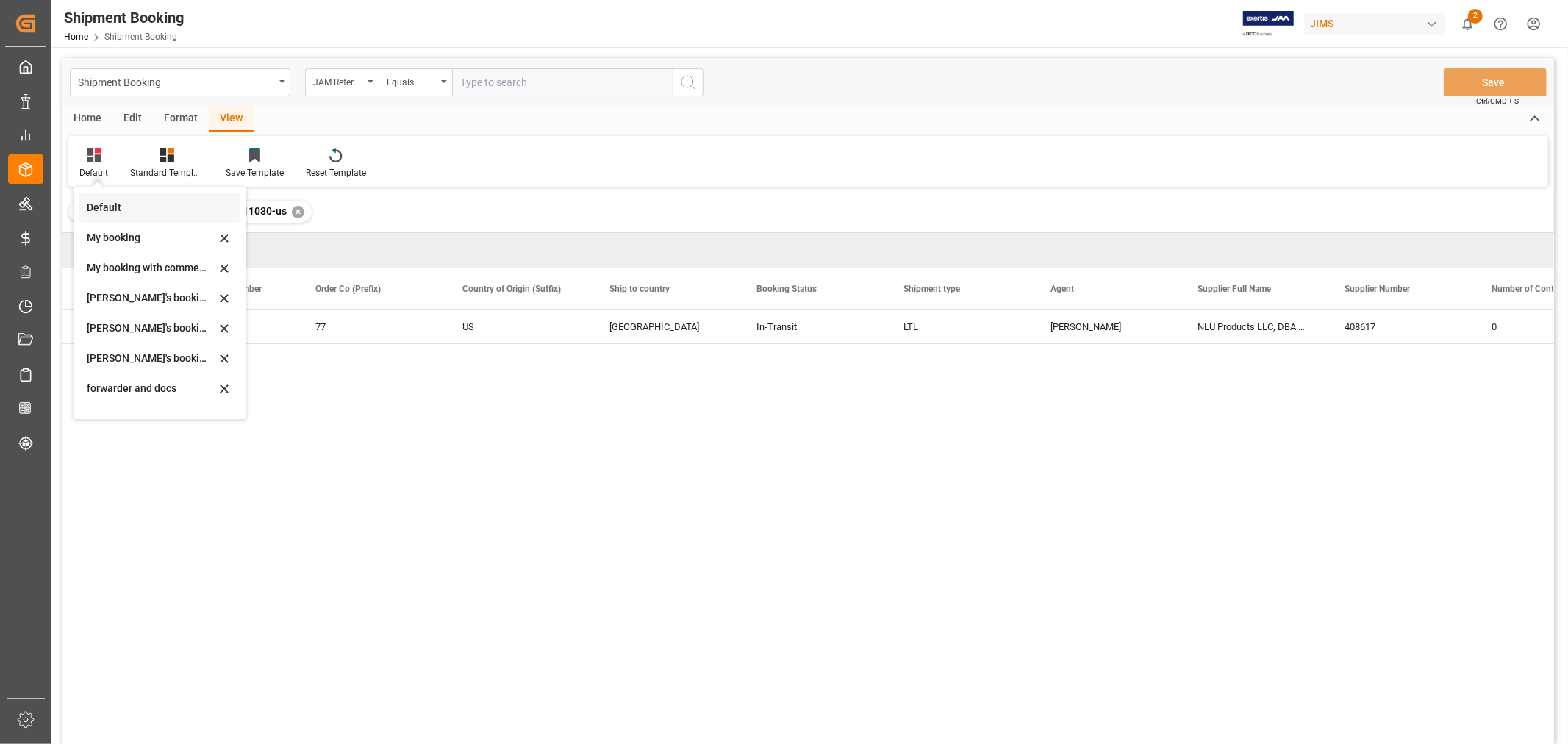
click at [113, 209] on div "Default" at bounding box center [151, 207] width 129 height 15
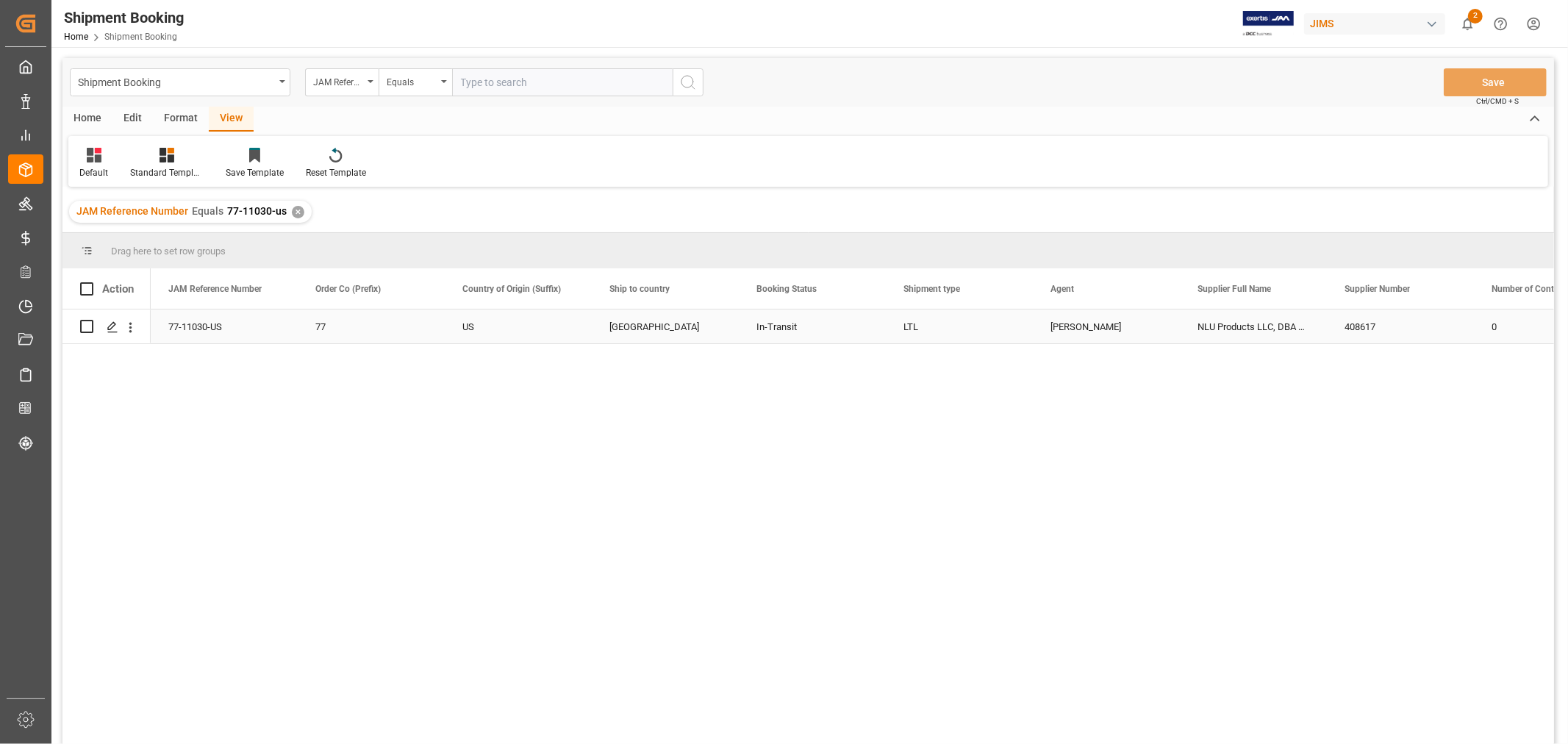
click at [1255, 327] on div "NLU Products LLC, DBA BodygARdz" at bounding box center [1253, 326] width 147 height 34
click at [112, 329] on icon "Press SPACE to select this row." at bounding box center [112, 327] width 12 height 12
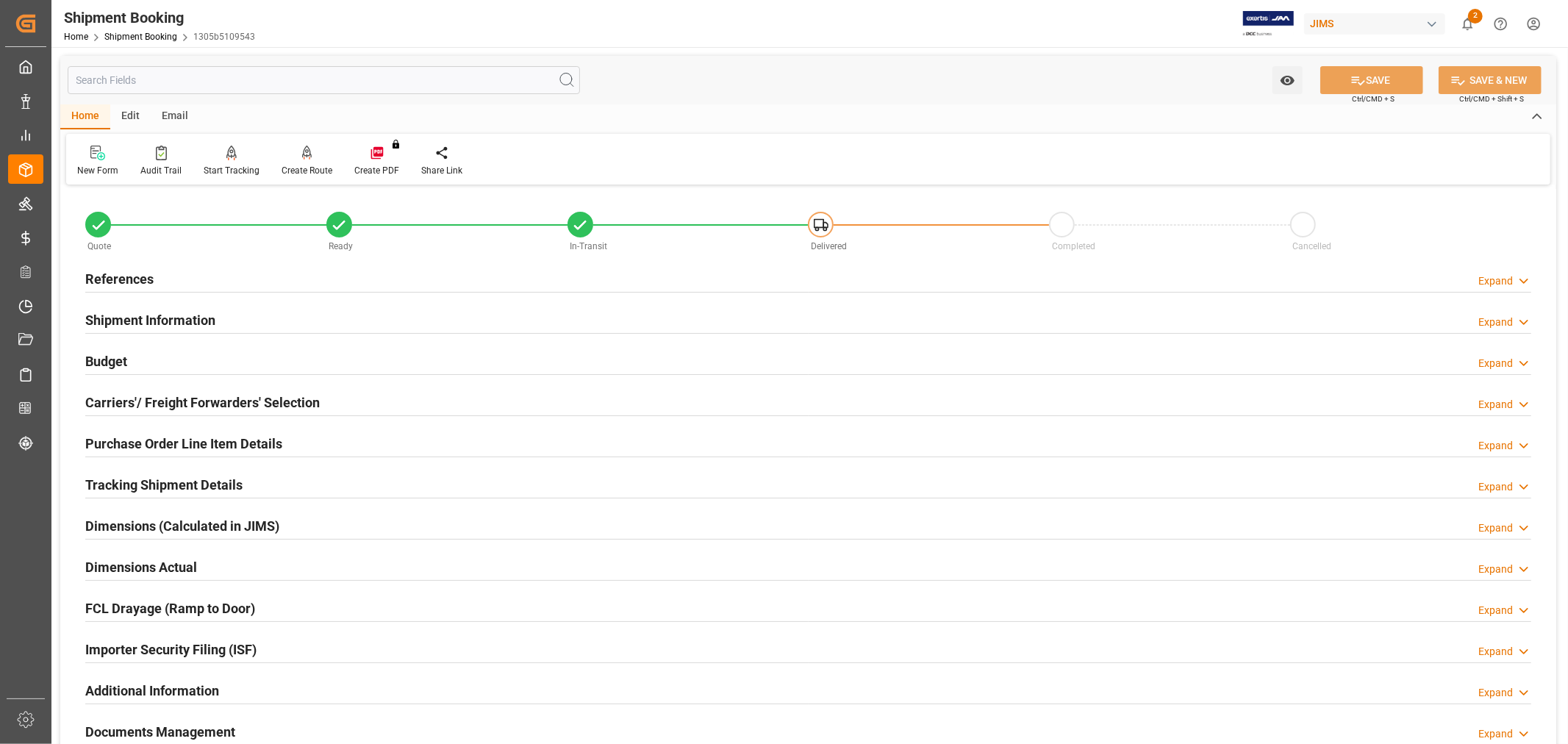
scroll to position [327, 0]
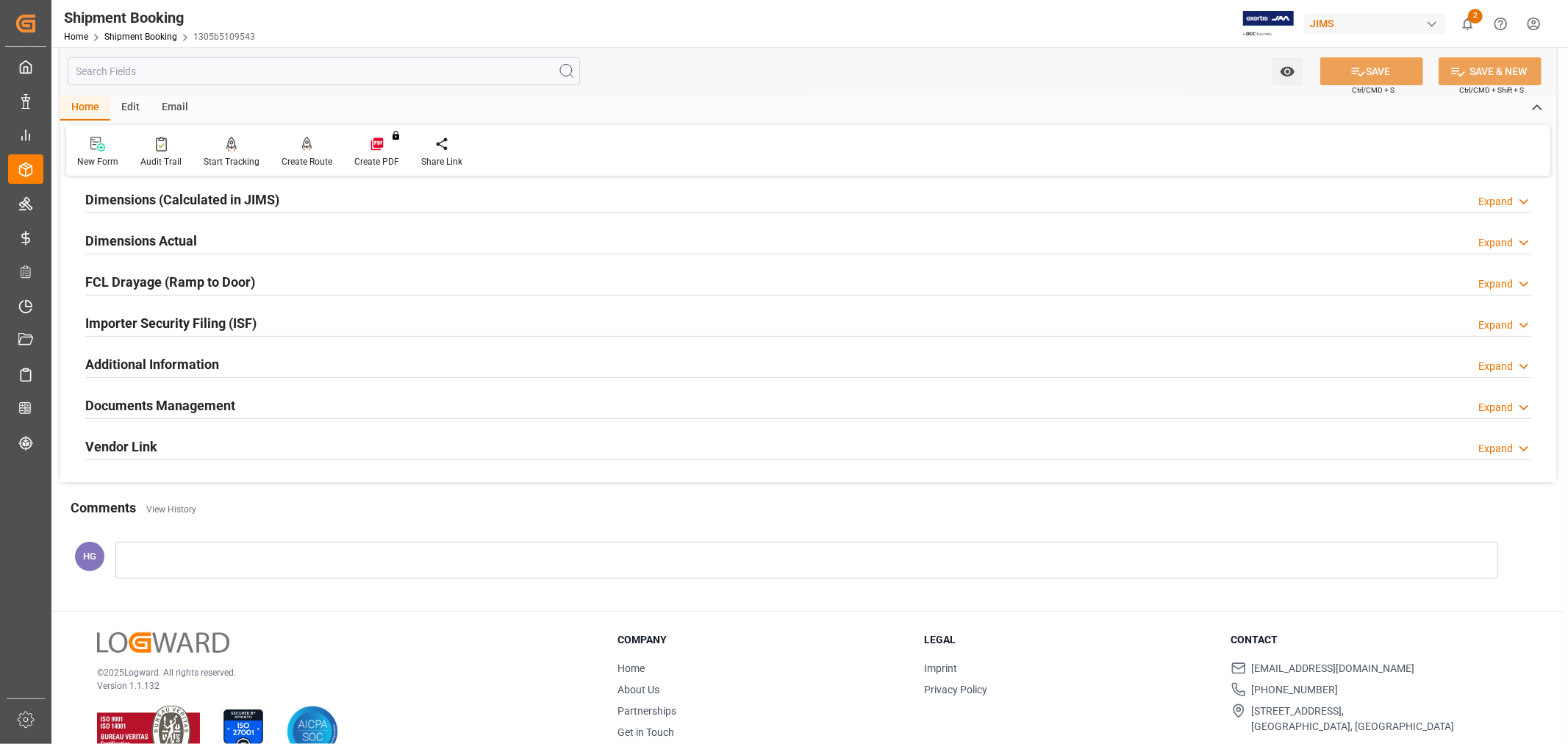
click at [166, 396] on h2 "Documents Management" at bounding box center [159, 405] width 150 height 20
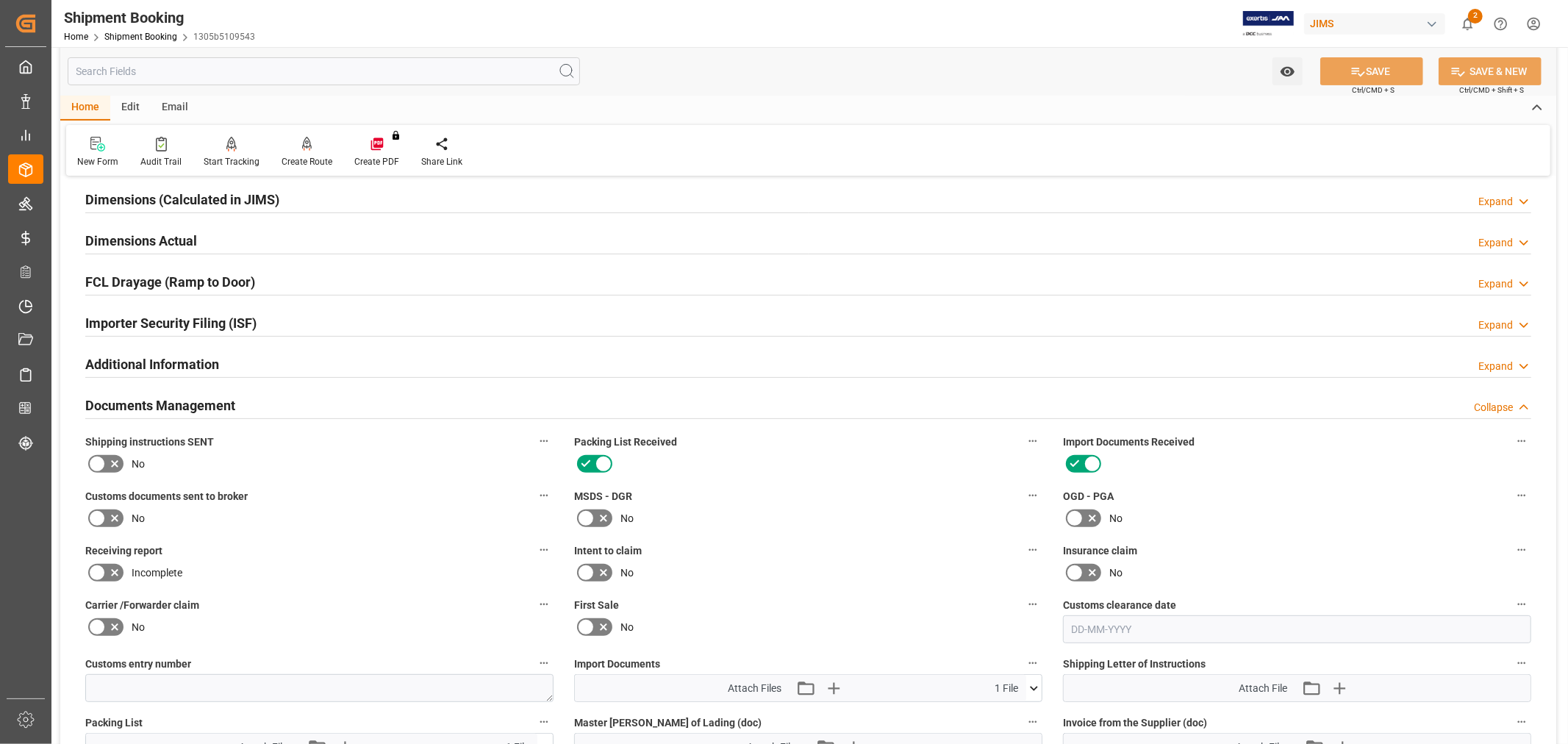
click at [111, 516] on icon at bounding box center [115, 519] width 7 height 7
click at [0, 0] on input "checkbox" at bounding box center [0, 0] width 0 height 0
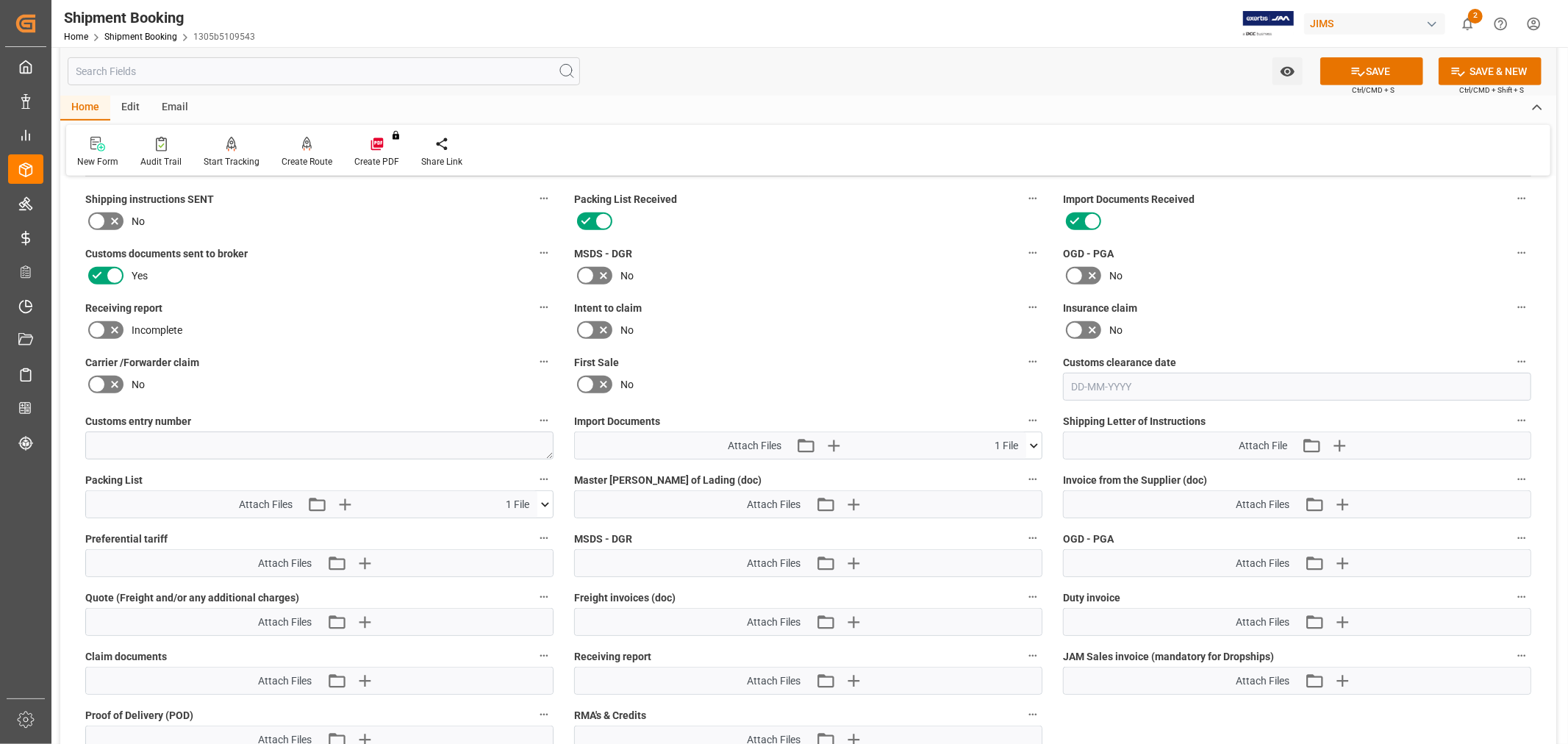
scroll to position [571, 0]
click at [834, 442] on icon "button" at bounding box center [833, 443] width 14 height 14
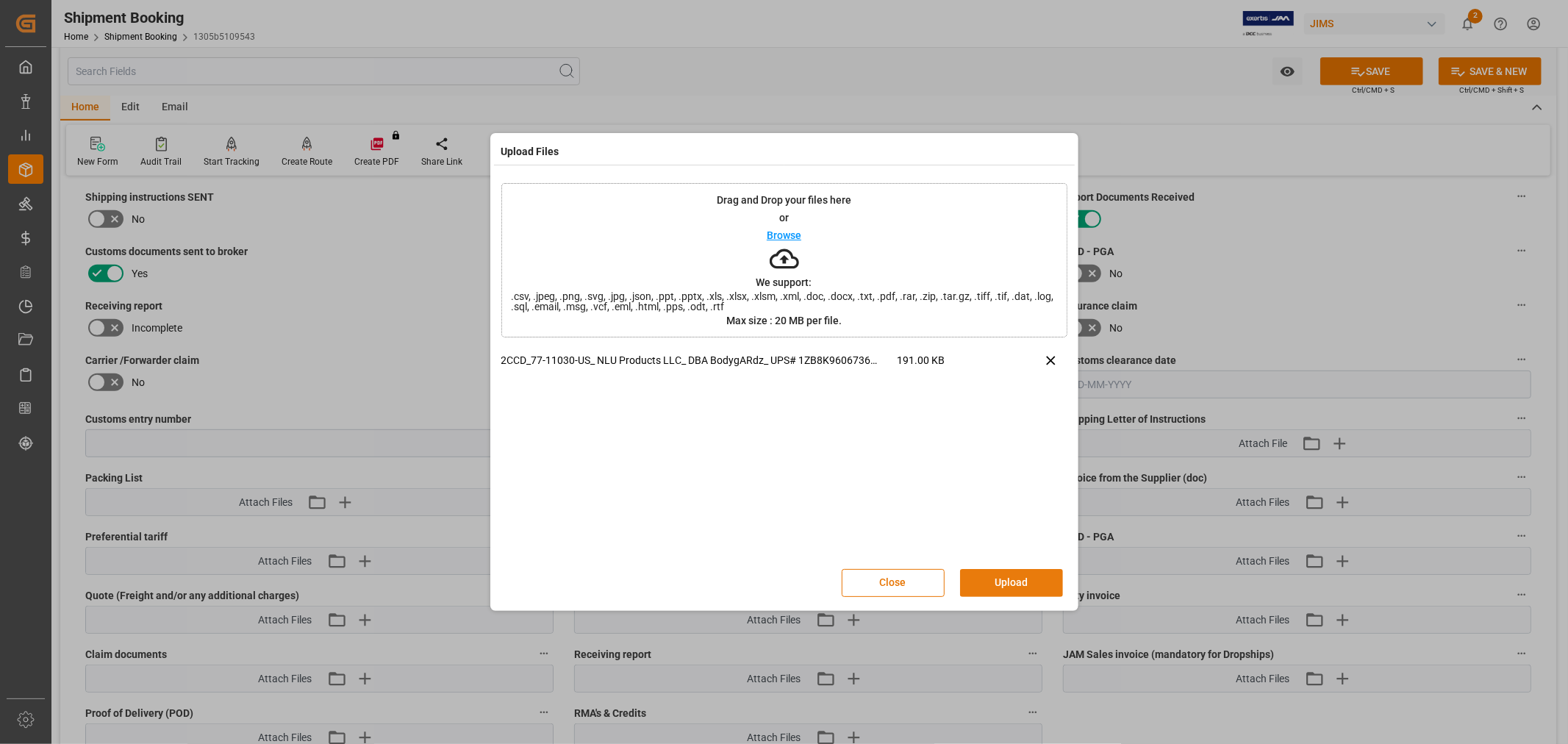
click at [1018, 578] on button "Upload" at bounding box center [1011, 583] width 103 height 28
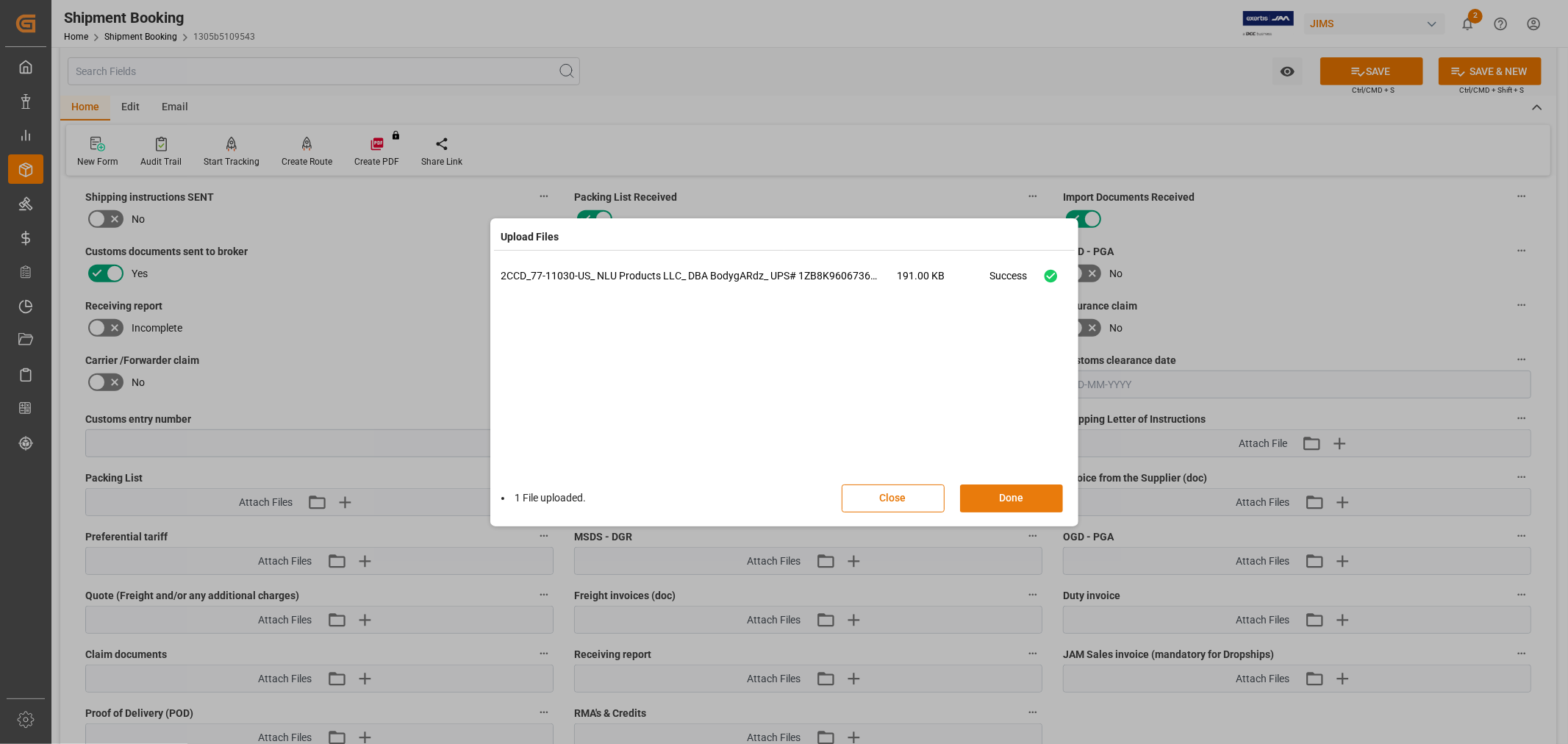
click at [1003, 500] on button "Done" at bounding box center [1011, 498] width 103 height 28
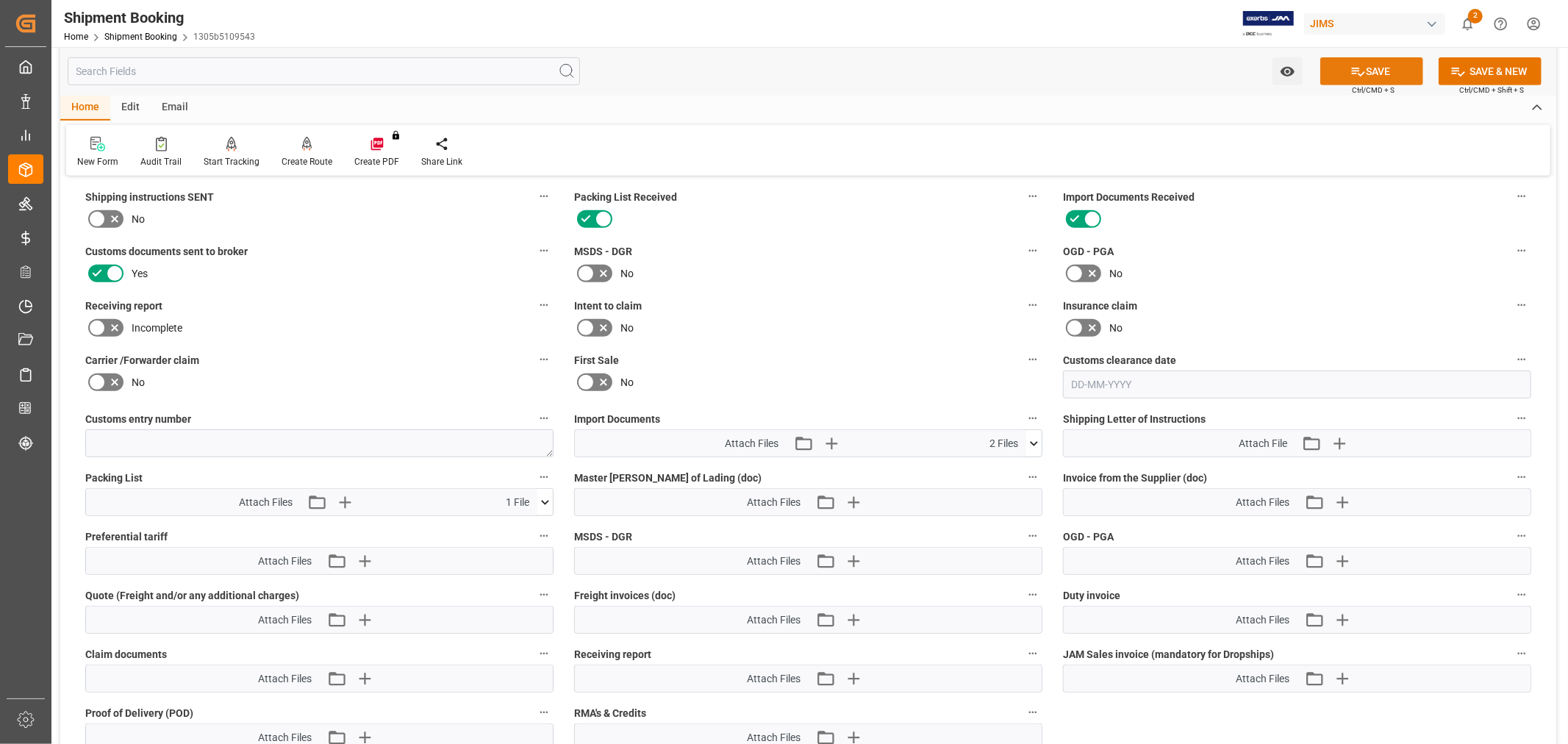
click at [1379, 72] on button "SAVE" at bounding box center [1372, 71] width 103 height 28
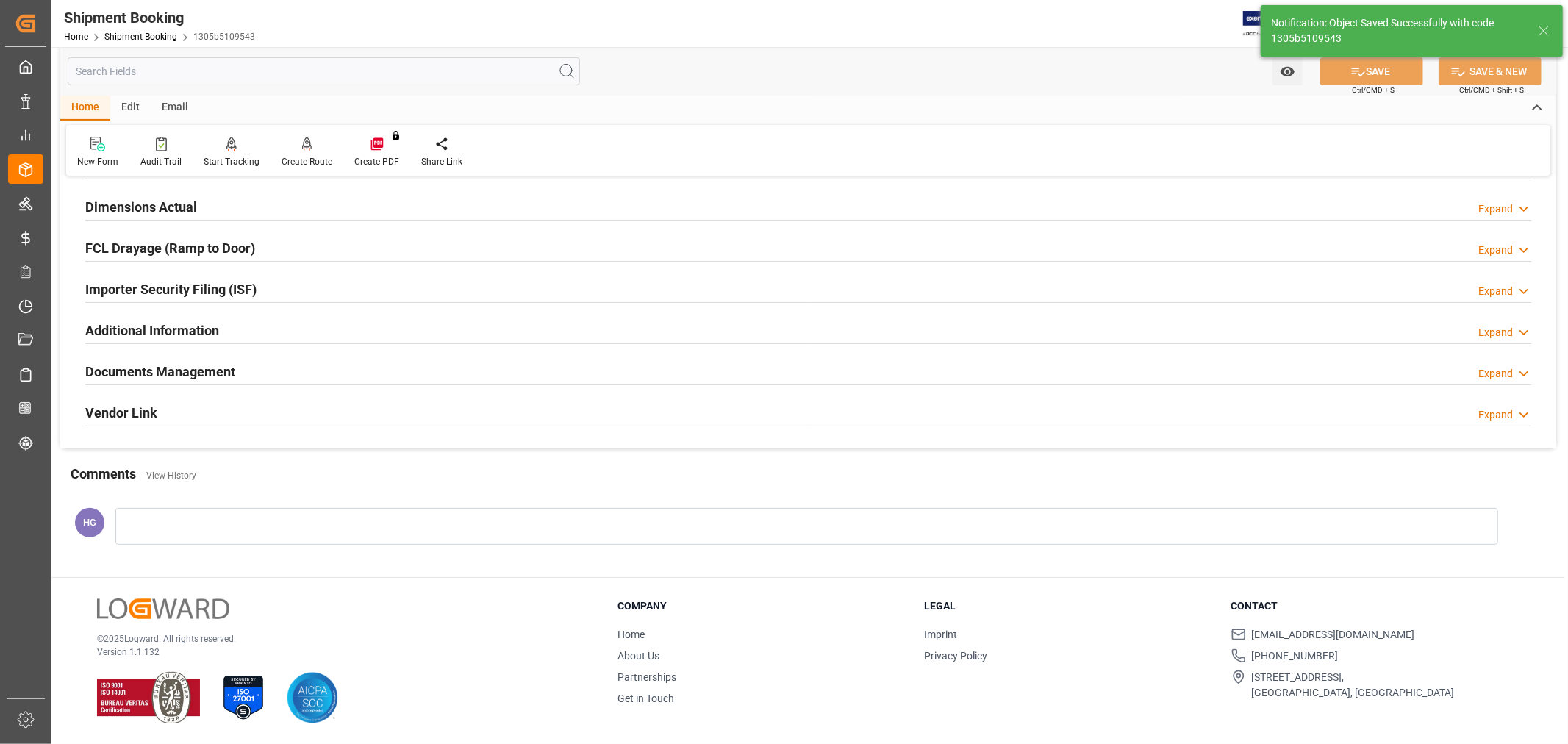
scroll to position [361, 0]
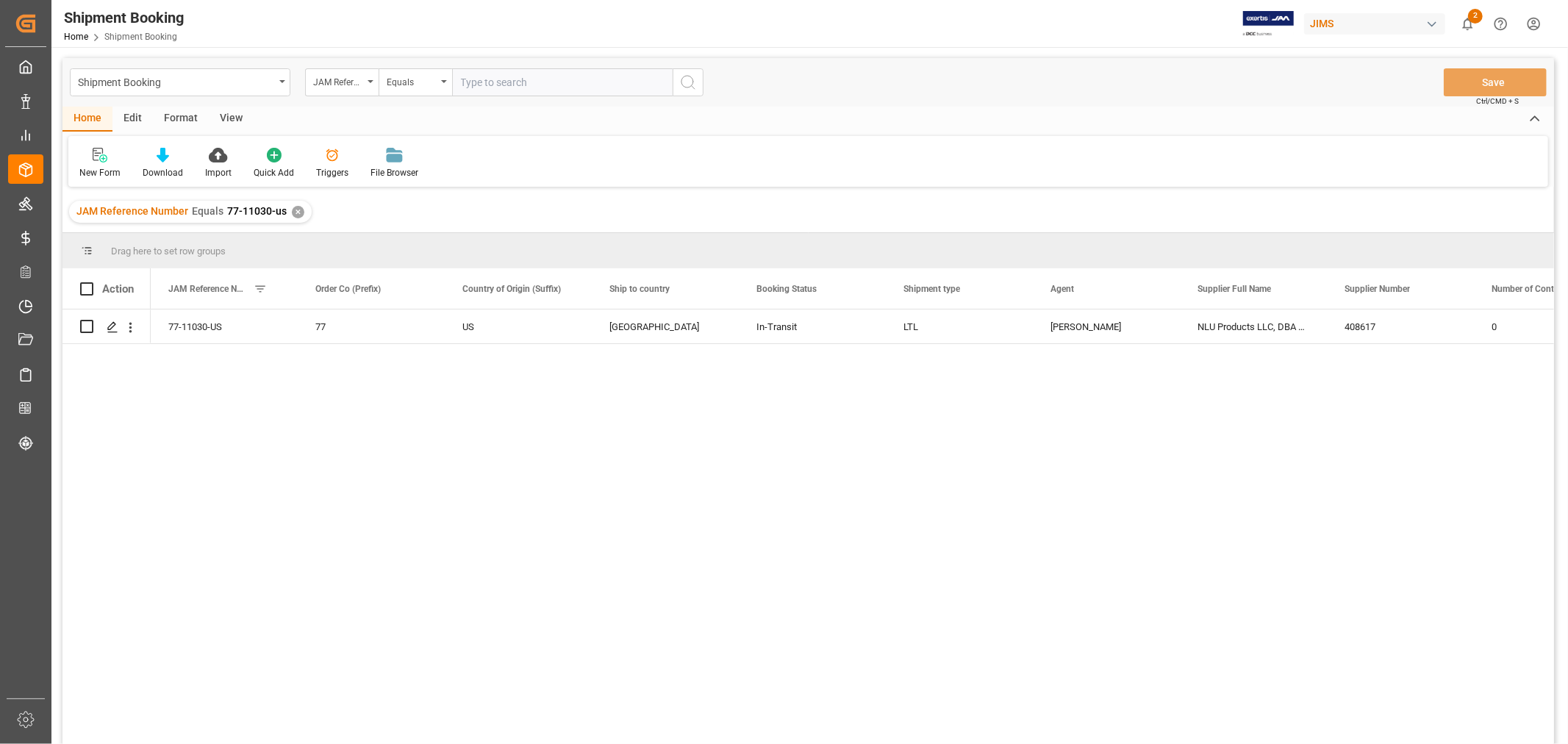
click at [237, 115] on div "View" at bounding box center [231, 119] width 45 height 25
click at [101, 171] on div "Default" at bounding box center [94, 172] width 29 height 14
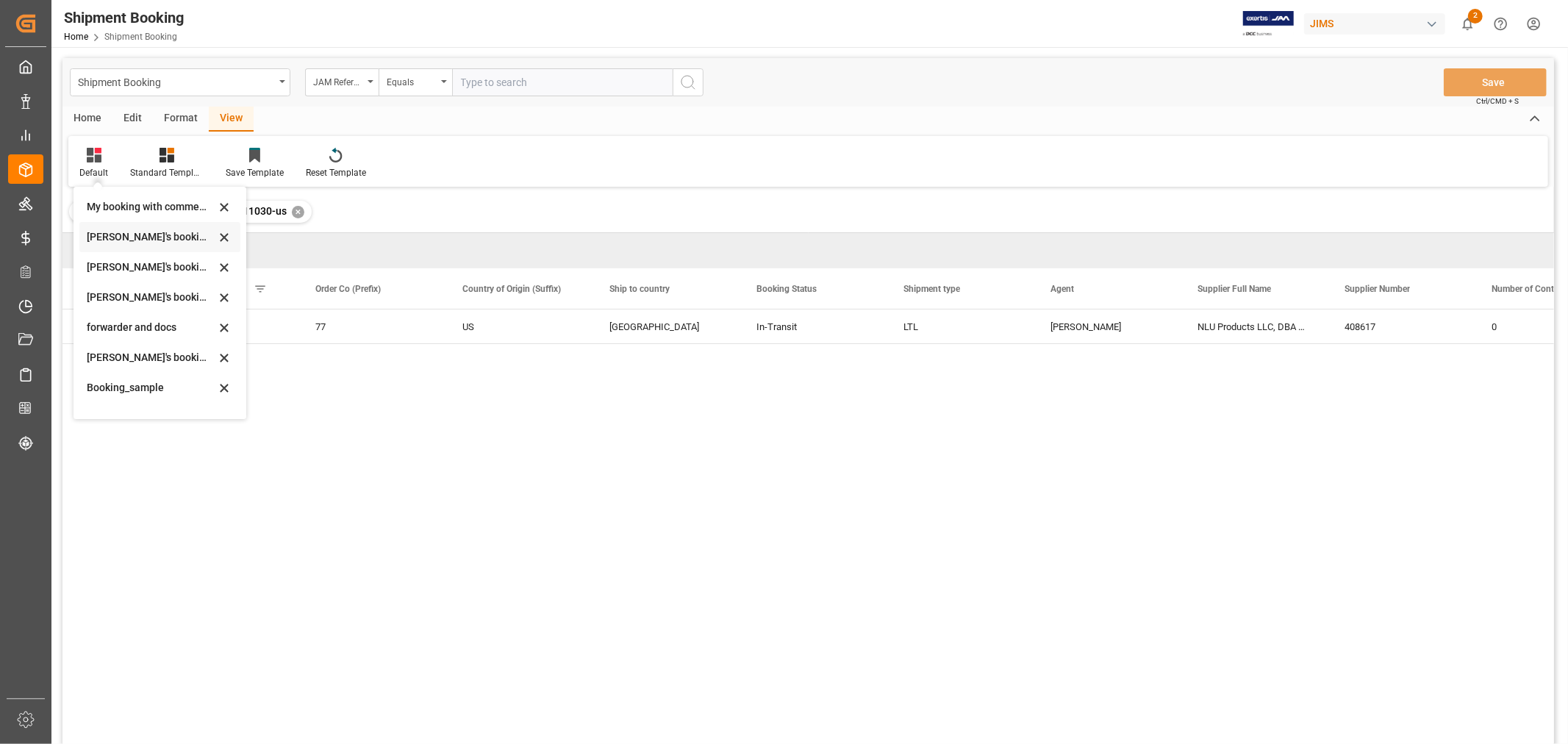
scroll to position [140, 0]
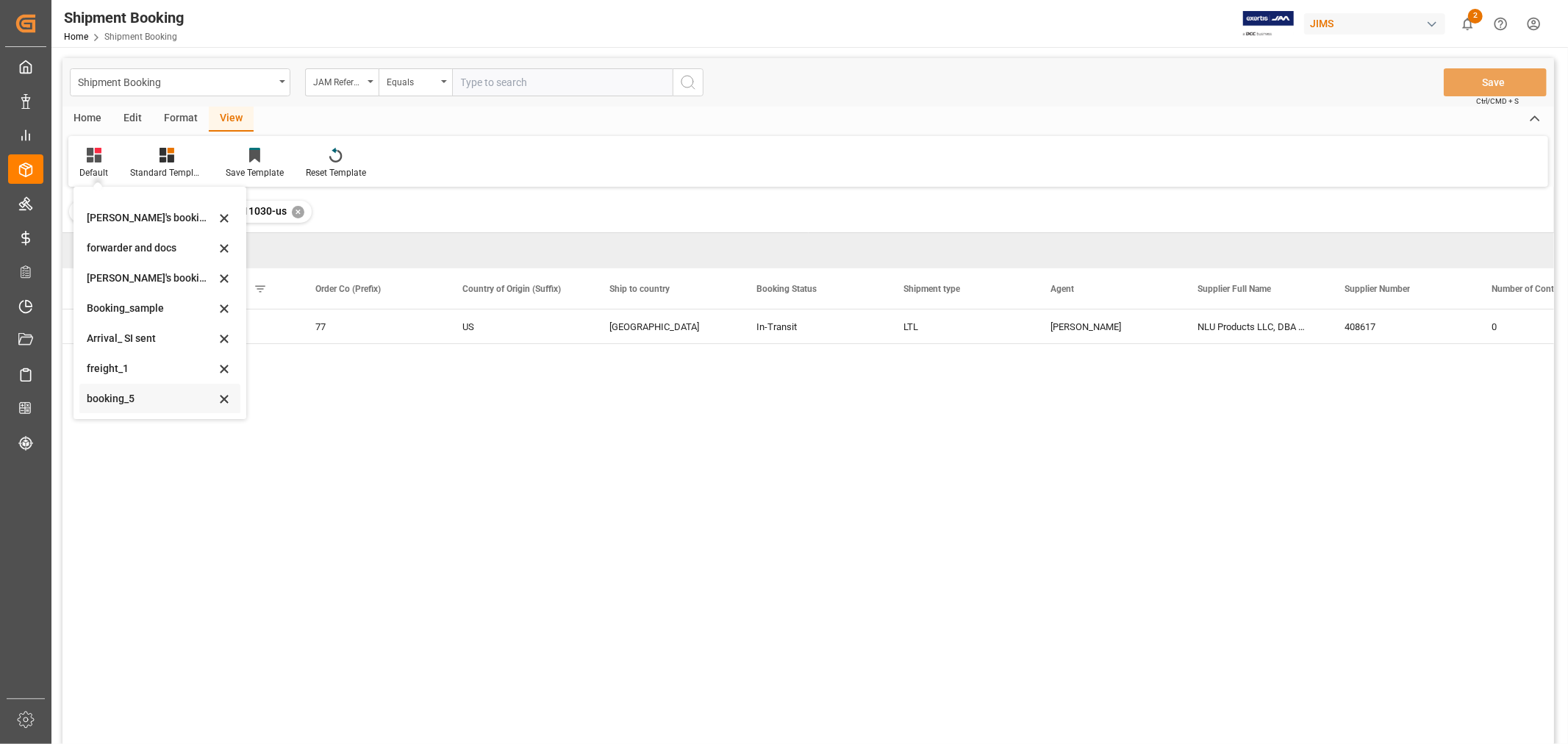
click at [129, 399] on div "booking_5" at bounding box center [151, 398] width 129 height 15
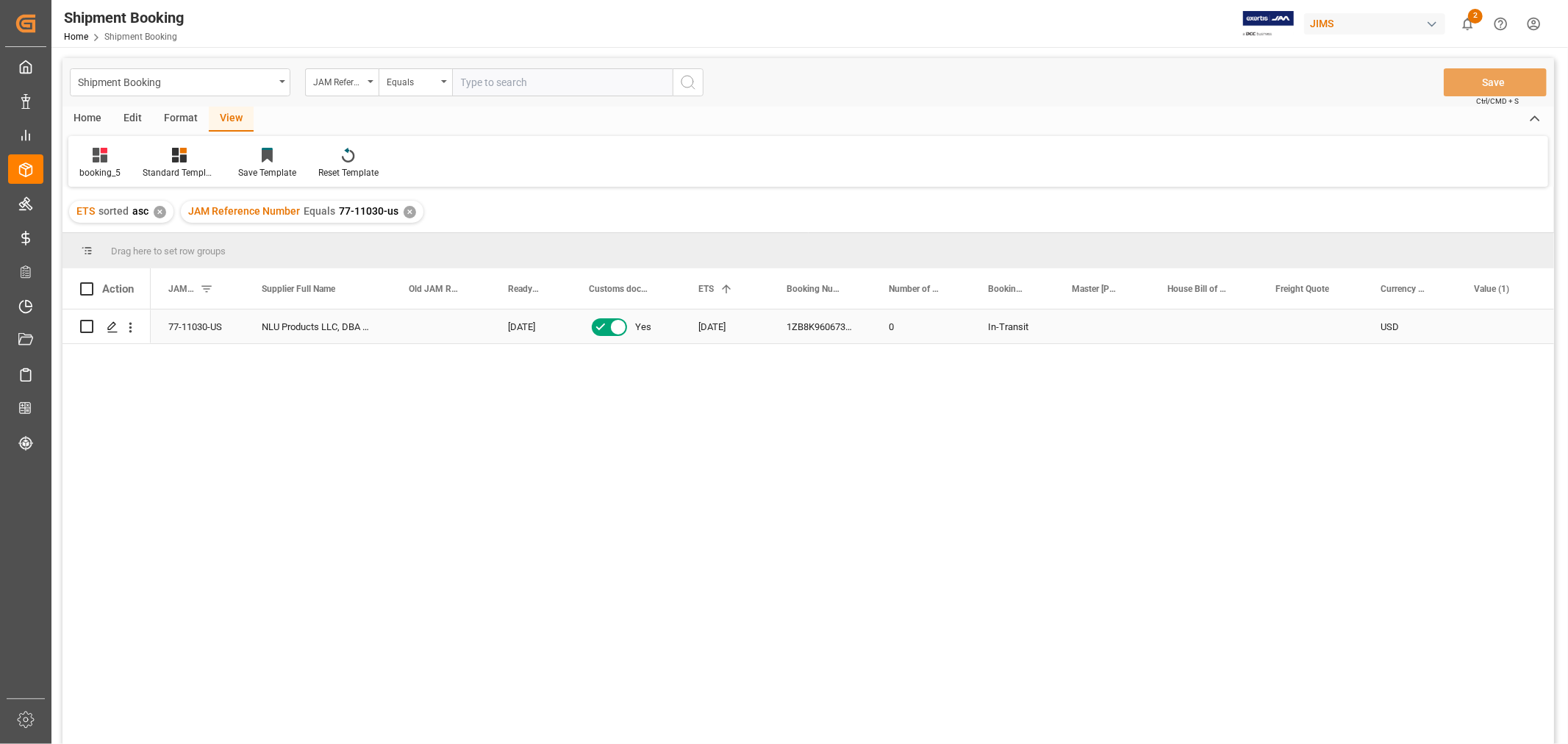
click at [1312, 335] on div "Press SPACE to select this row." at bounding box center [1310, 326] width 105 height 34
click at [1312, 335] on input "Press SPACE to select this row." at bounding box center [1310, 335] width 82 height 28
type input "0"
click at [1451, 339] on div "USD" at bounding box center [1409, 326] width 94 height 34
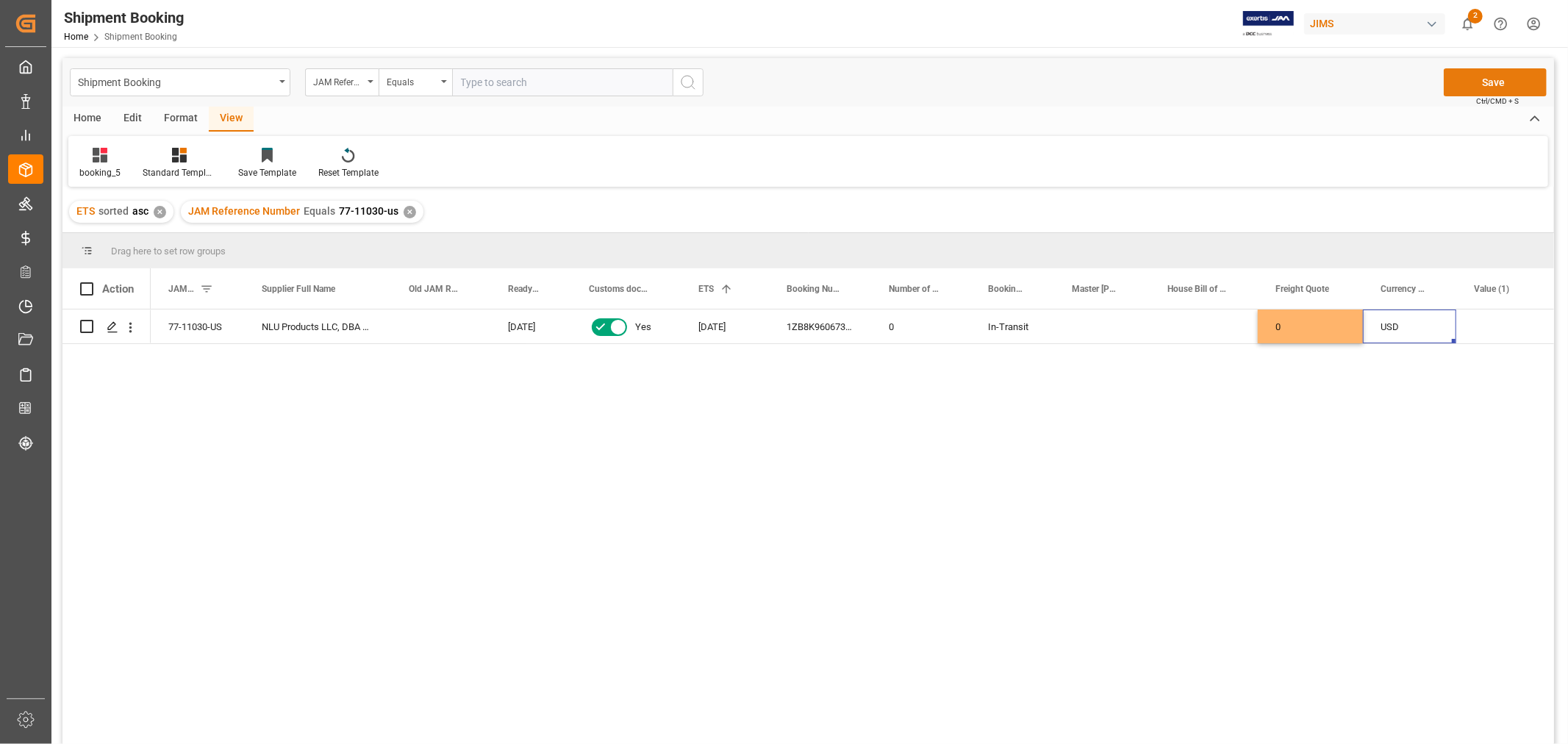
click at [1474, 79] on button "Save" at bounding box center [1495, 82] width 103 height 28
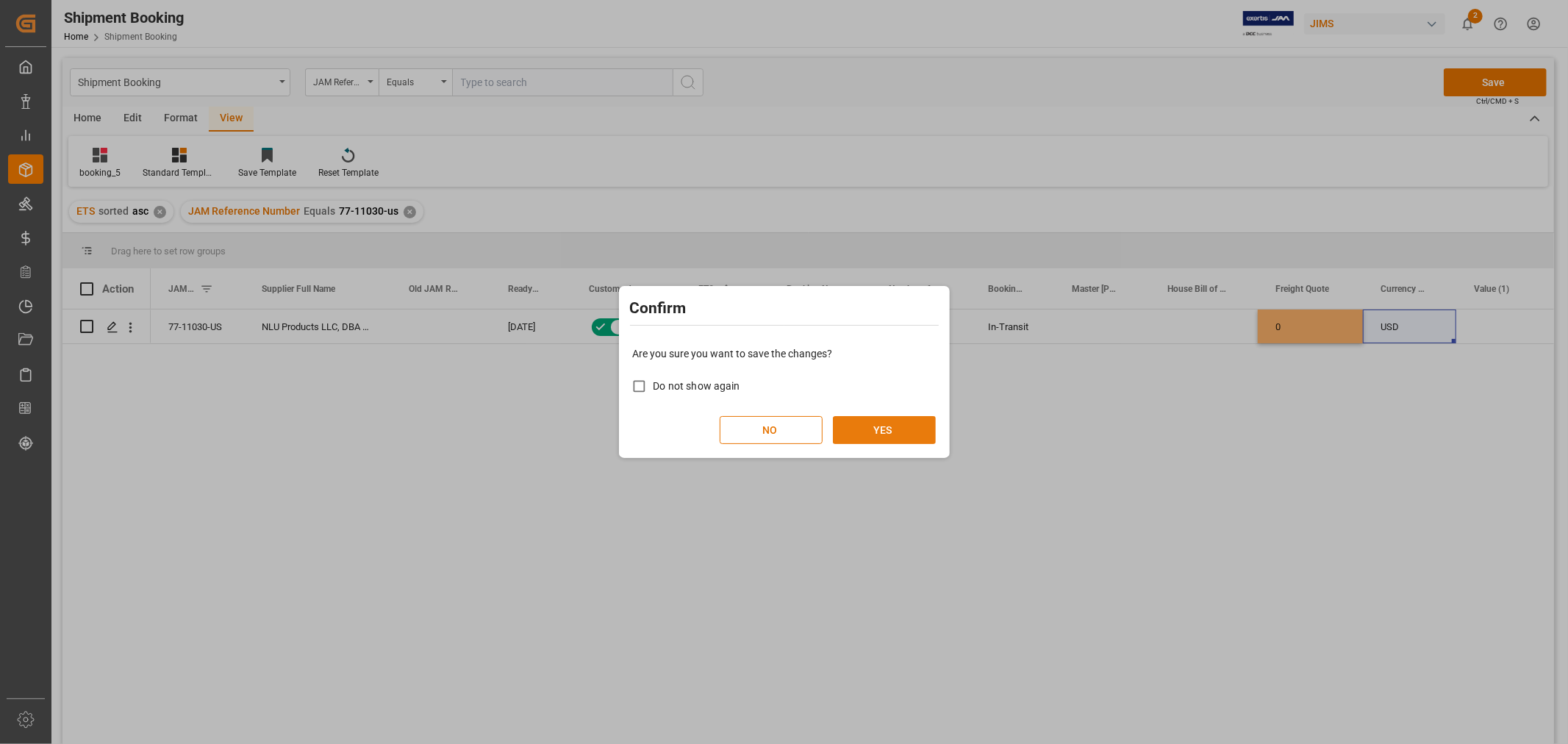
click at [906, 432] on button "YES" at bounding box center [884, 430] width 103 height 28
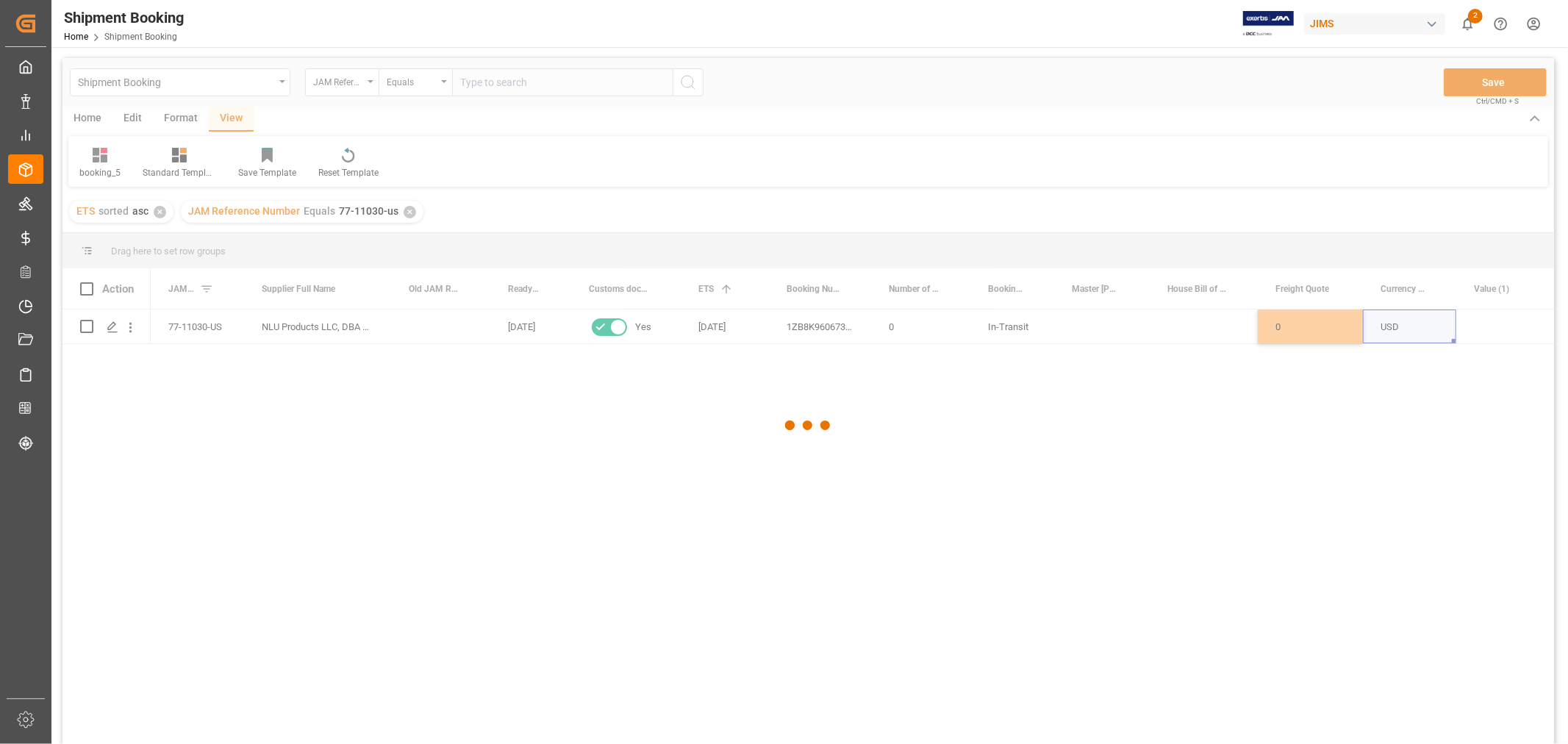
click at [1092, 324] on div at bounding box center [808, 426] width 1492 height 735
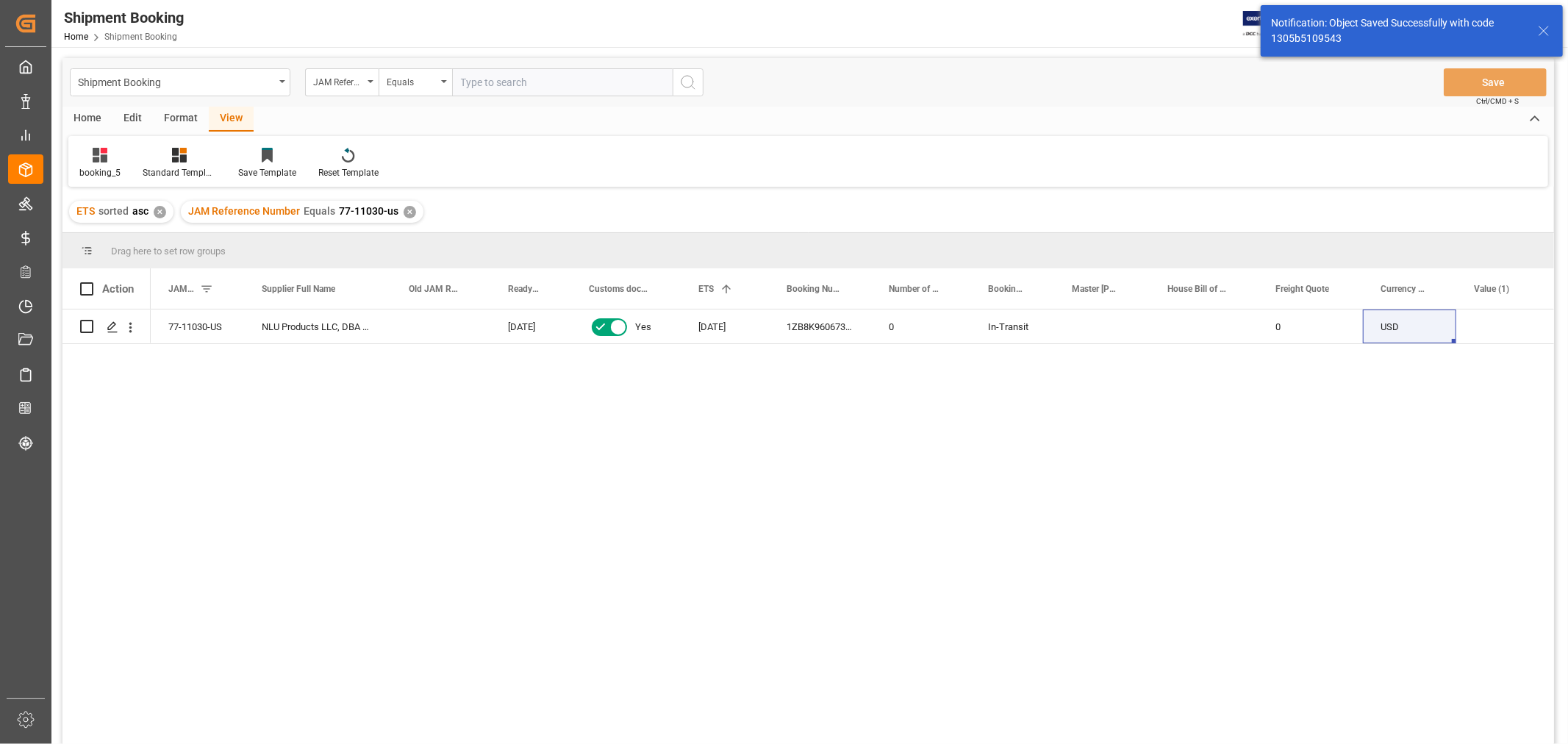
scroll to position [93, 0]
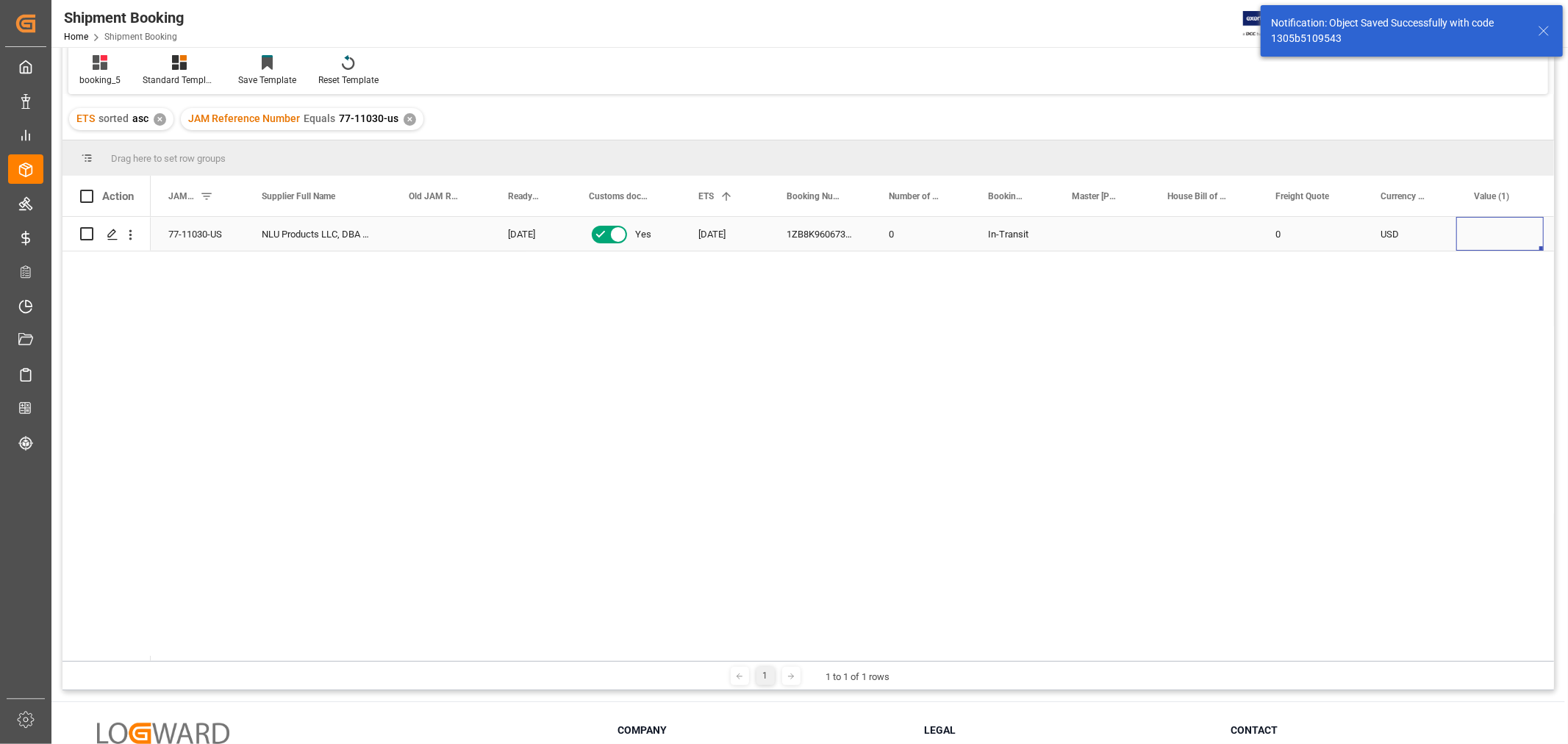
click at [1478, 237] on div "Press SPACE to select this row." at bounding box center [1500, 234] width 87 height 34
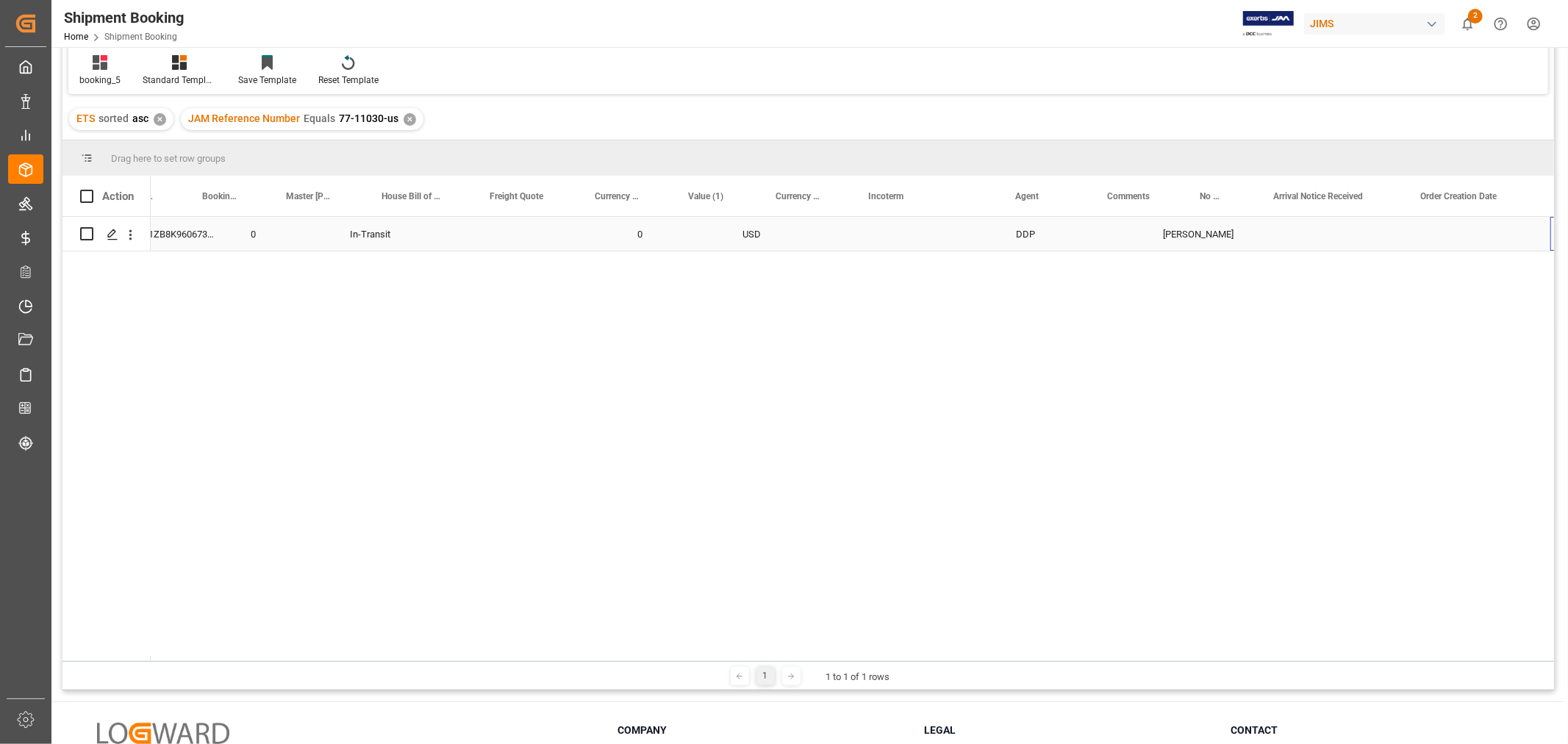
scroll to position [0, 785]
click at [97, 74] on div "booking_5" at bounding box center [99, 80] width 41 height 14
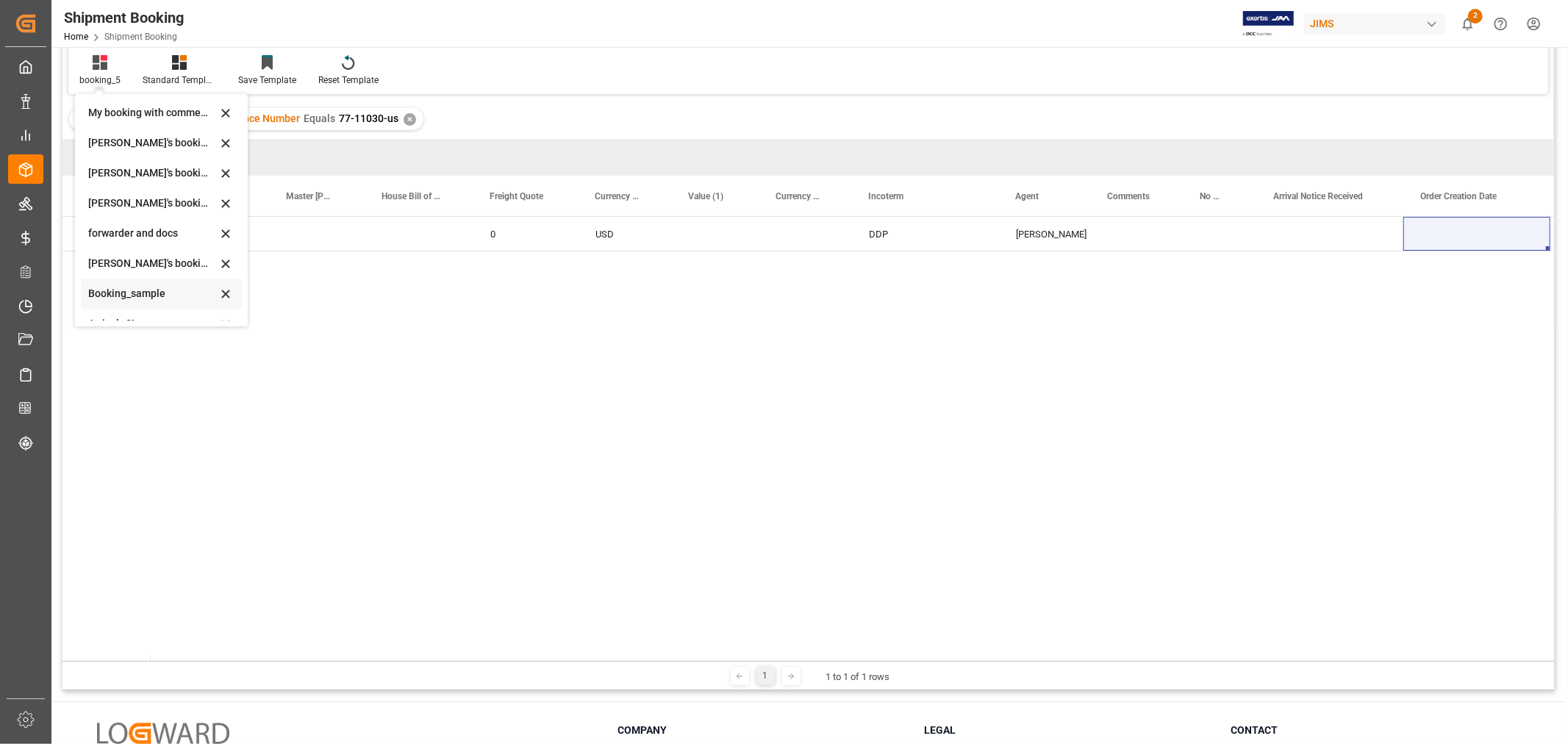
scroll to position [140, 0]
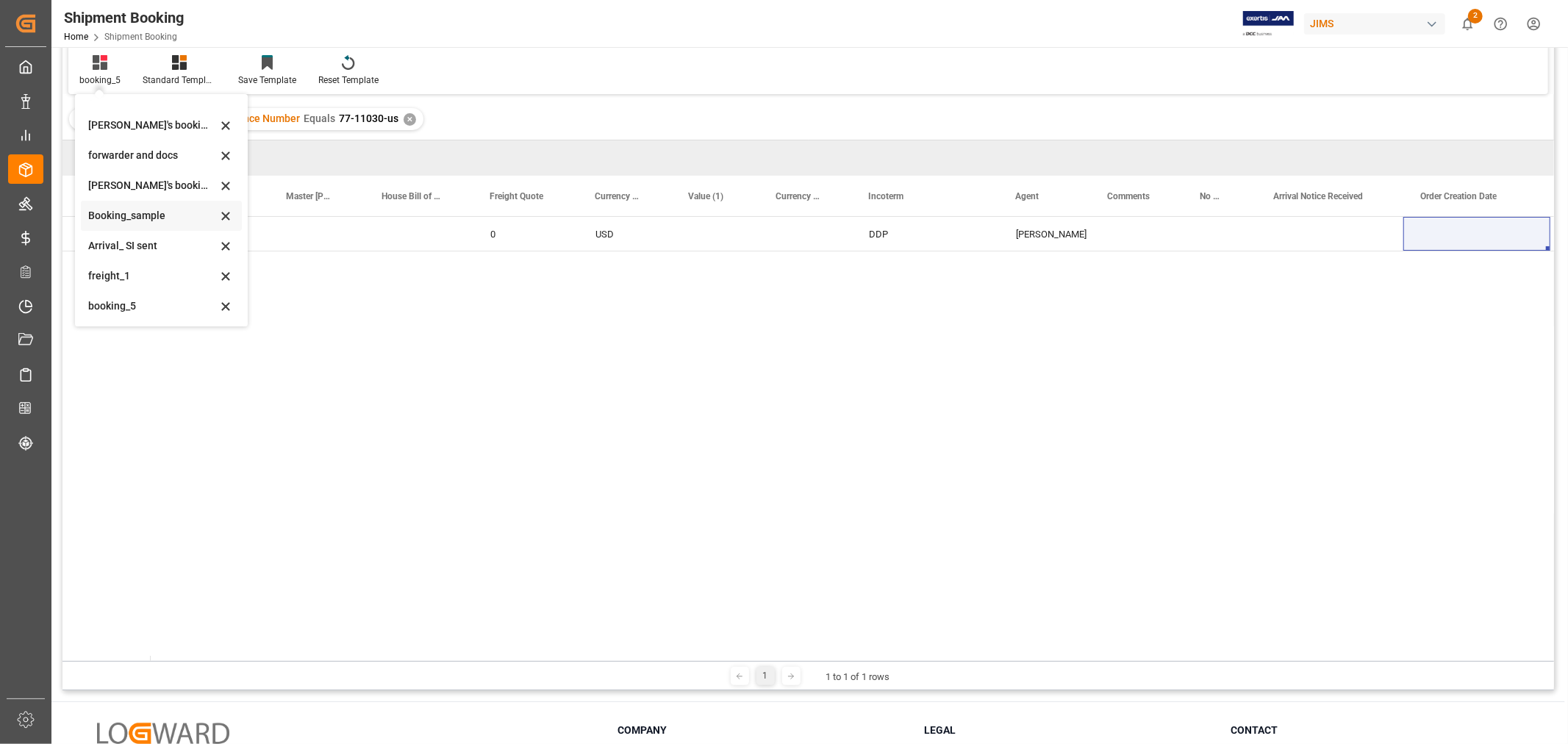
click at [151, 211] on div "Booking_sample" at bounding box center [152, 215] width 129 height 15
